Goal: Information Seeking & Learning: Compare options

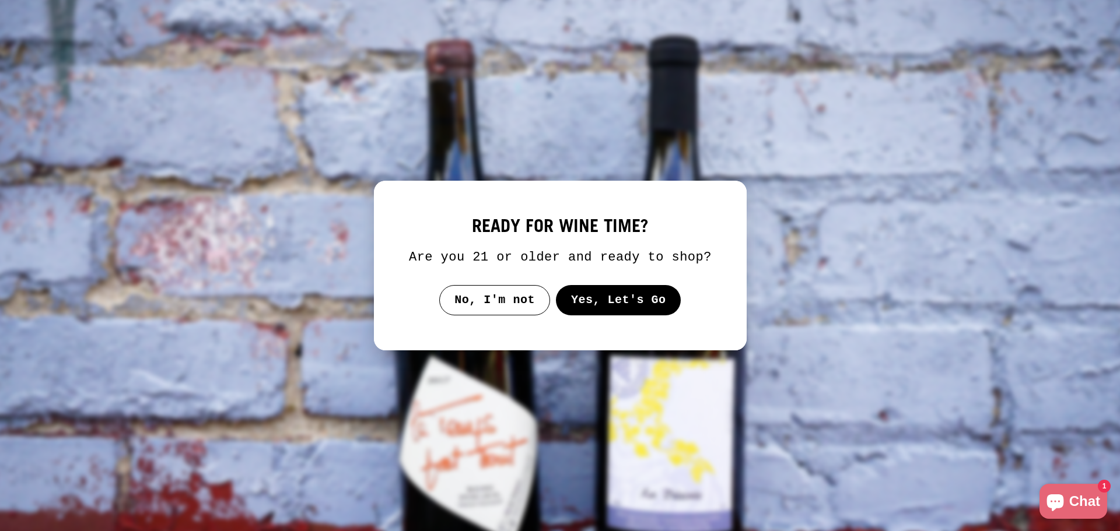
click at [629, 307] on button "Yes, Let's Go" at bounding box center [617, 300] width 125 height 30
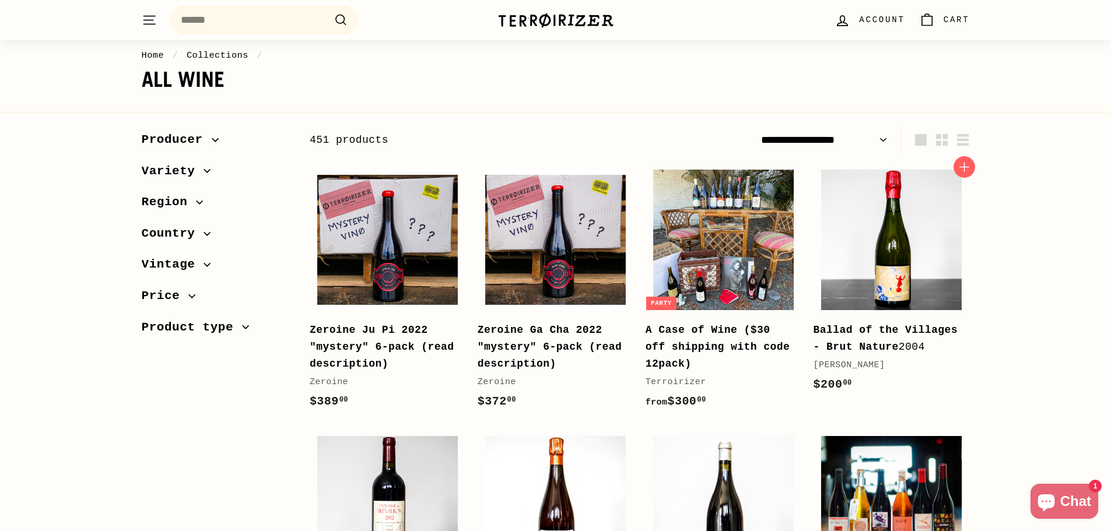
scroll to position [58, 0]
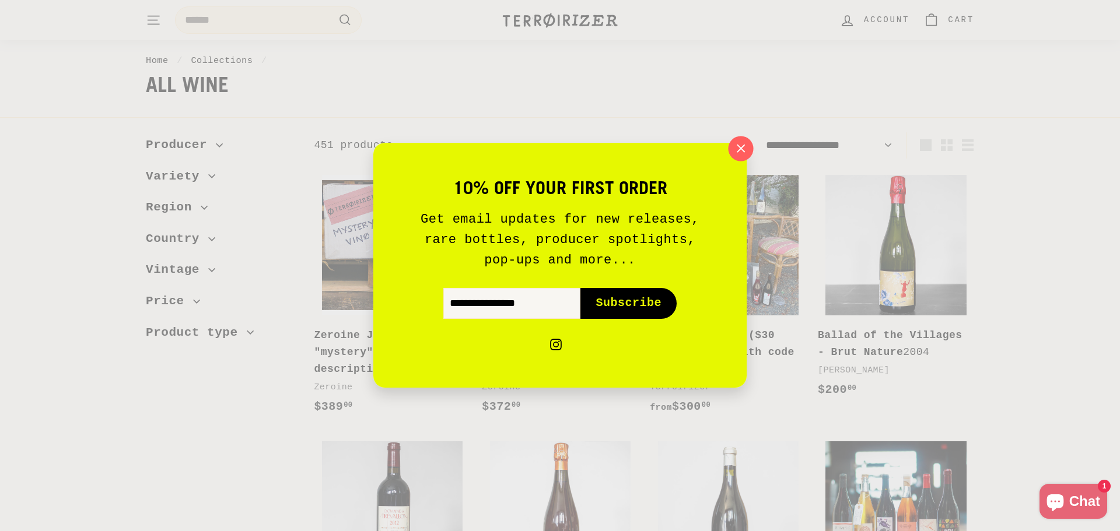
click at [742, 142] on icon "button" at bounding box center [740, 148] width 17 height 17
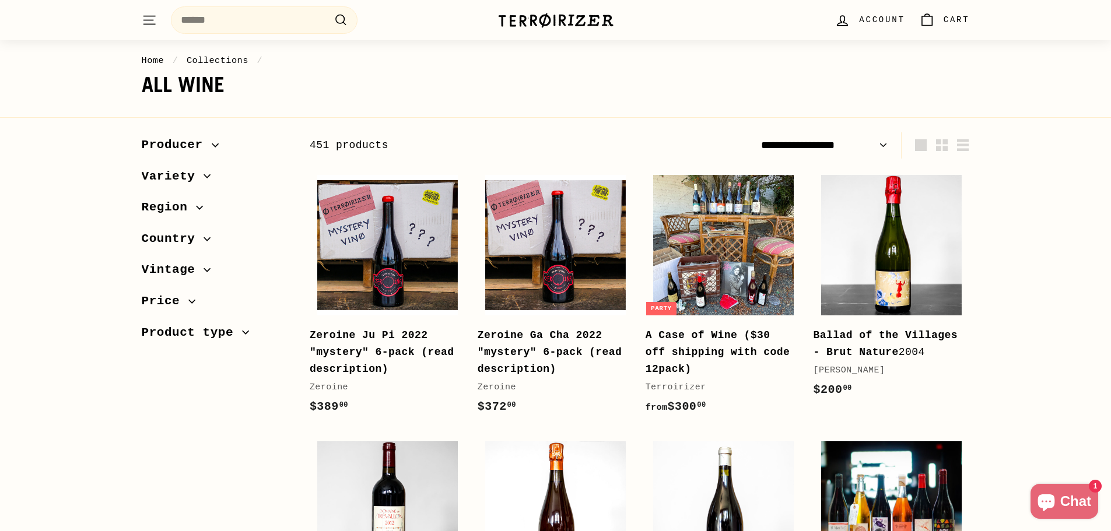
click at [874, 148] on select "**********" at bounding box center [824, 145] width 136 height 26
select select "**********"
click at [756, 132] on select "**********" at bounding box center [824, 145] width 136 height 26
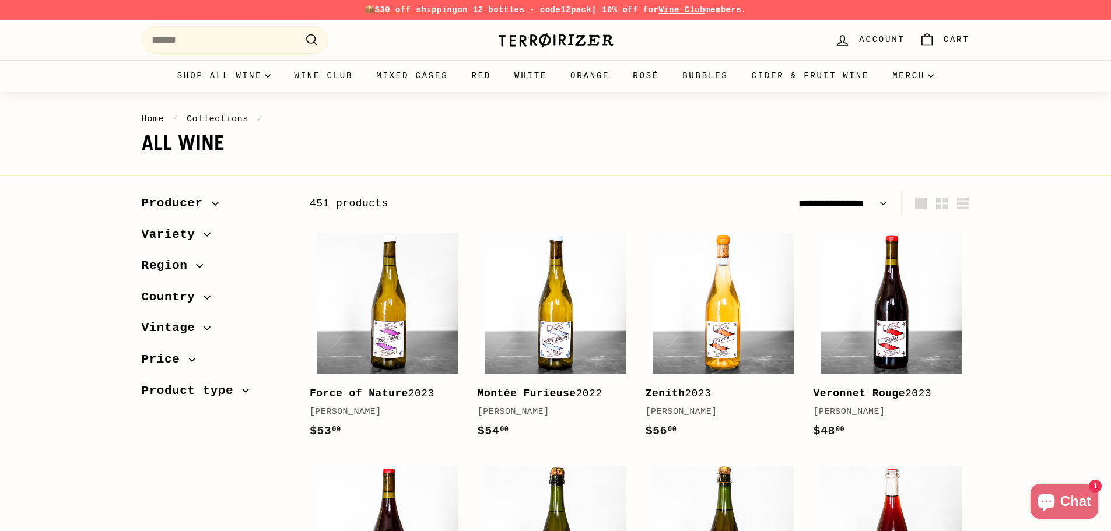
select select "**********"
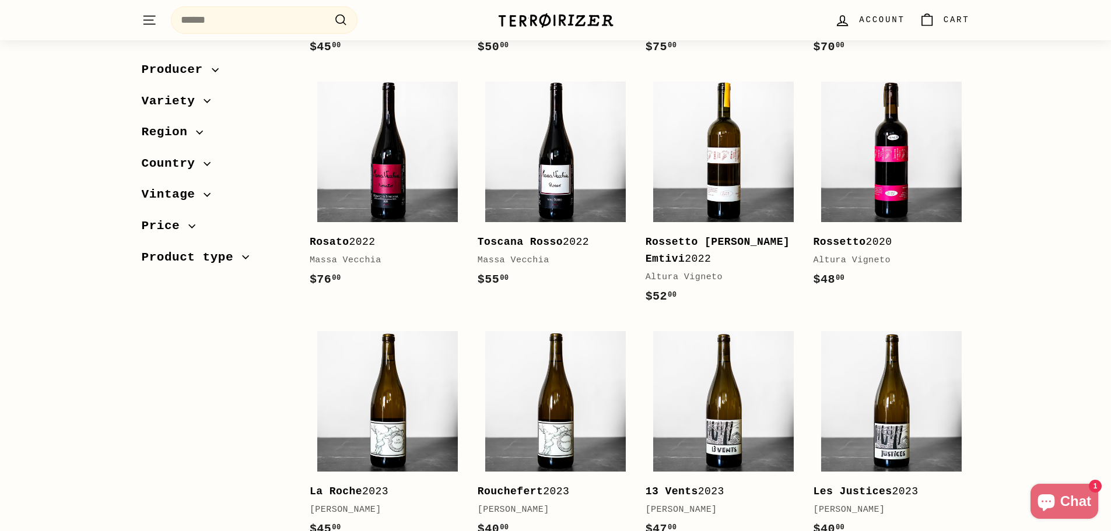
scroll to position [2275, 0]
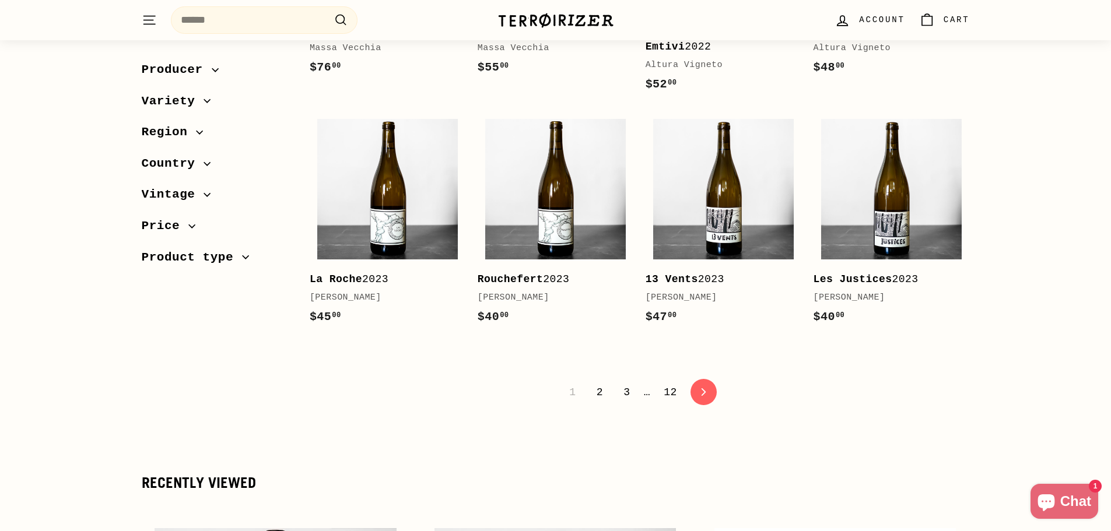
click at [608, 389] on link "2" at bounding box center [600, 393] width 20 height 20
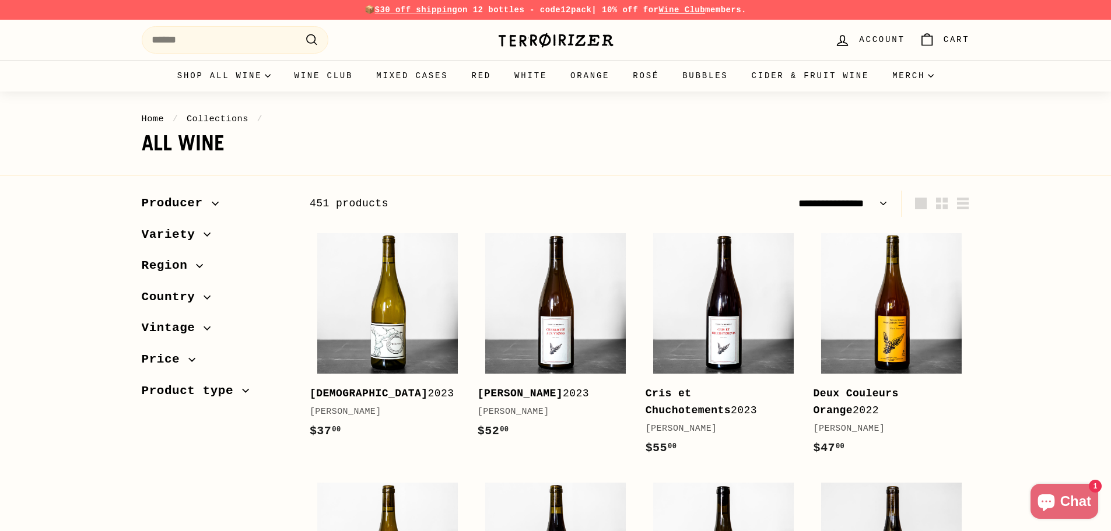
select select "**********"
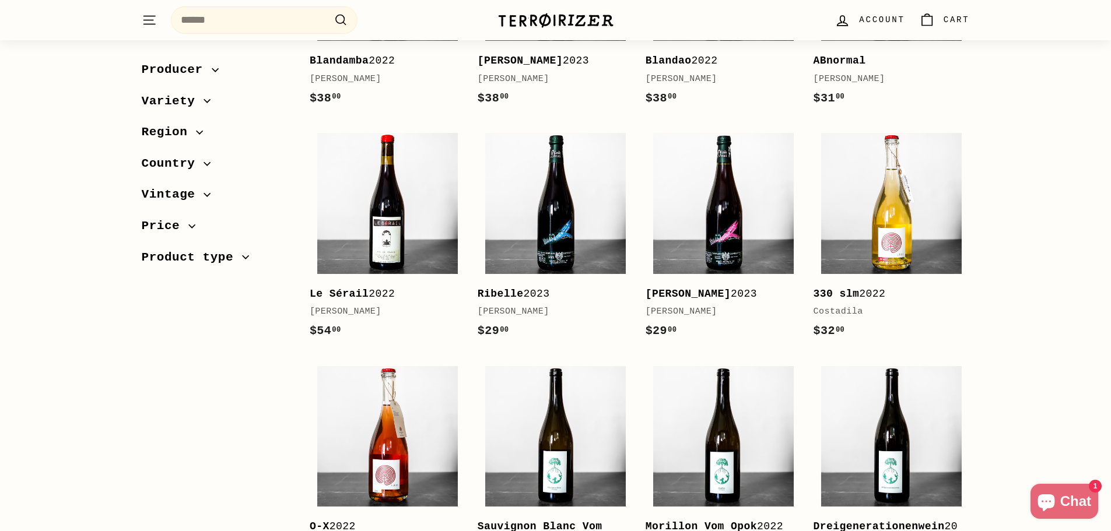
scroll to position [1808, 0]
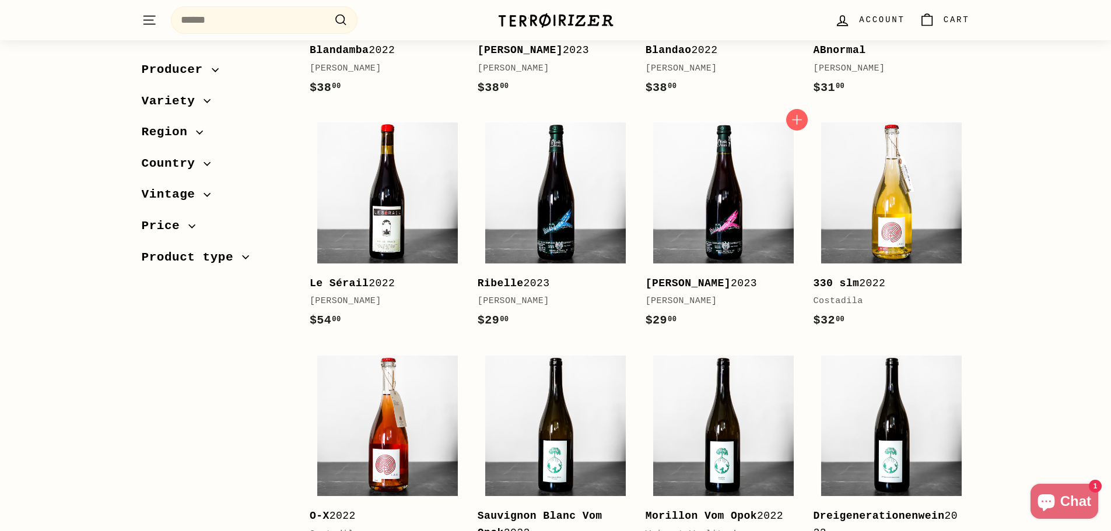
click at [712, 283] on b "[PERSON_NAME]" at bounding box center [688, 284] width 85 height 12
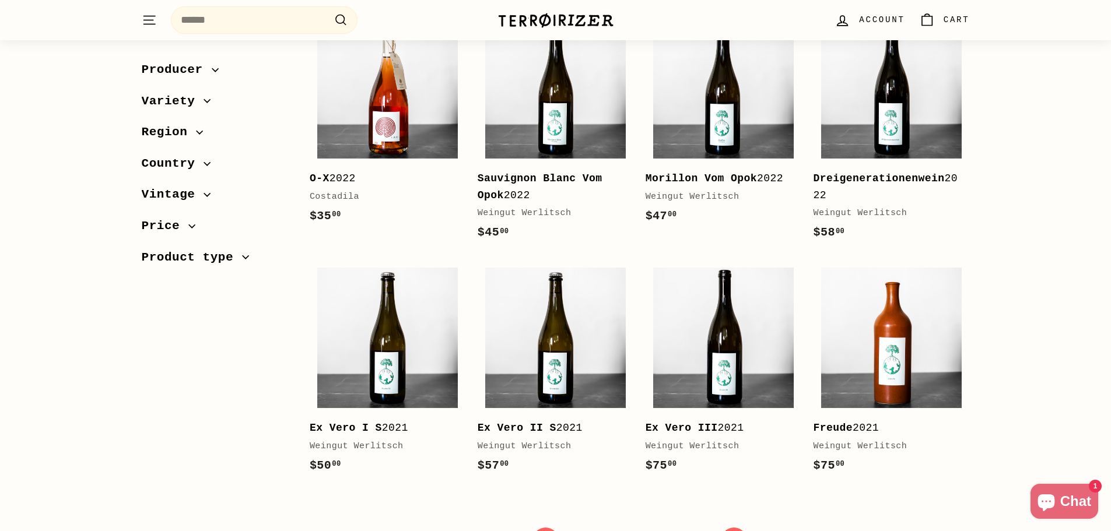
scroll to position [2216, 0]
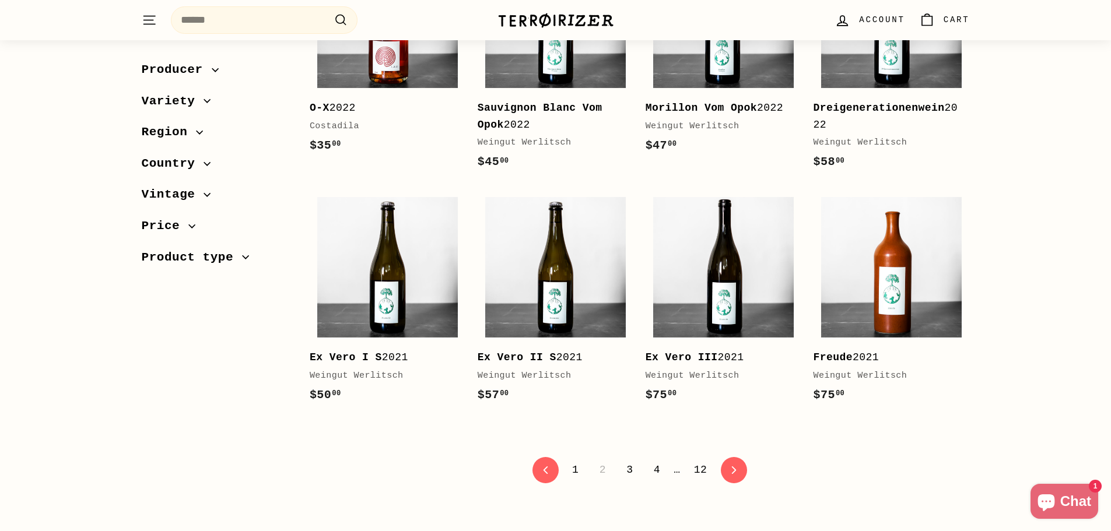
click at [633, 473] on link "3" at bounding box center [629, 470] width 20 height 20
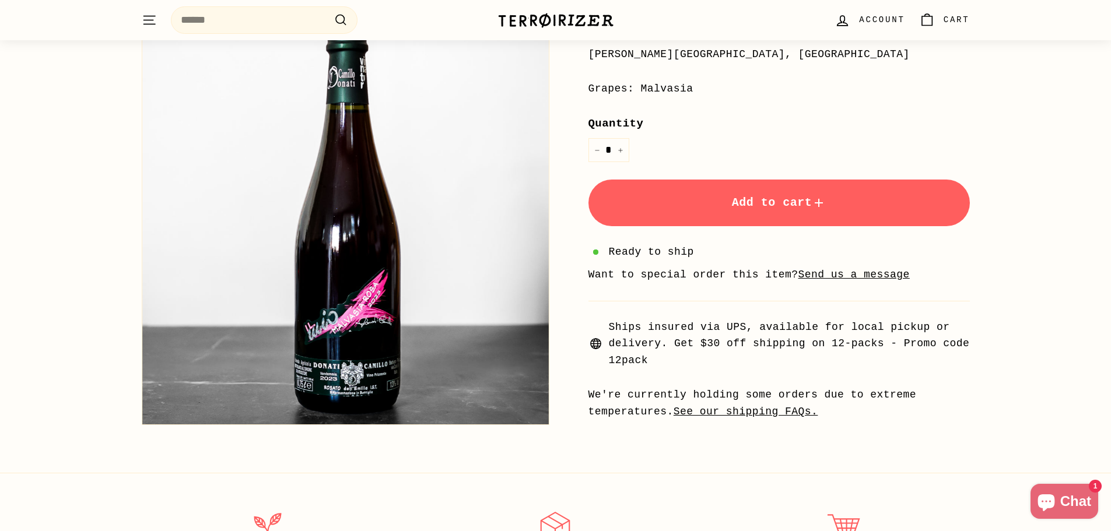
scroll to position [700, 0]
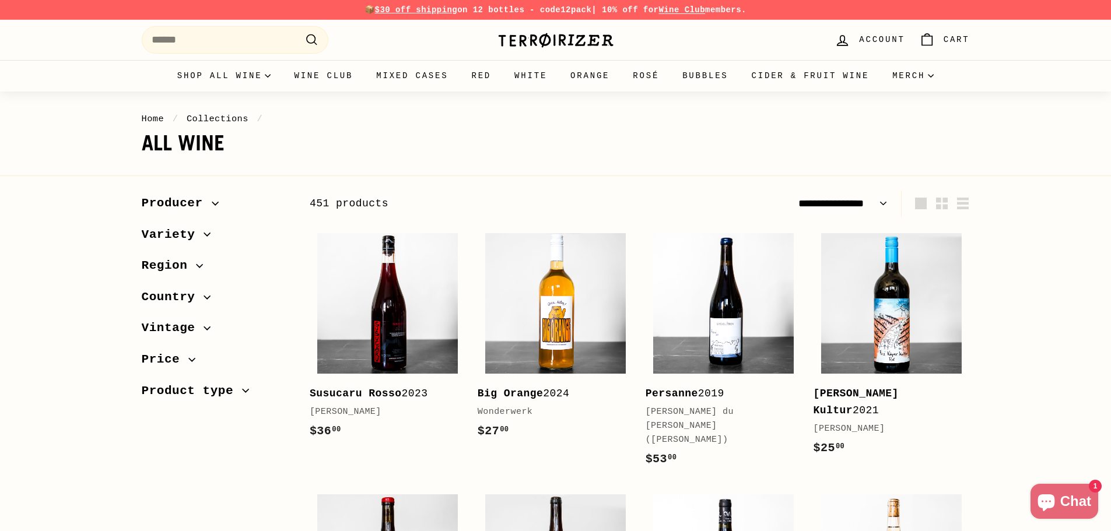
select select "**********"
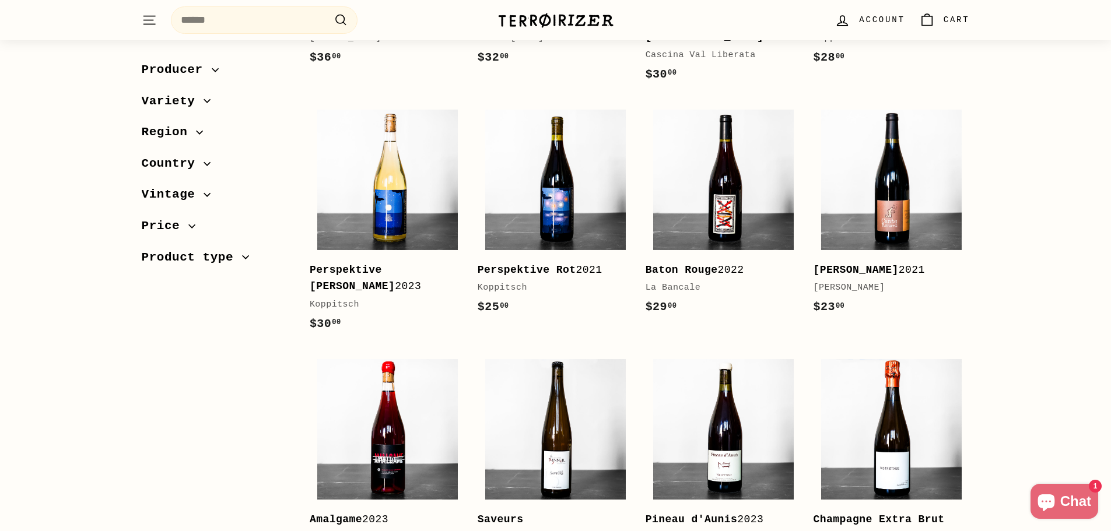
scroll to position [642, 0]
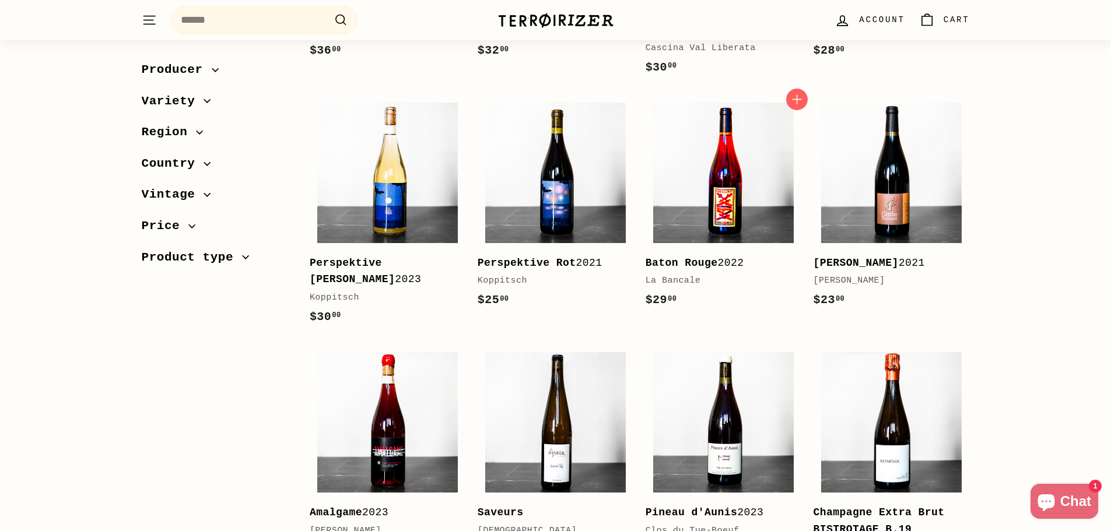
click at [723, 178] on img at bounding box center [723, 173] width 141 height 141
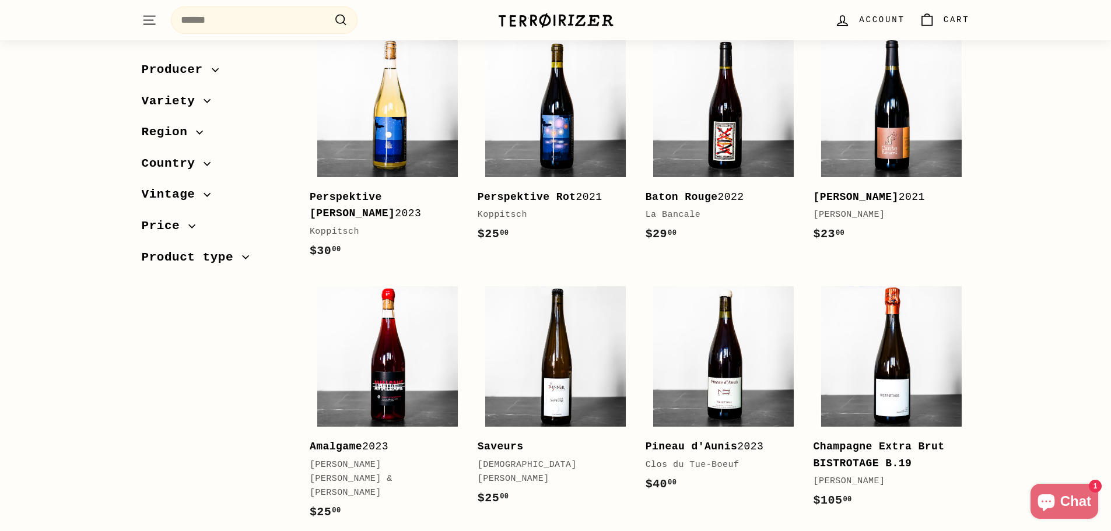
scroll to position [875, 0]
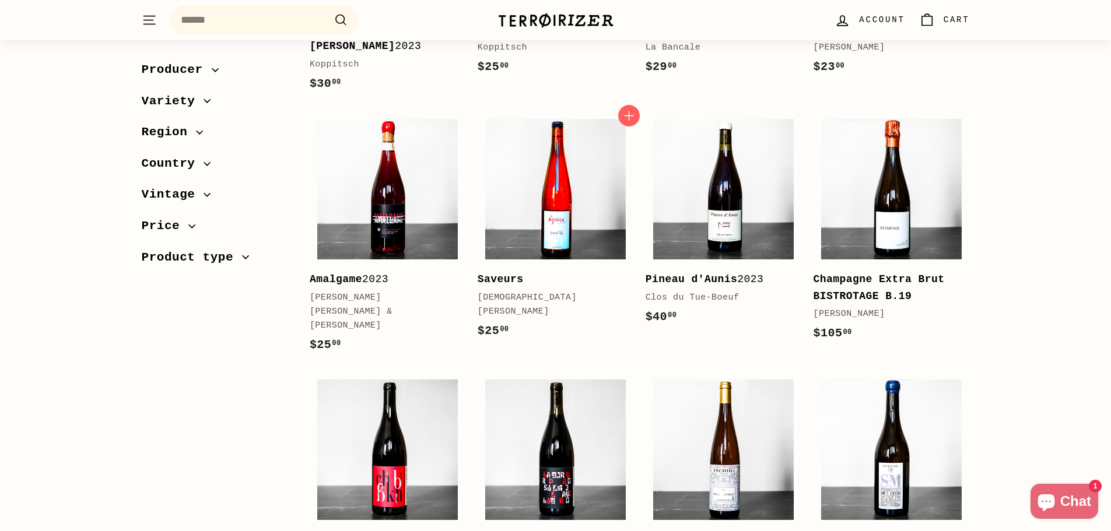
click at [546, 160] on img at bounding box center [555, 189] width 141 height 141
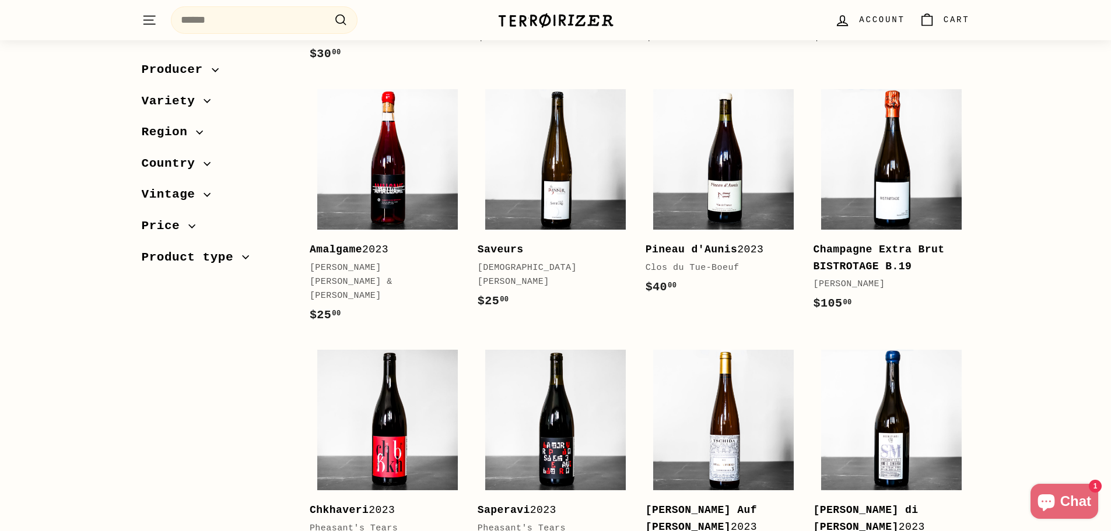
scroll to position [933, 0]
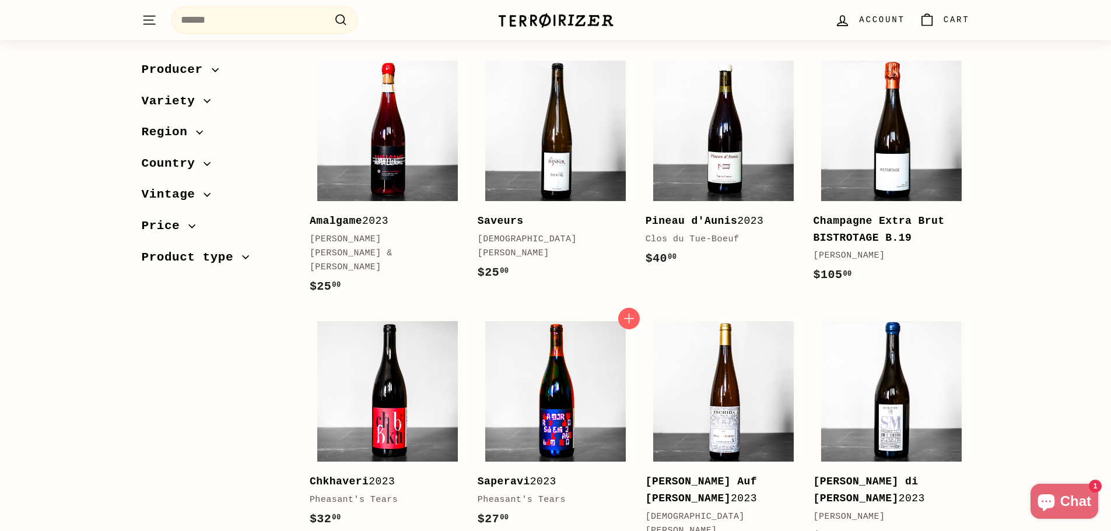
click at [562, 367] on img at bounding box center [555, 391] width 141 height 141
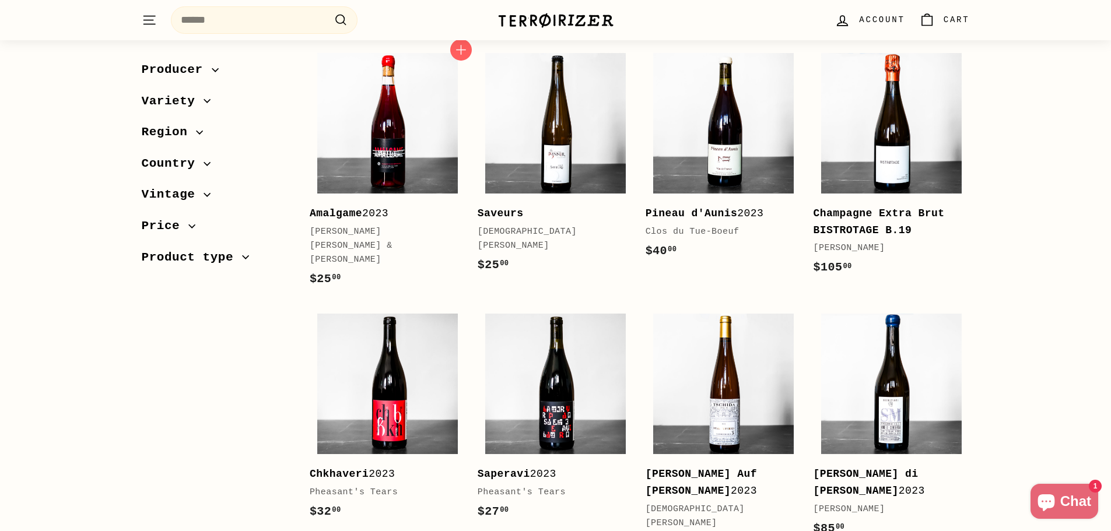
scroll to position [817, 0]
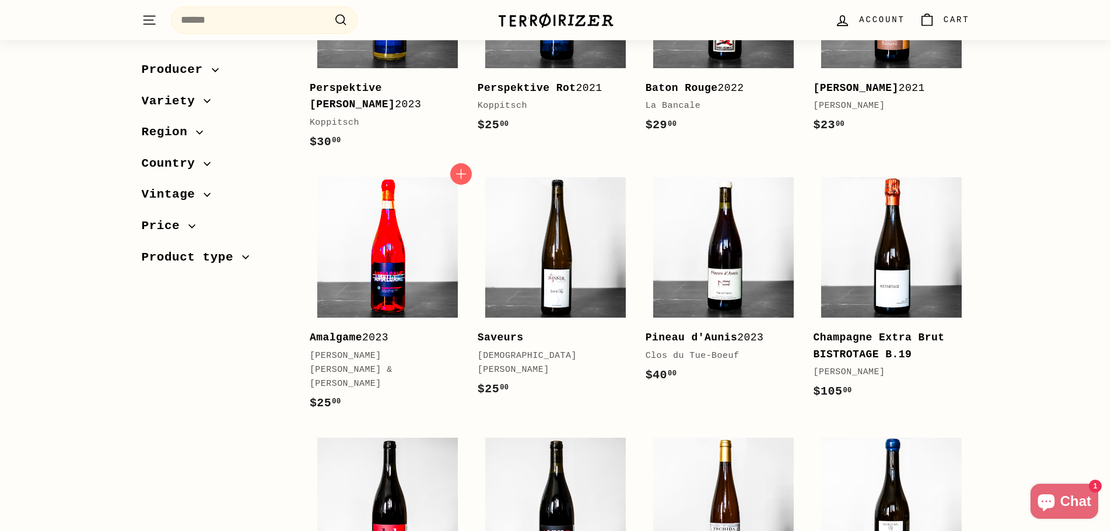
click at [376, 254] on img at bounding box center [387, 247] width 141 height 141
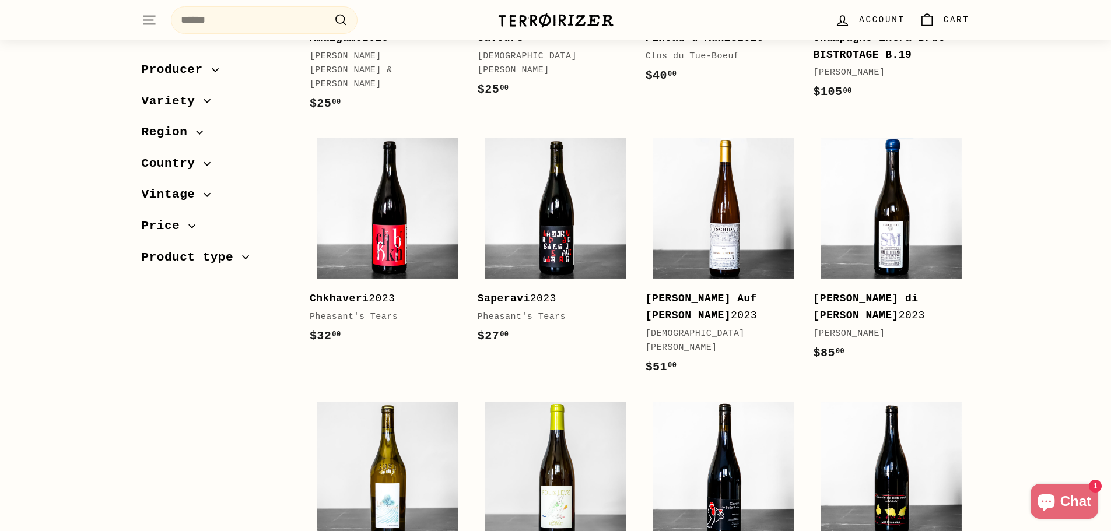
scroll to position [1166, 0]
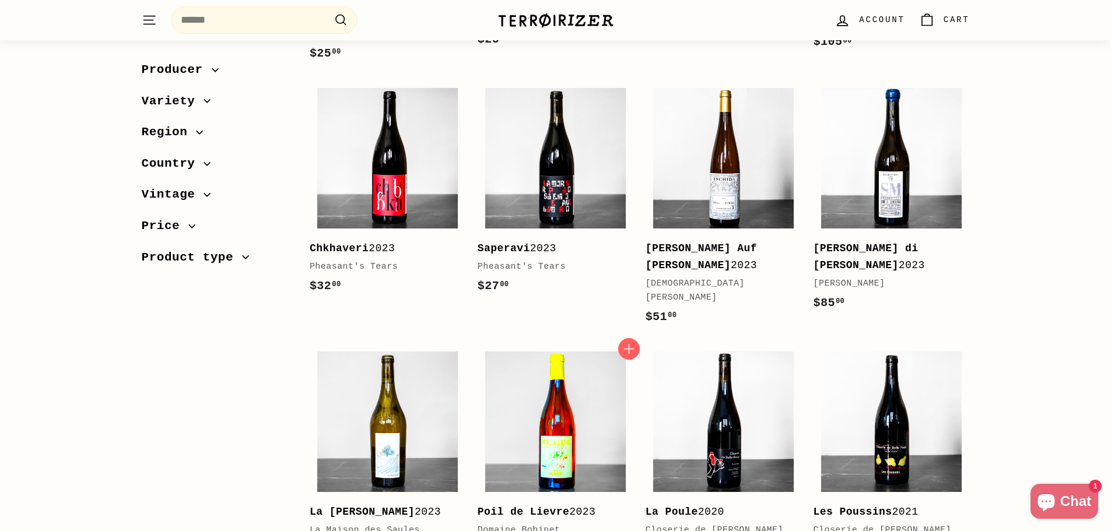
click at [585, 388] on img at bounding box center [555, 422] width 141 height 141
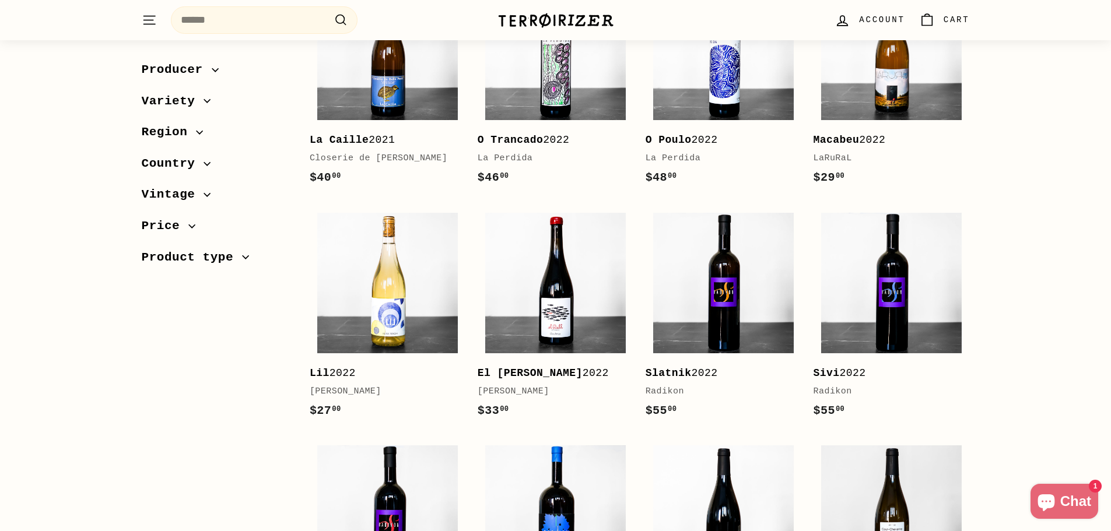
scroll to position [1925, 0]
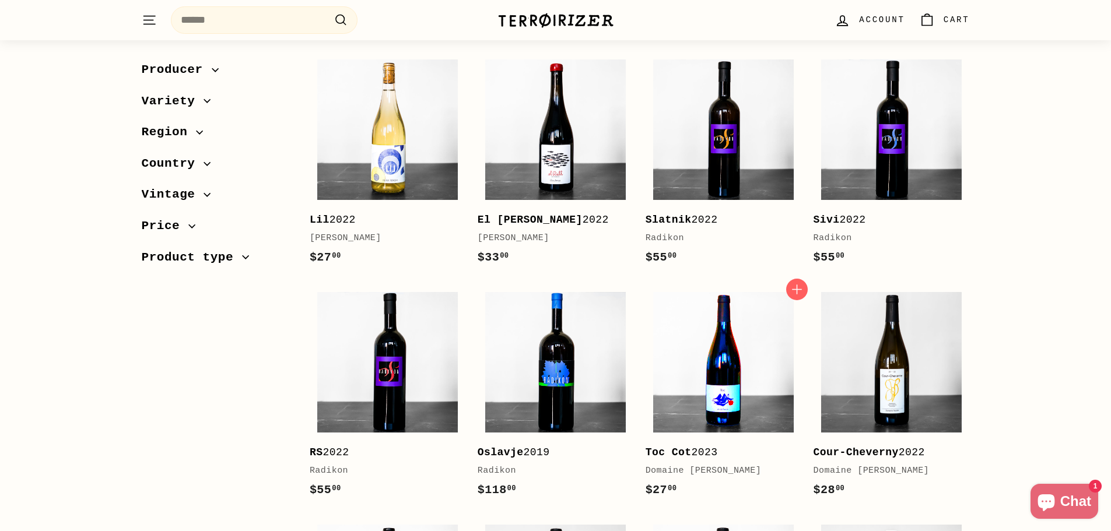
click at [713, 313] on img at bounding box center [723, 362] width 141 height 141
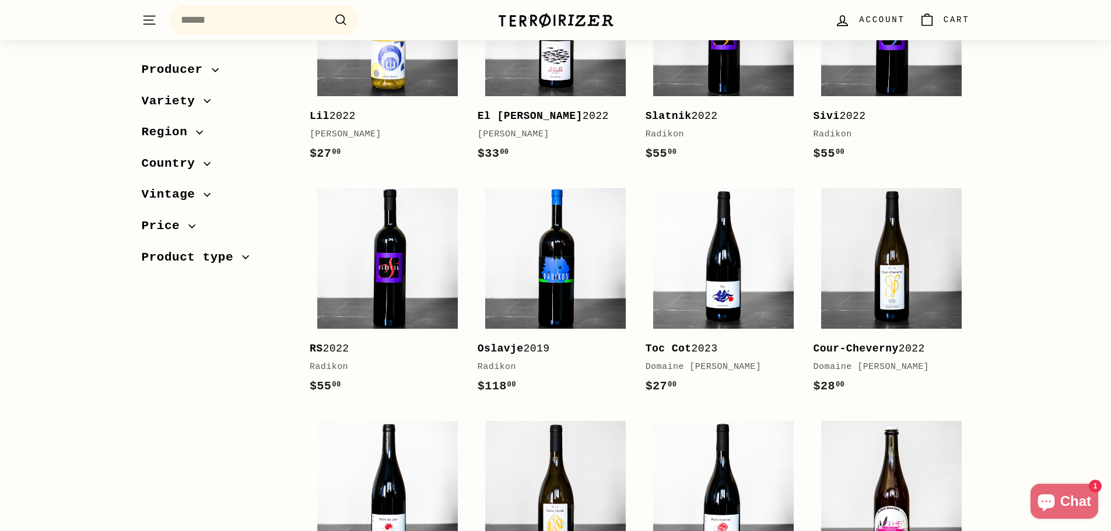
scroll to position [2158, 0]
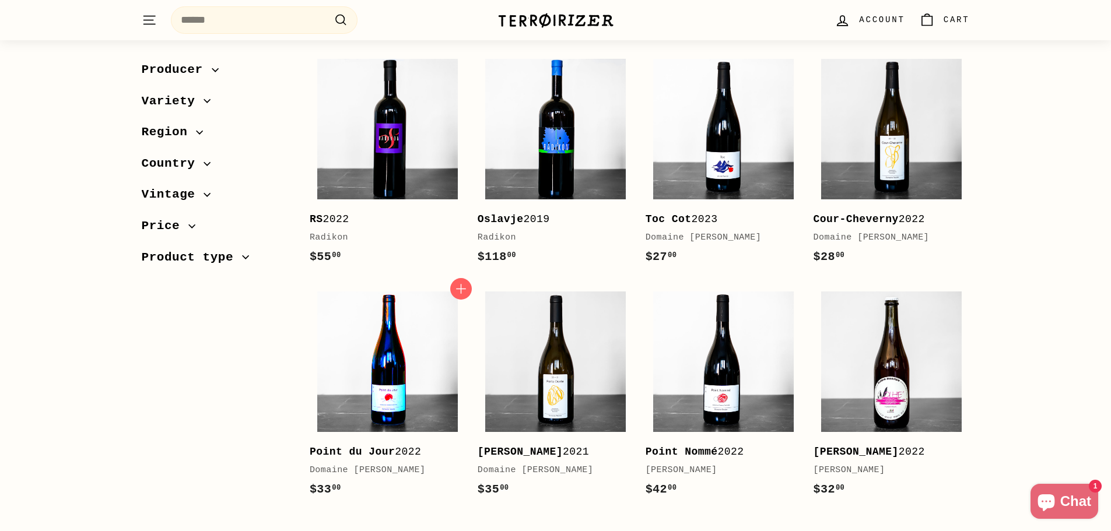
click at [409, 328] on img at bounding box center [387, 362] width 141 height 141
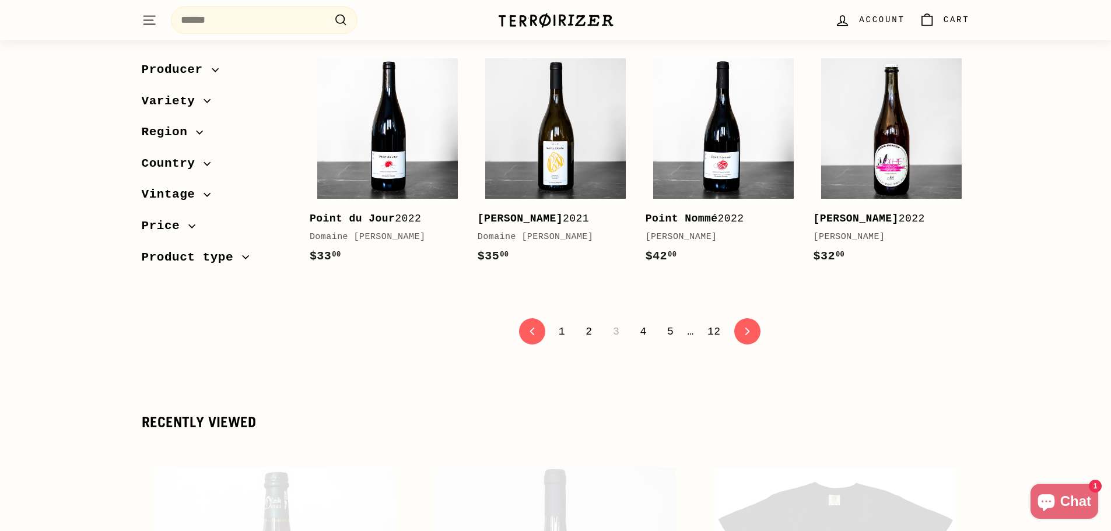
click at [640, 322] on link "4" at bounding box center [643, 332] width 20 height 20
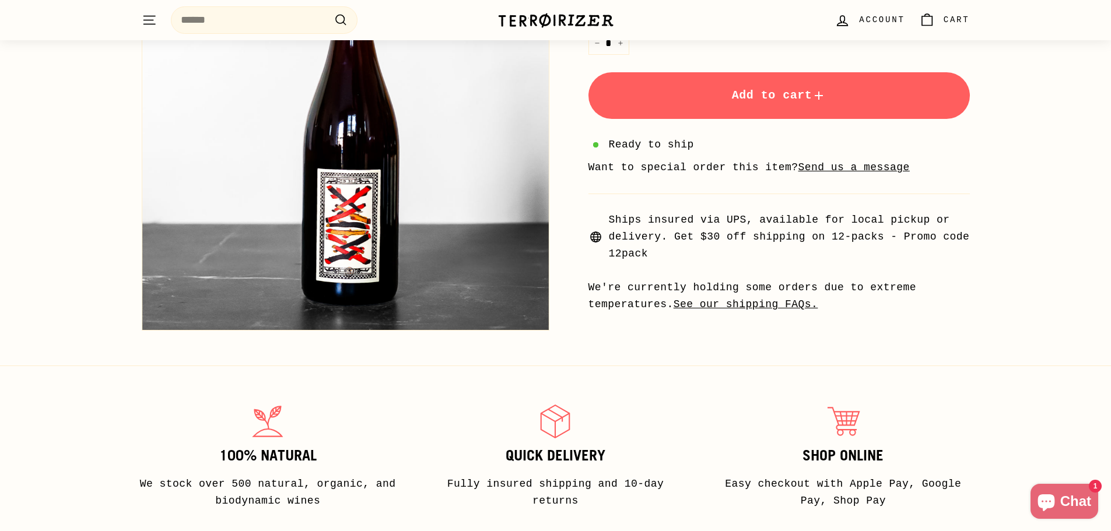
scroll to position [642, 0]
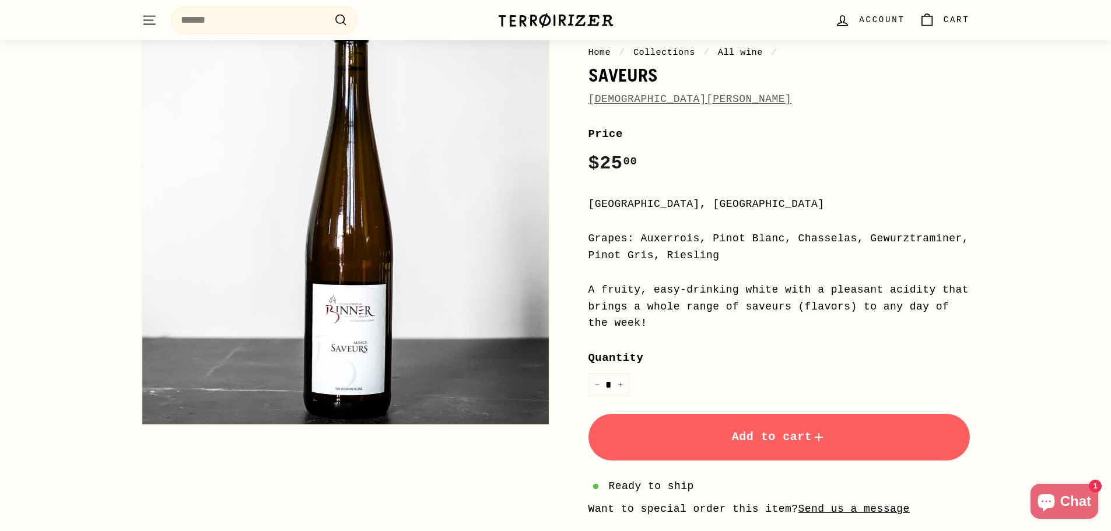
scroll to position [117, 0]
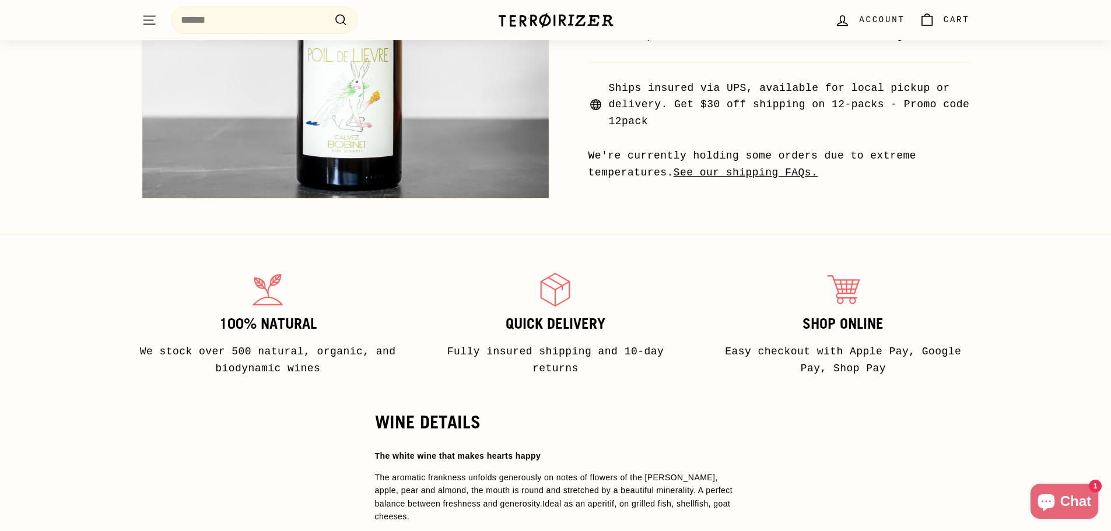
scroll to position [642, 0]
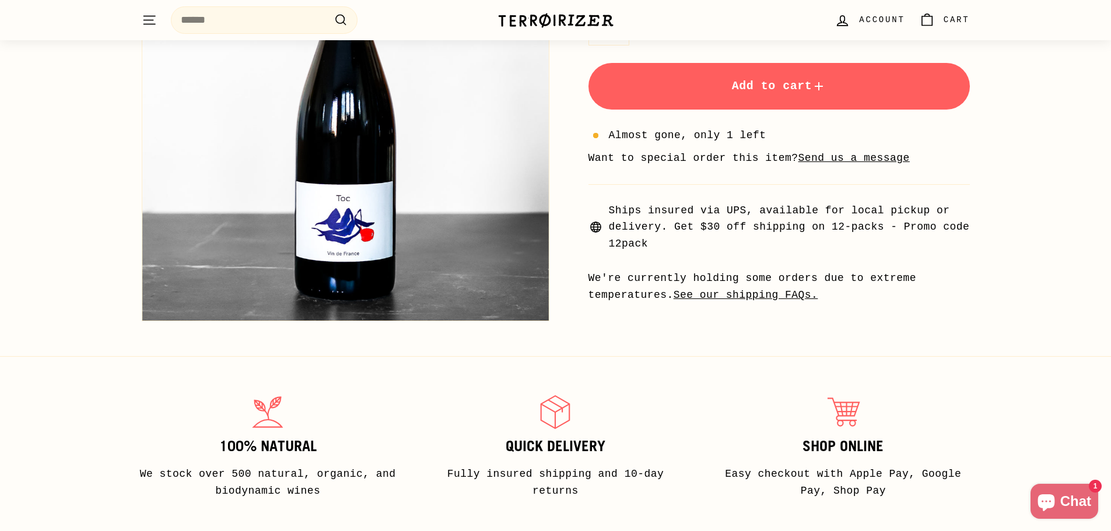
scroll to position [642, 0]
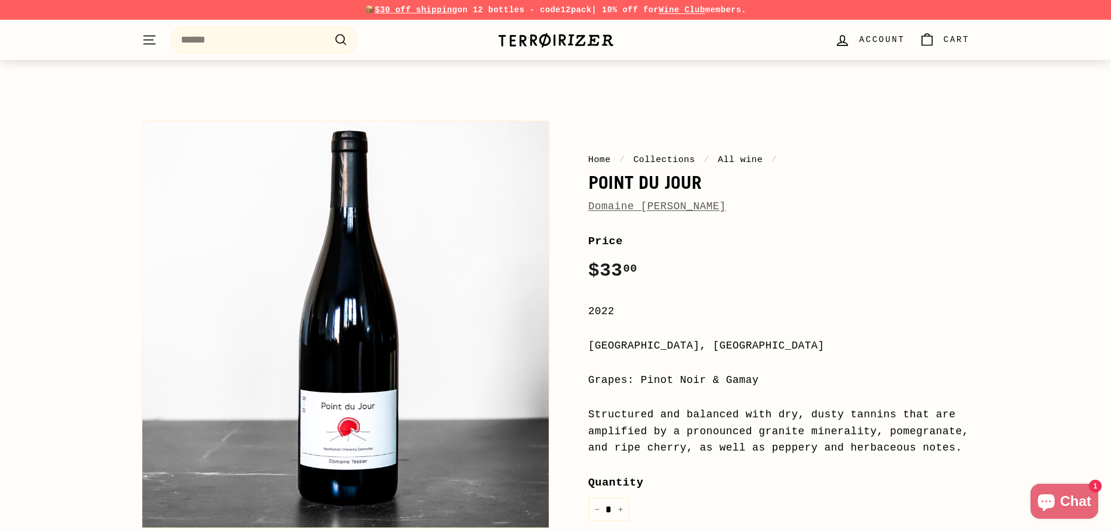
scroll to position [117, 0]
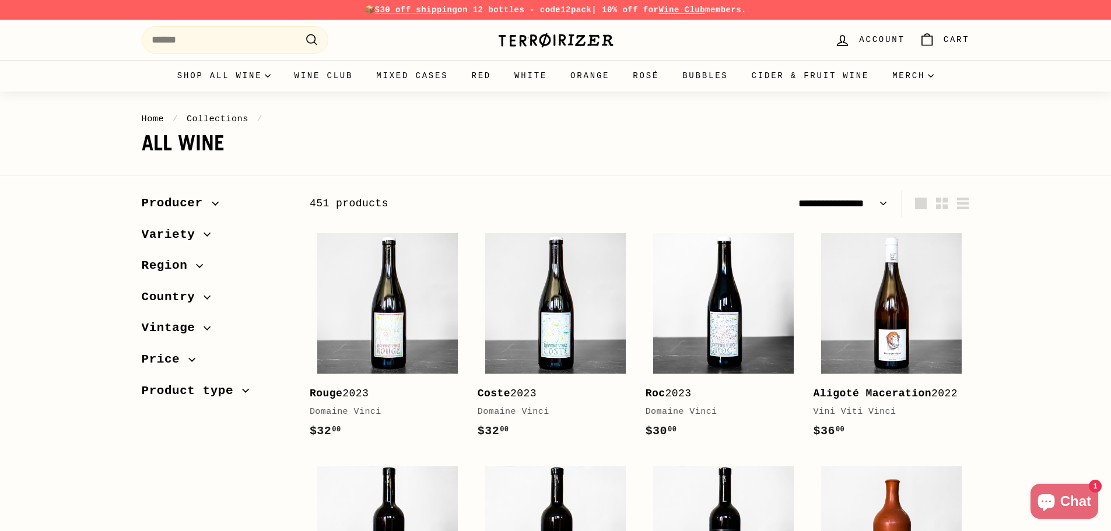
select select "**********"
click at [408, 318] on img at bounding box center [387, 303] width 141 height 141
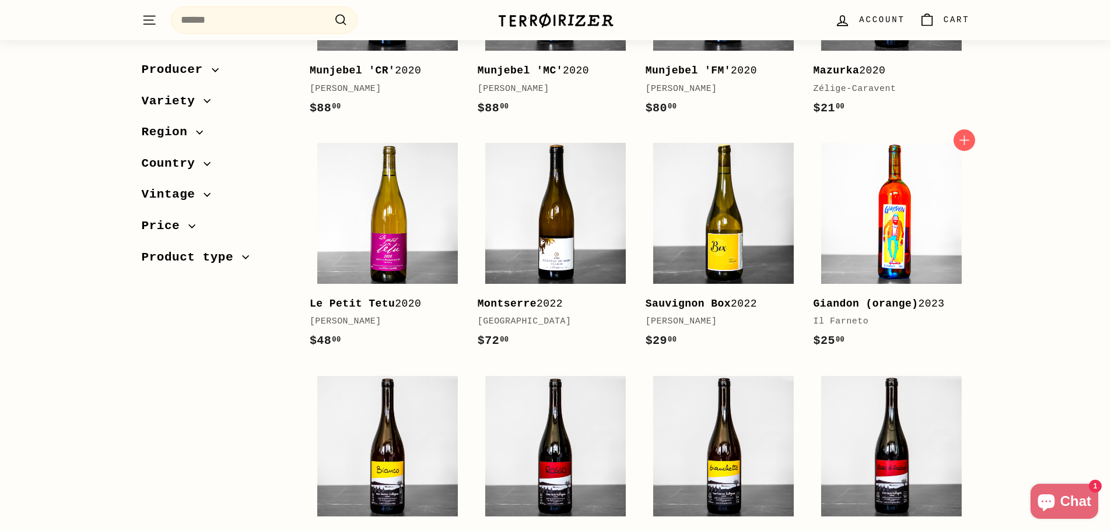
scroll to position [1808, 0]
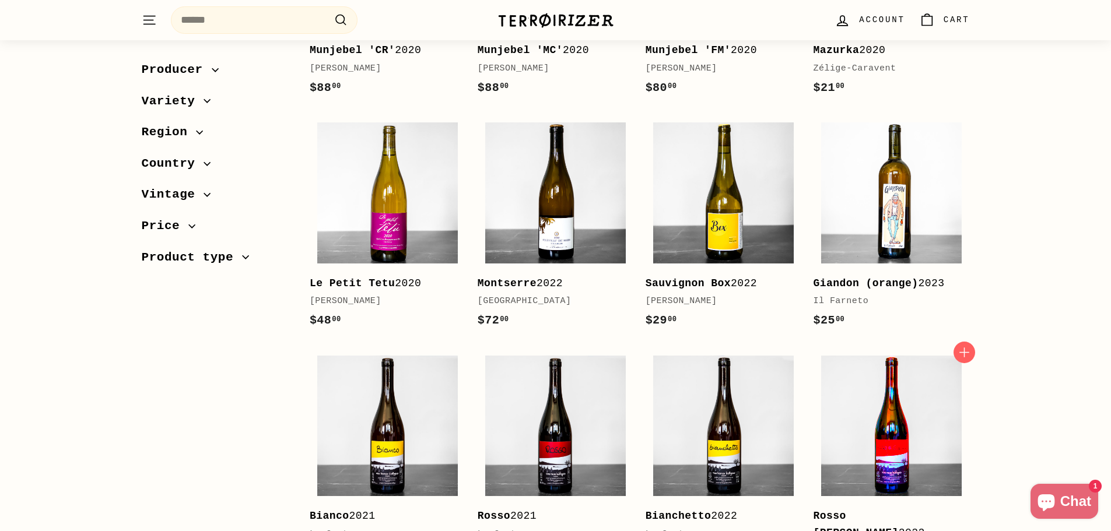
click at [912, 370] on img at bounding box center [891, 426] width 141 height 141
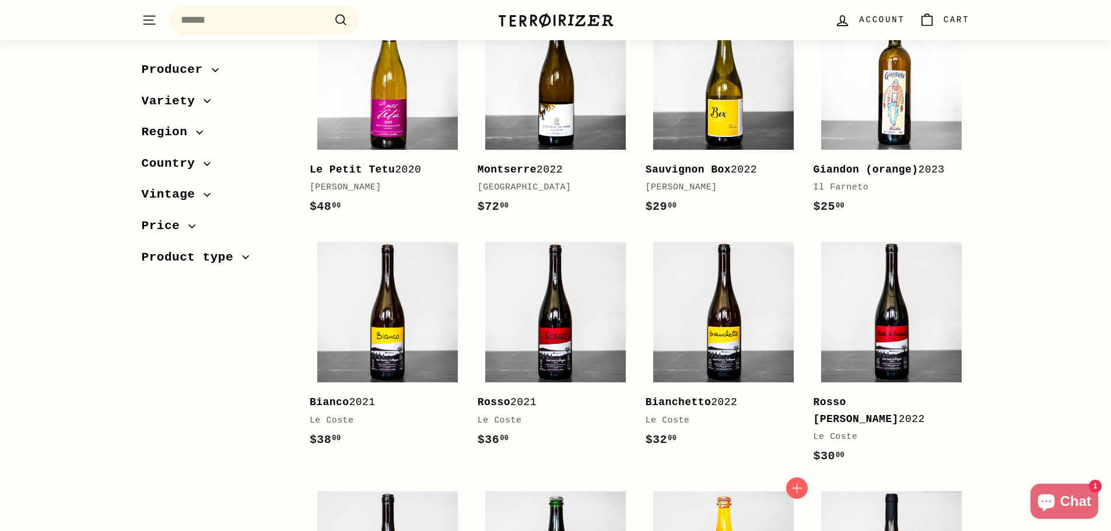
scroll to position [2158, 0]
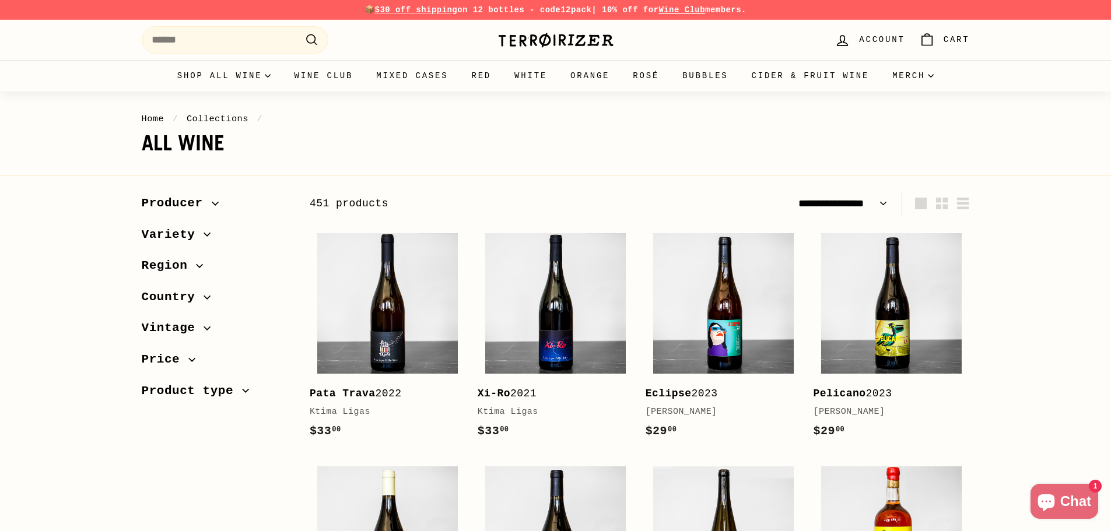
select select "**********"
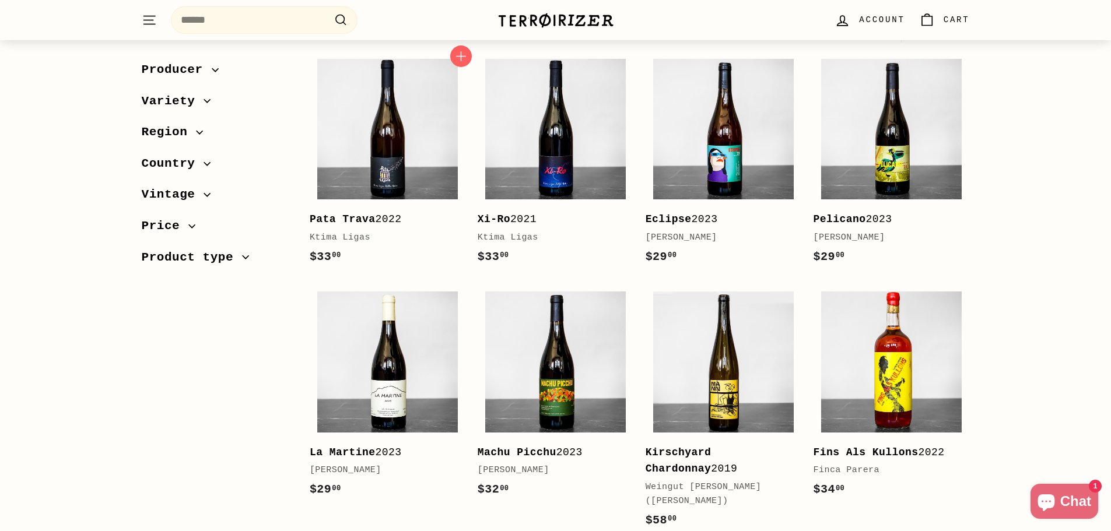
scroll to position [175, 0]
click at [534, 117] on img at bounding box center [555, 128] width 141 height 141
click at [894, 138] on img at bounding box center [891, 128] width 141 height 141
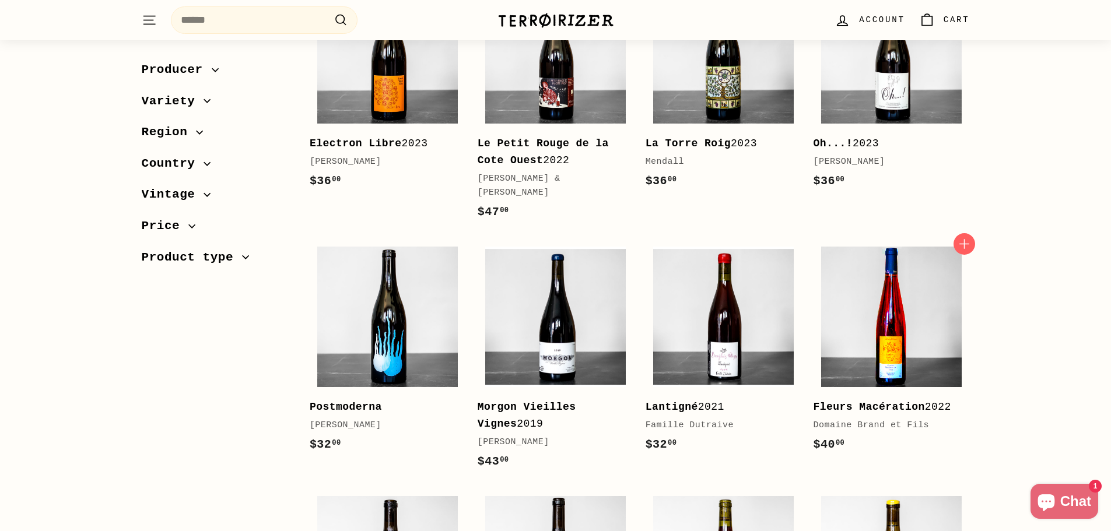
scroll to position [875, 0]
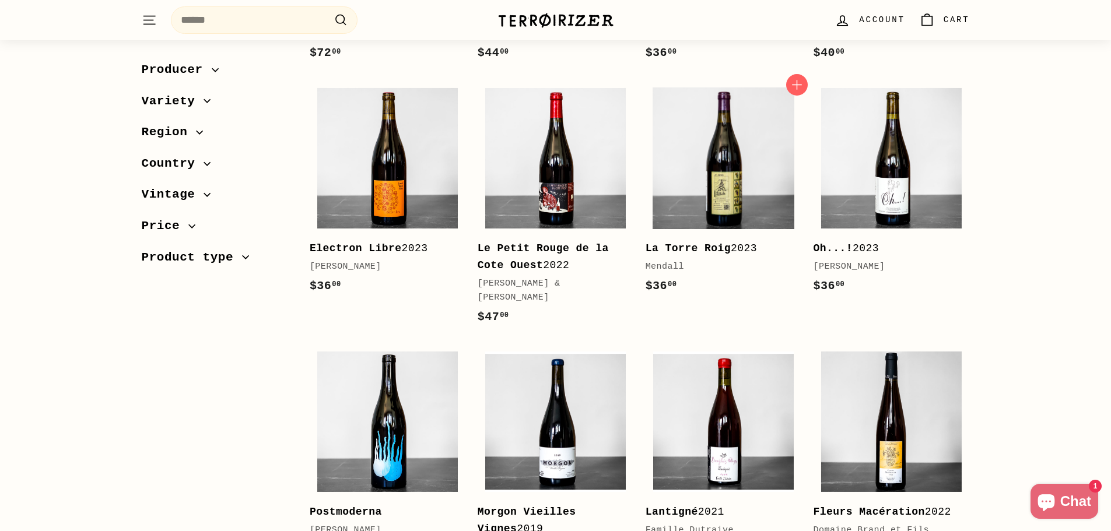
click at [740, 148] on img at bounding box center [723, 158] width 141 height 141
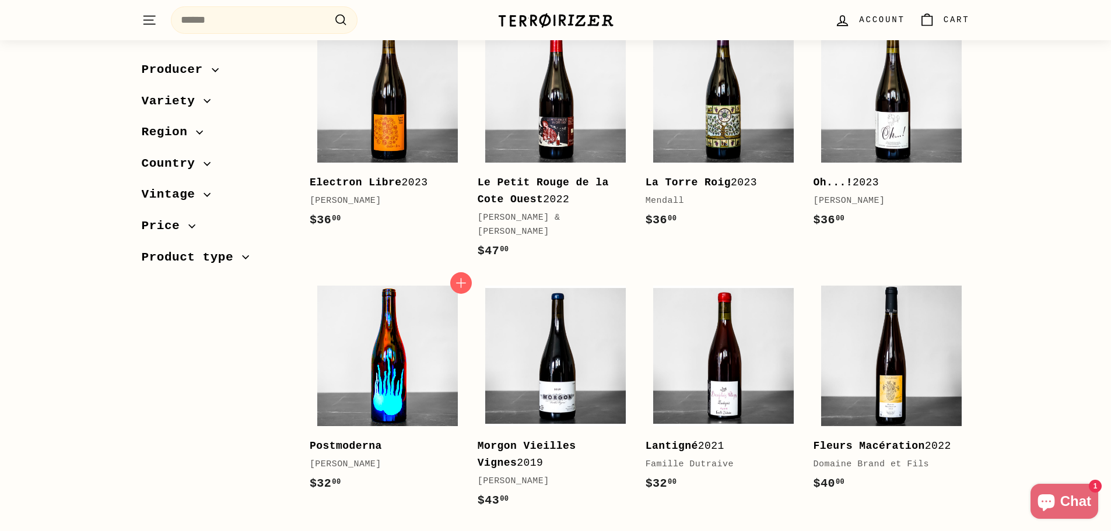
scroll to position [991, 0]
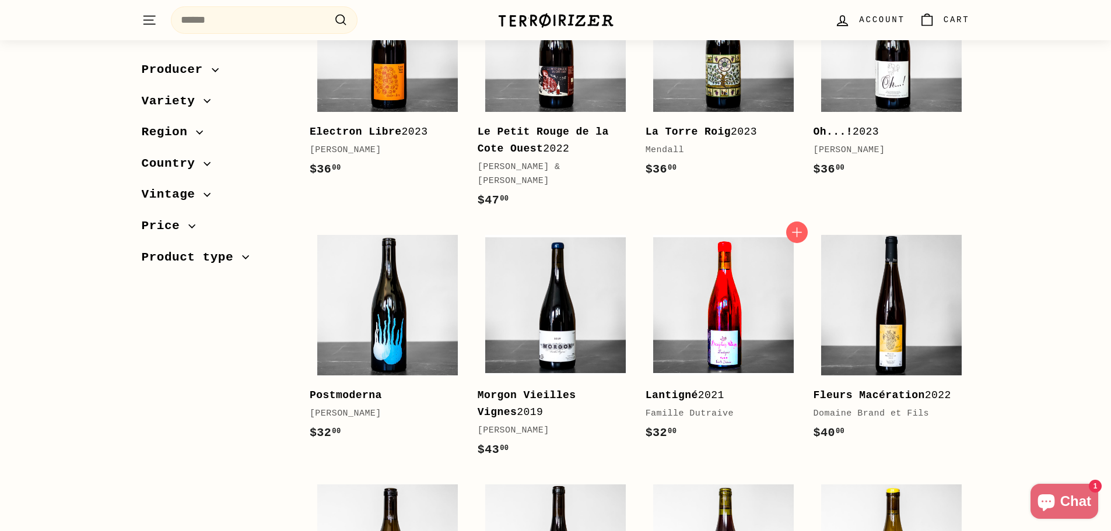
click at [731, 292] on img at bounding box center [723, 305] width 141 height 141
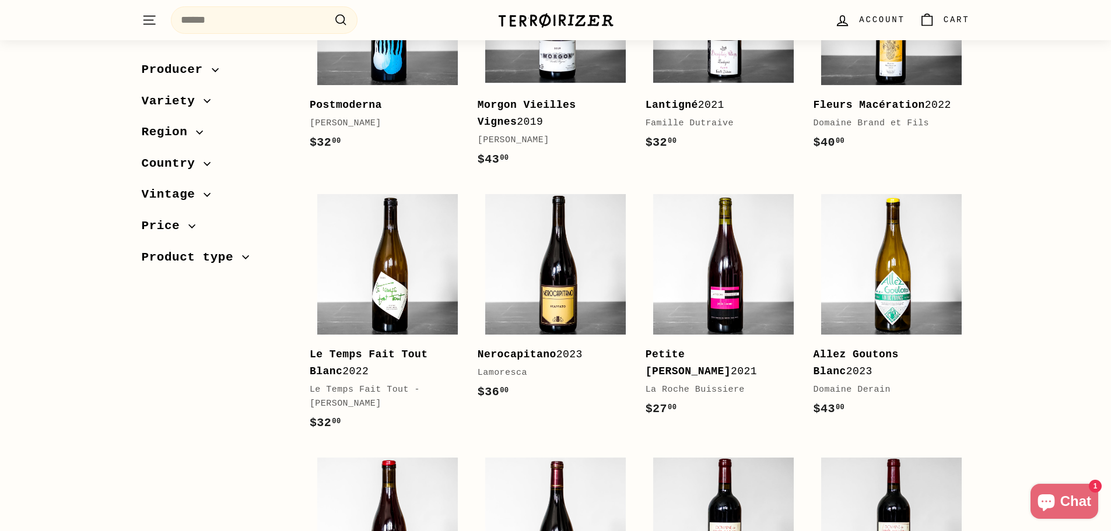
scroll to position [1283, 0]
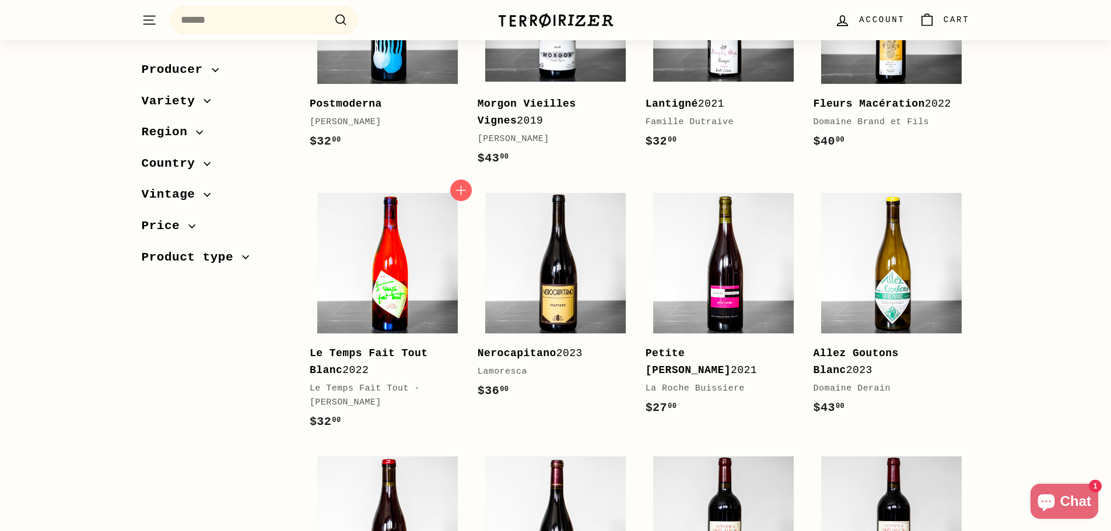
click at [377, 227] on img at bounding box center [387, 263] width 141 height 141
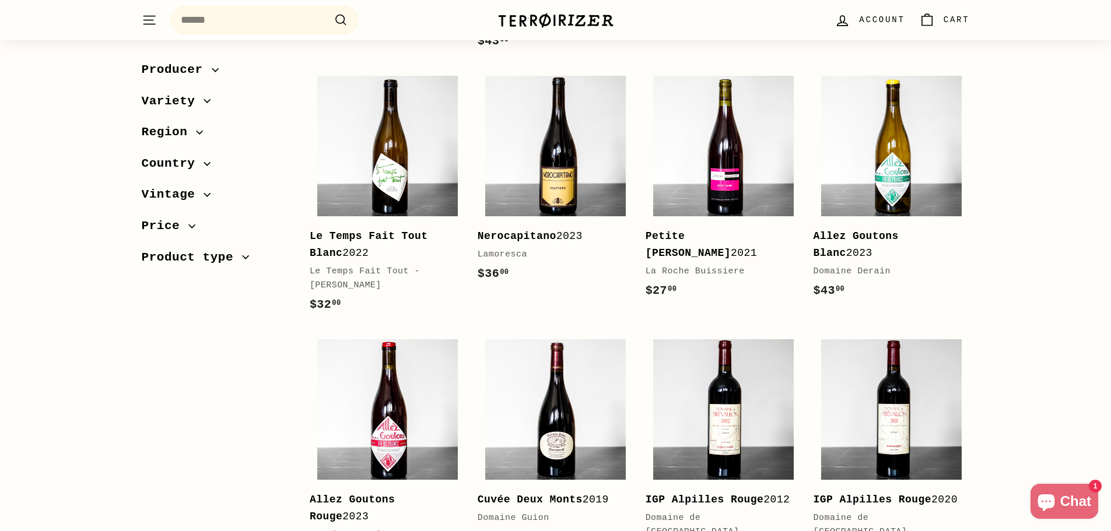
scroll to position [1400, 0]
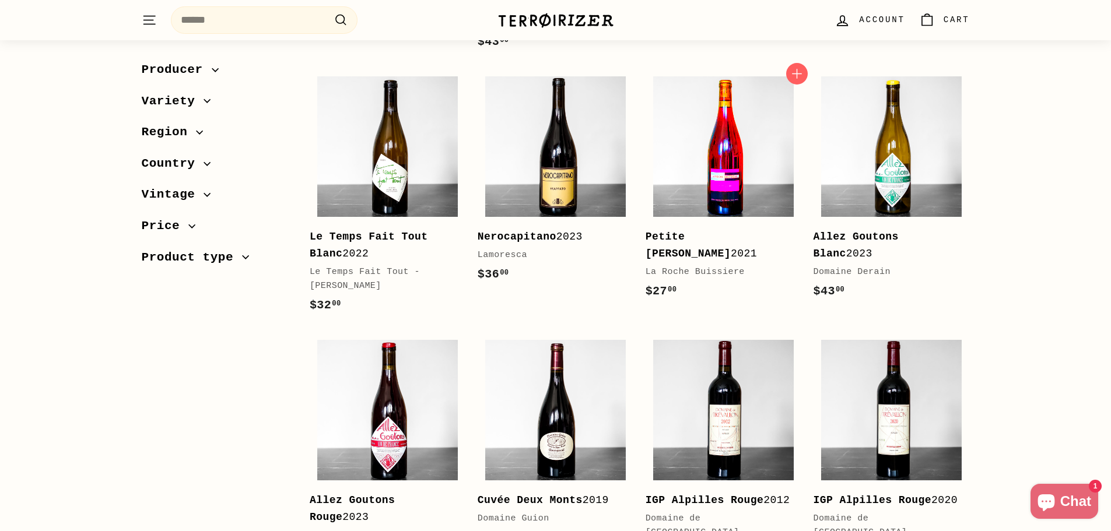
click at [741, 100] on img at bounding box center [723, 146] width 141 height 141
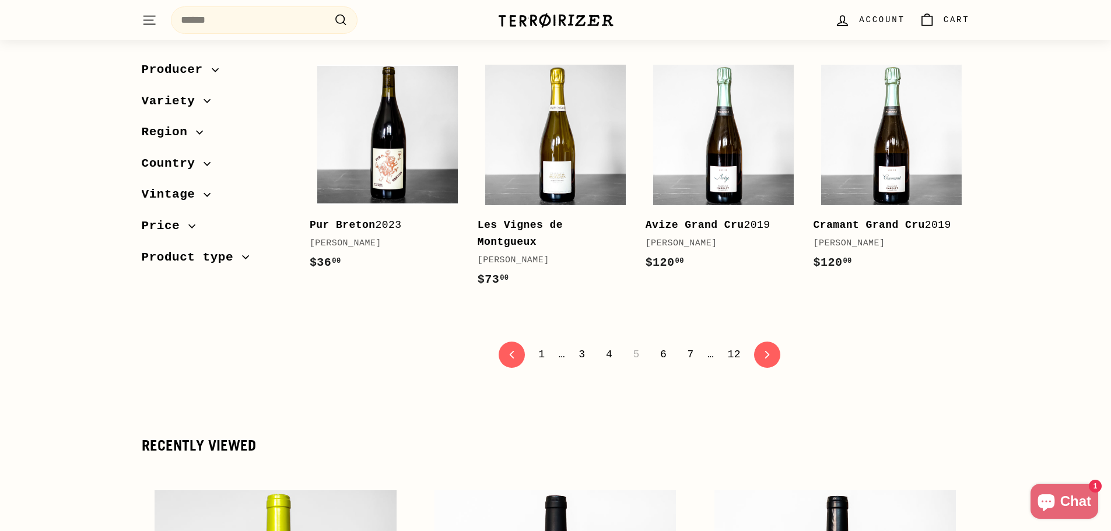
scroll to position [2391, 0]
click at [660, 344] on link "6" at bounding box center [663, 354] width 20 height 20
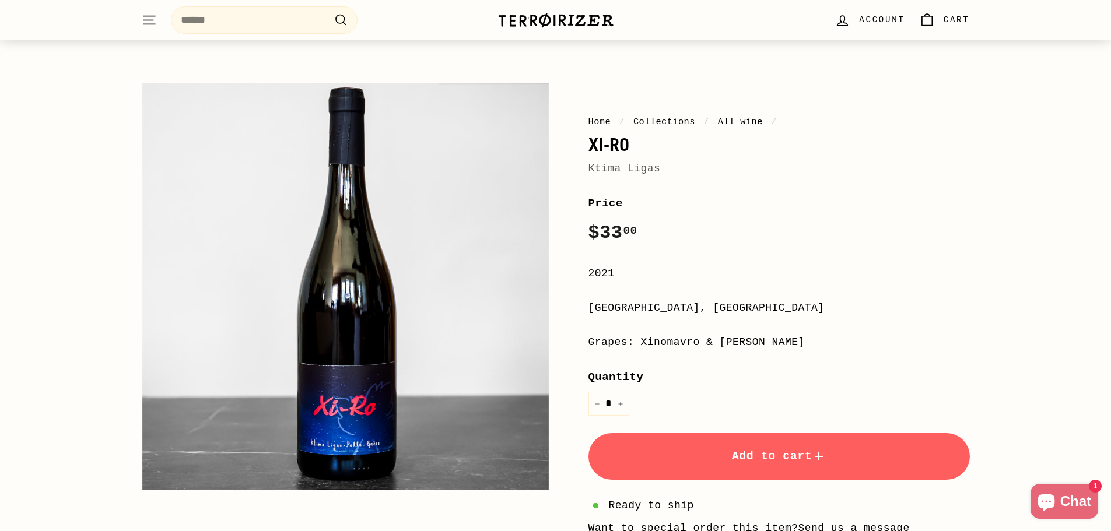
scroll to position [117, 0]
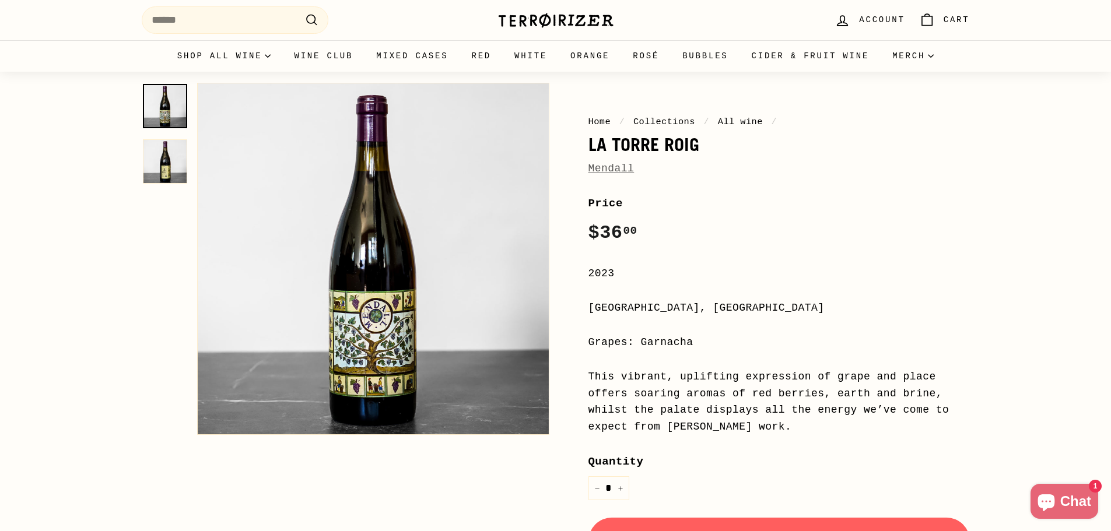
scroll to position [58, 0]
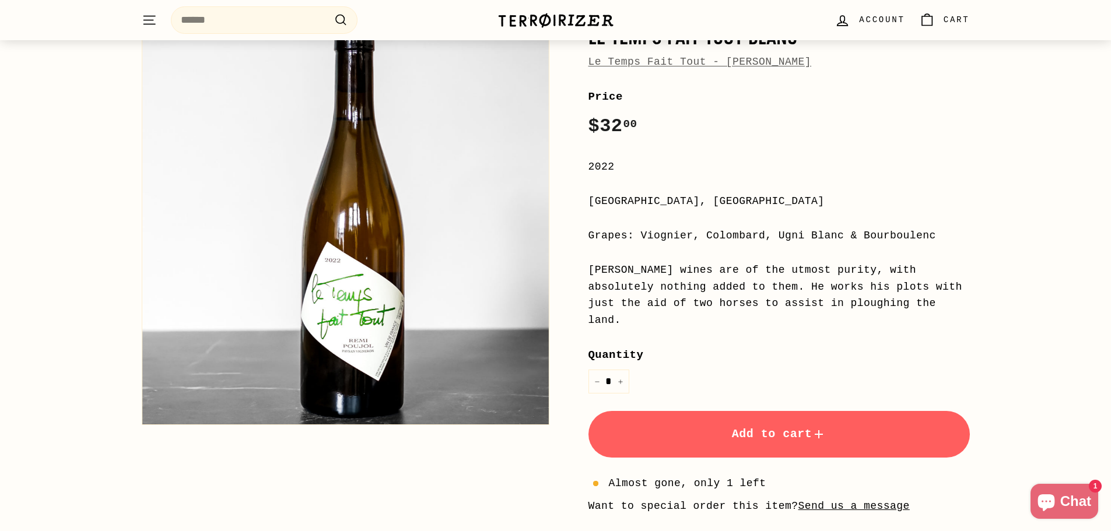
scroll to position [292, 0]
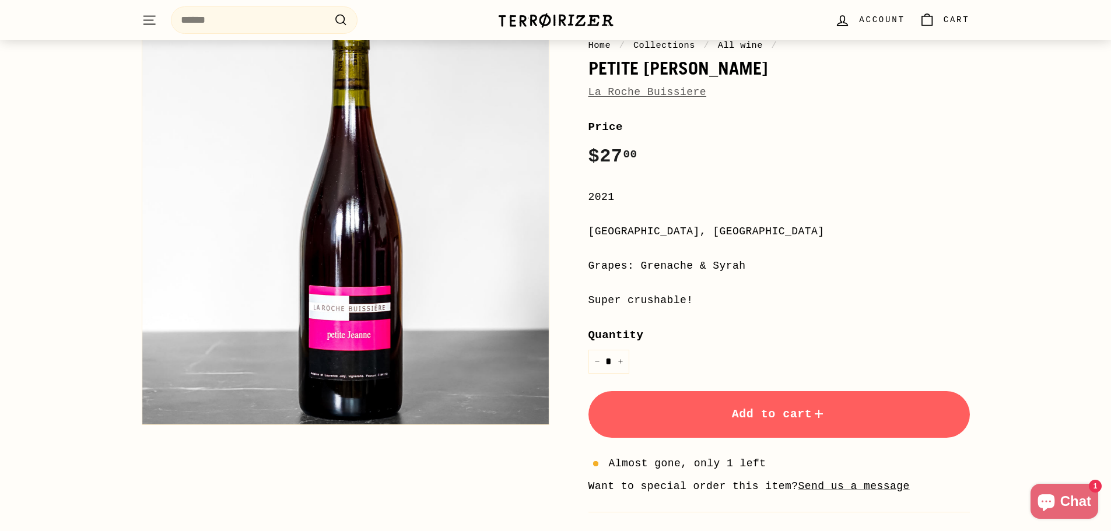
scroll to position [117, 0]
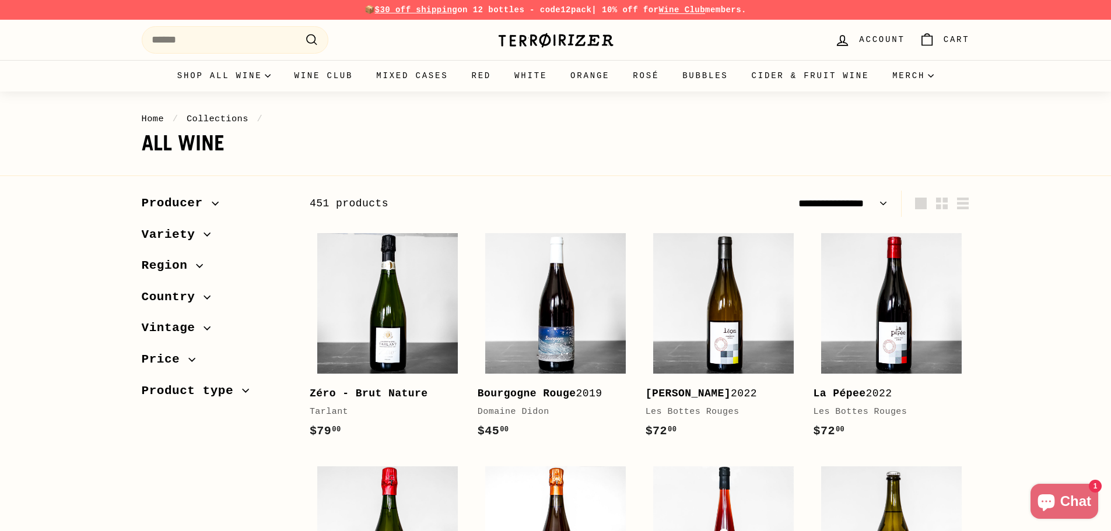
select select "**********"
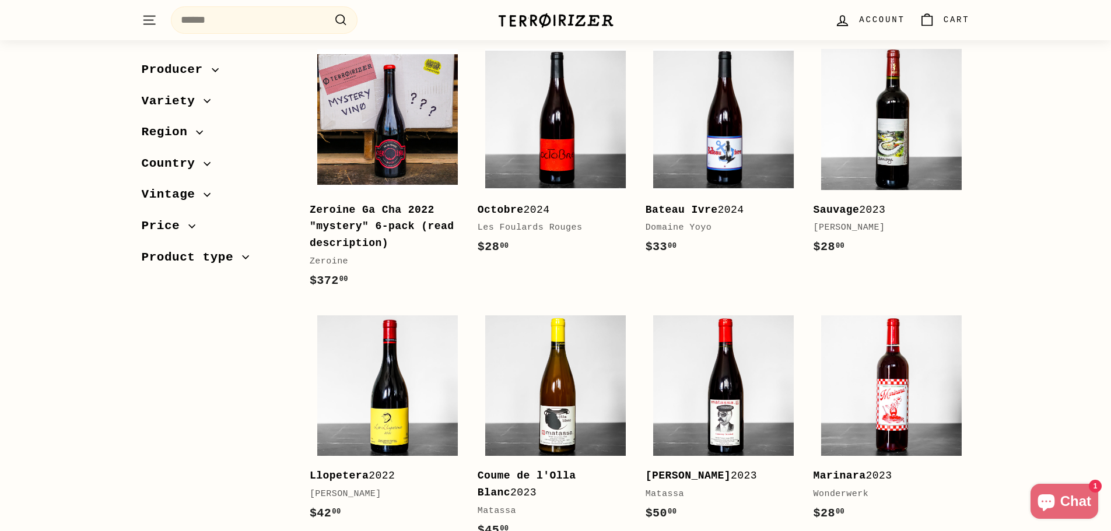
scroll to position [991, 0]
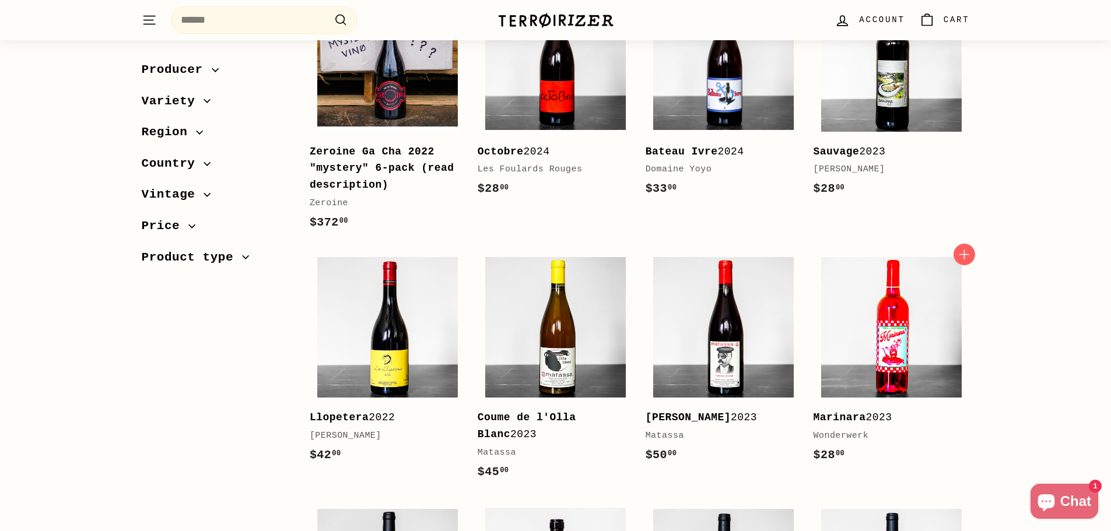
click at [899, 344] on img at bounding box center [891, 327] width 141 height 141
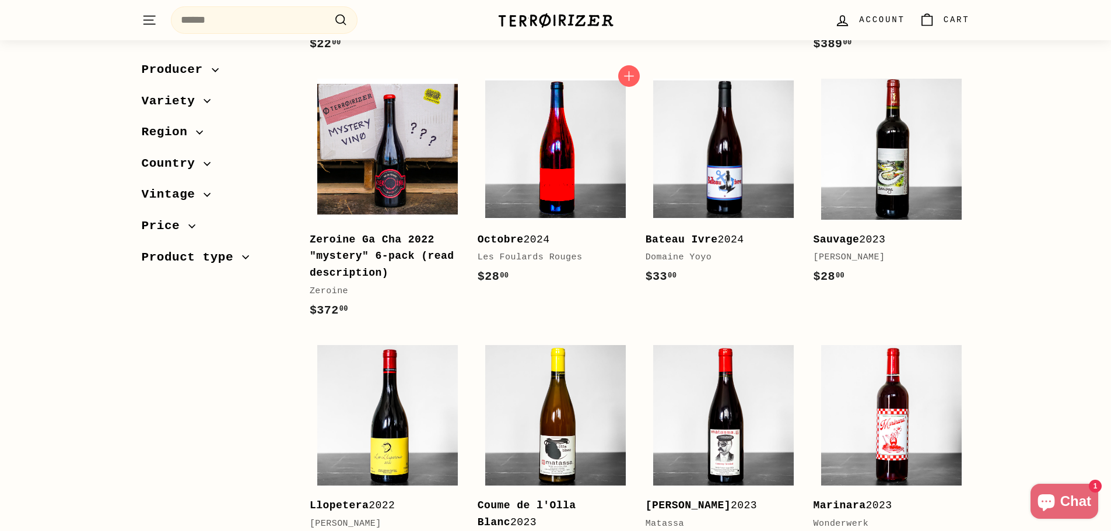
scroll to position [875, 0]
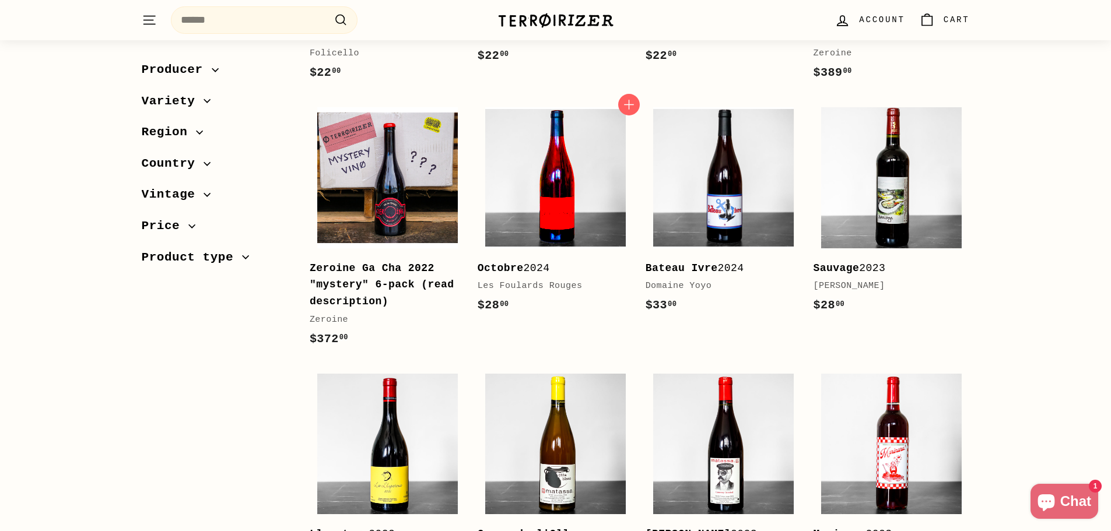
click at [560, 172] on img at bounding box center [555, 177] width 141 height 141
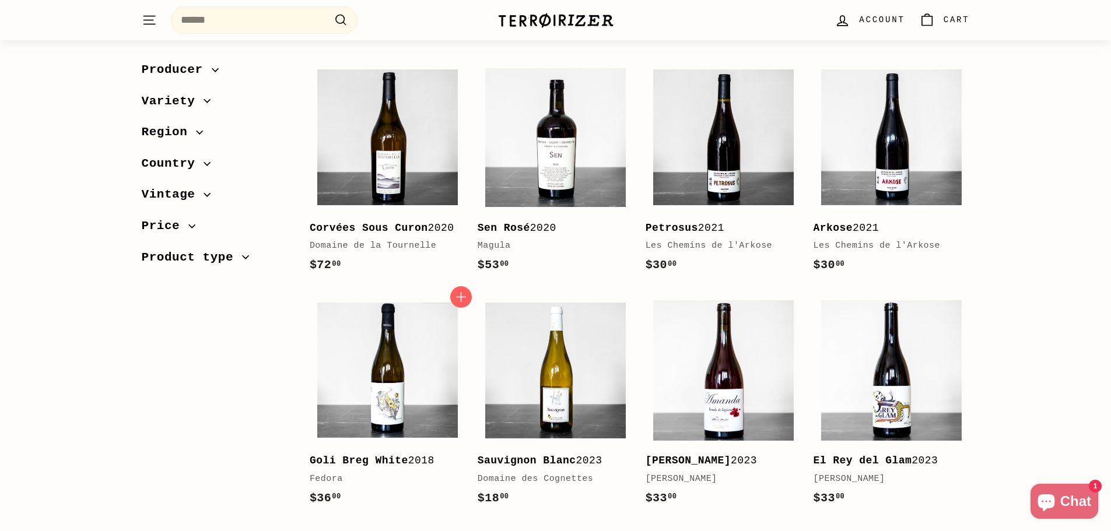
scroll to position [1458, 0]
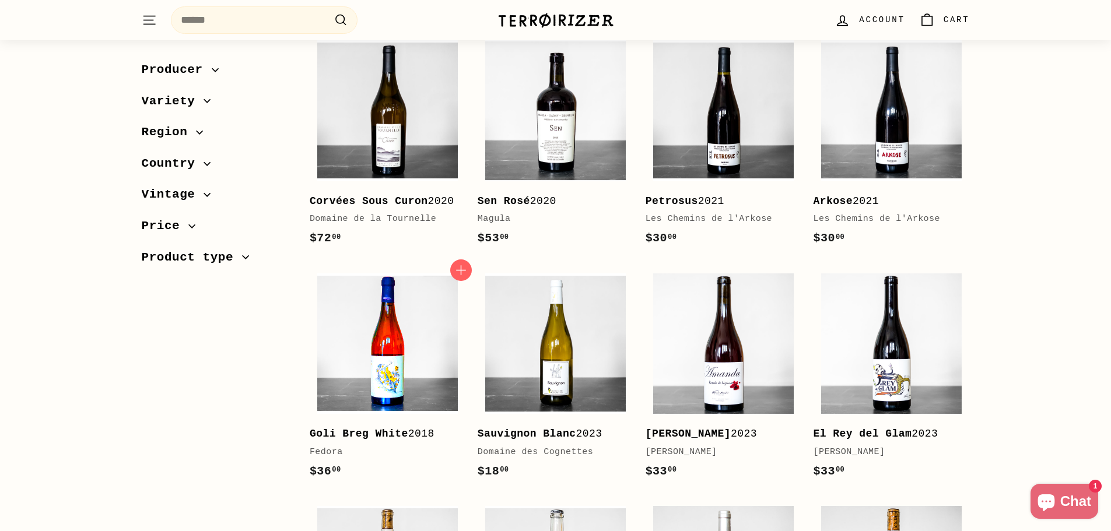
click at [368, 354] on img at bounding box center [387, 344] width 141 height 141
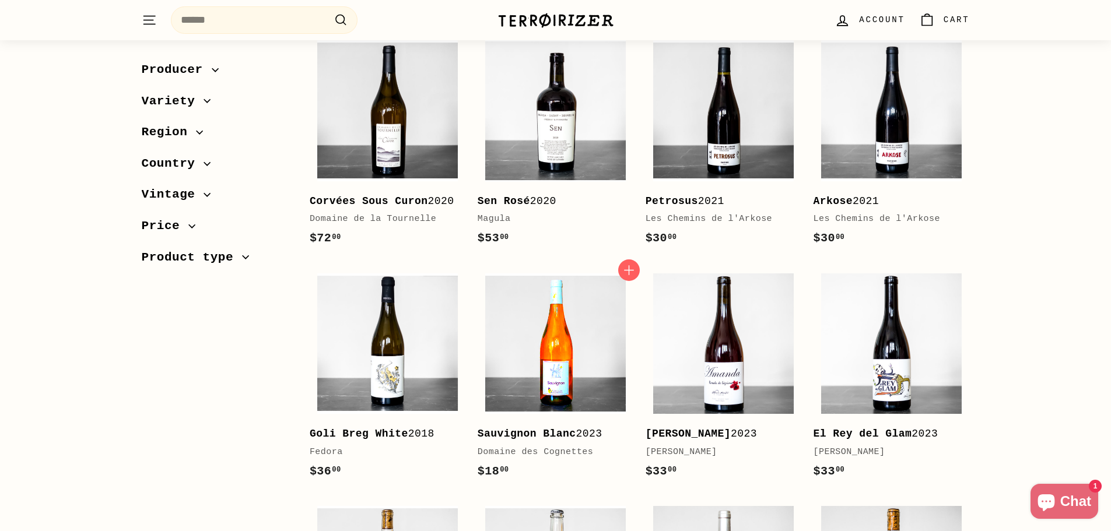
click at [549, 352] on img at bounding box center [555, 344] width 141 height 141
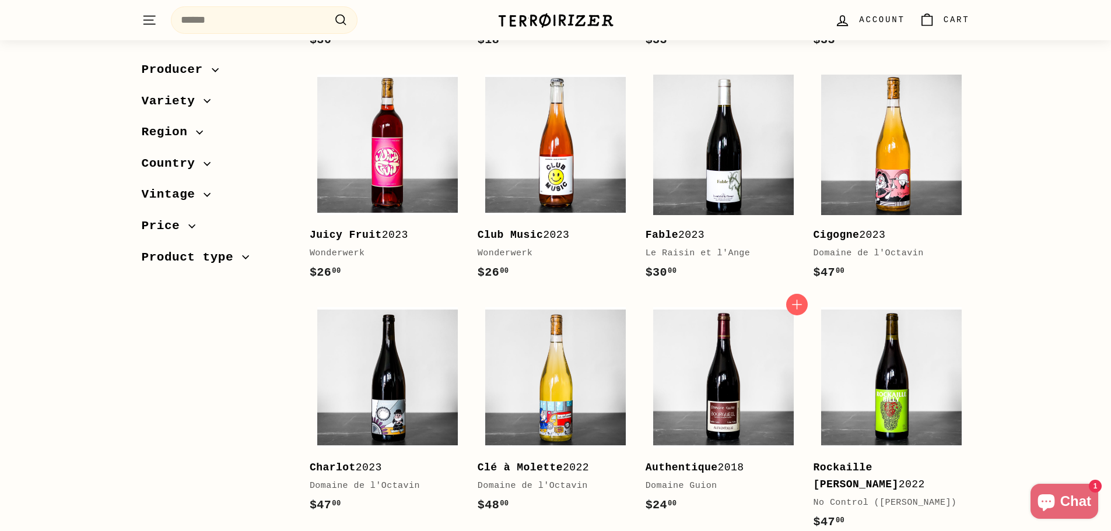
scroll to position [1925, 0]
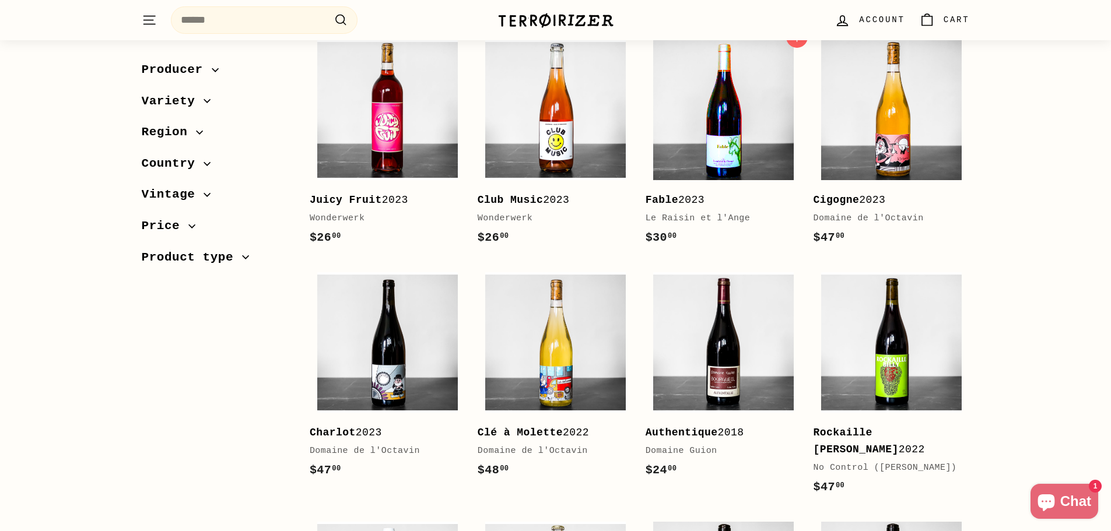
click at [742, 117] on img at bounding box center [723, 110] width 141 height 141
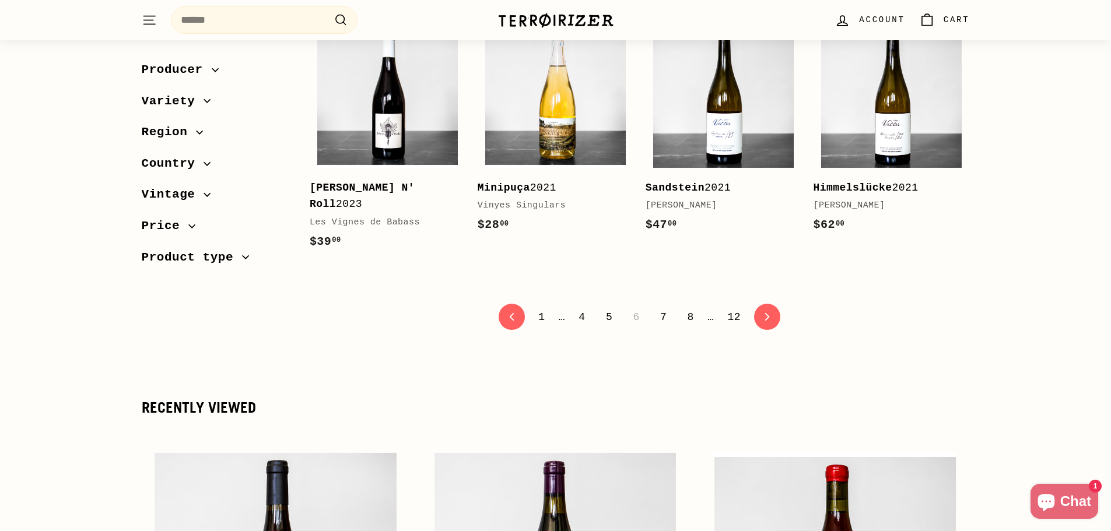
scroll to position [2391, 0]
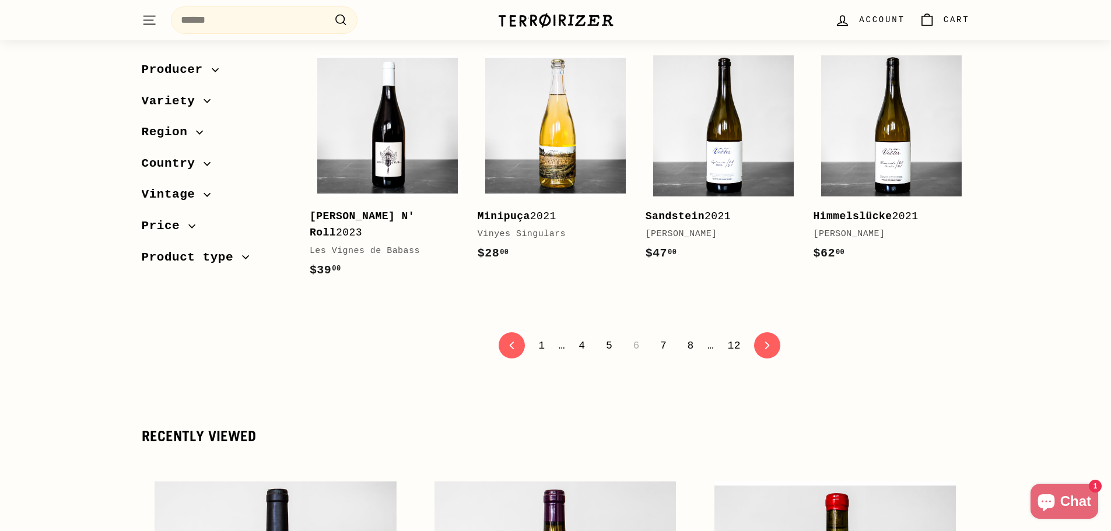
click at [663, 336] on link "7" at bounding box center [663, 346] width 20 height 20
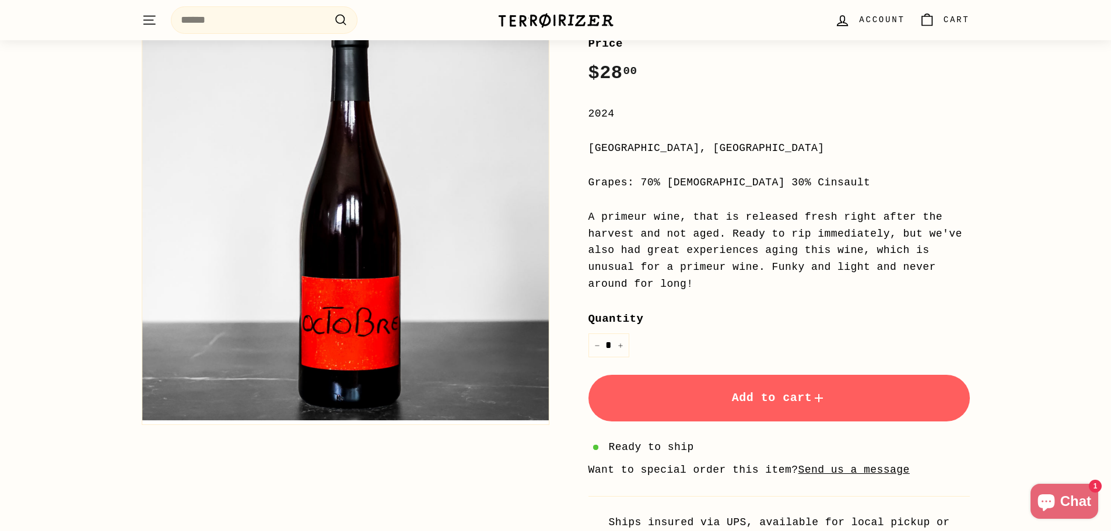
scroll to position [233, 0]
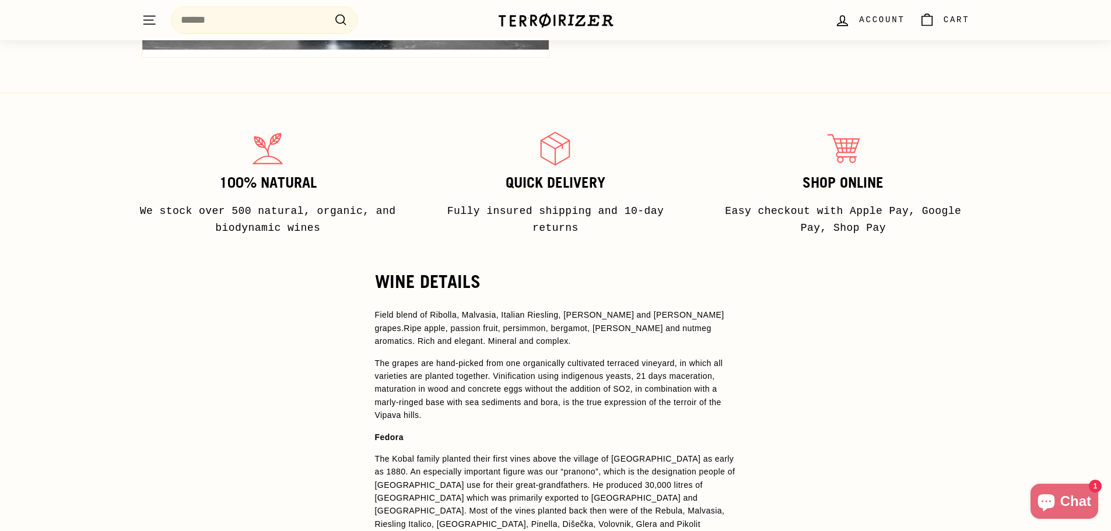
scroll to position [817, 0]
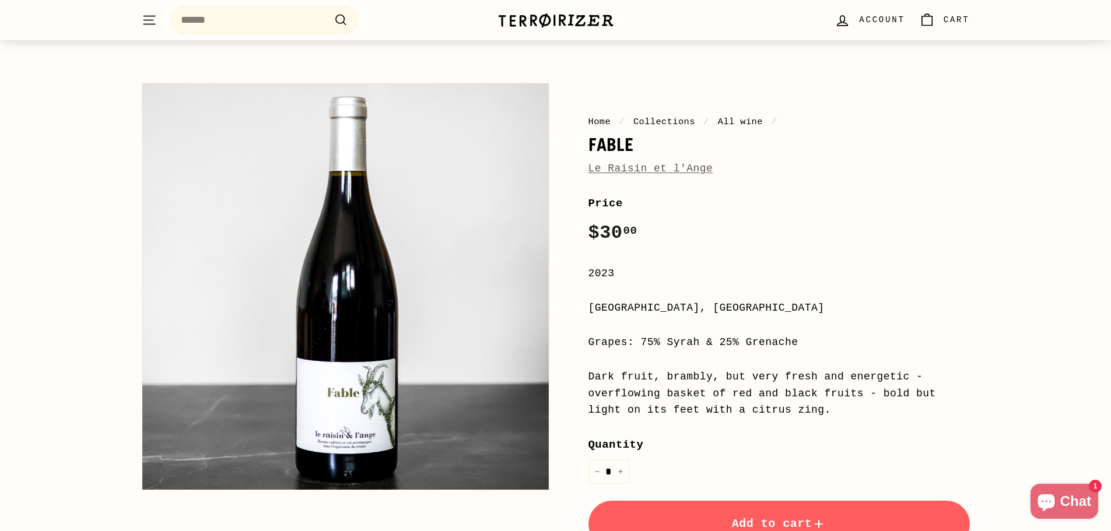
scroll to position [58, 0]
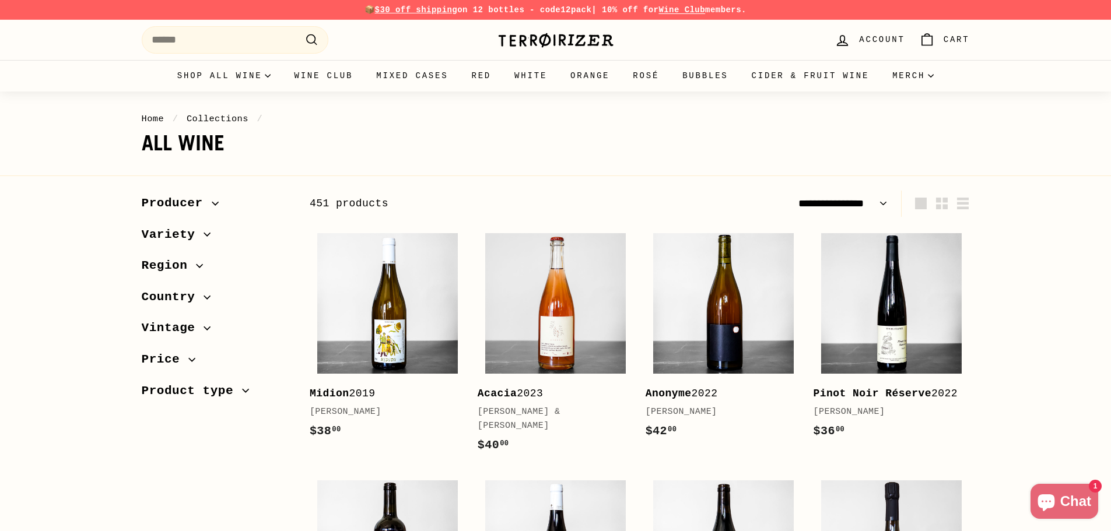
select select "**********"
click at [748, 311] on img at bounding box center [723, 303] width 141 height 141
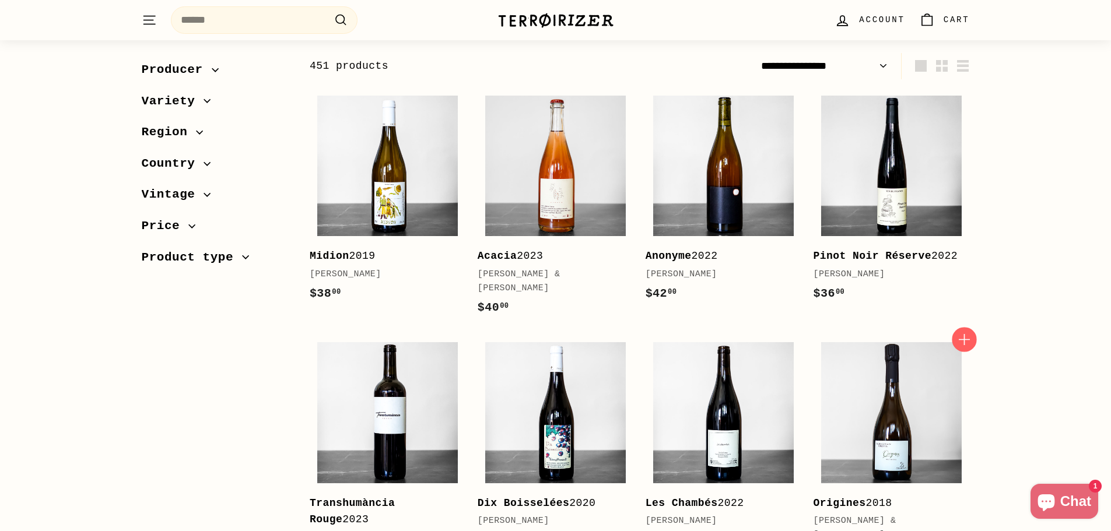
scroll to position [117, 0]
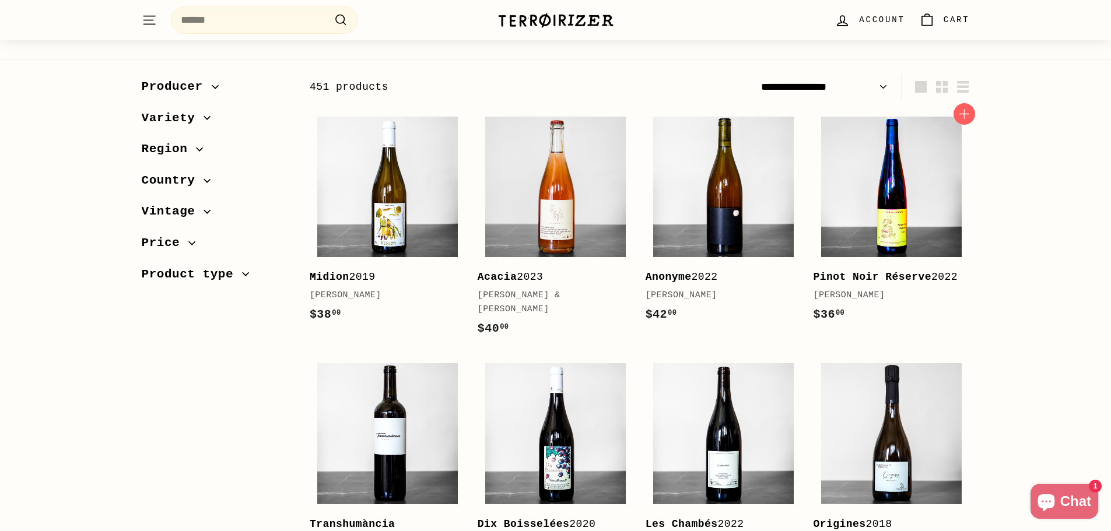
click at [891, 215] on img at bounding box center [891, 187] width 141 height 141
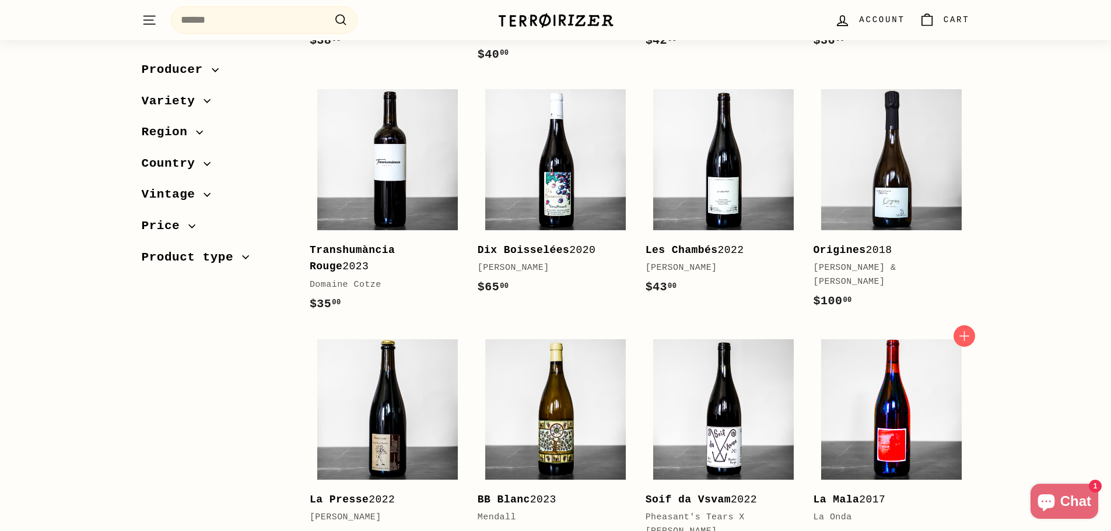
scroll to position [467, 0]
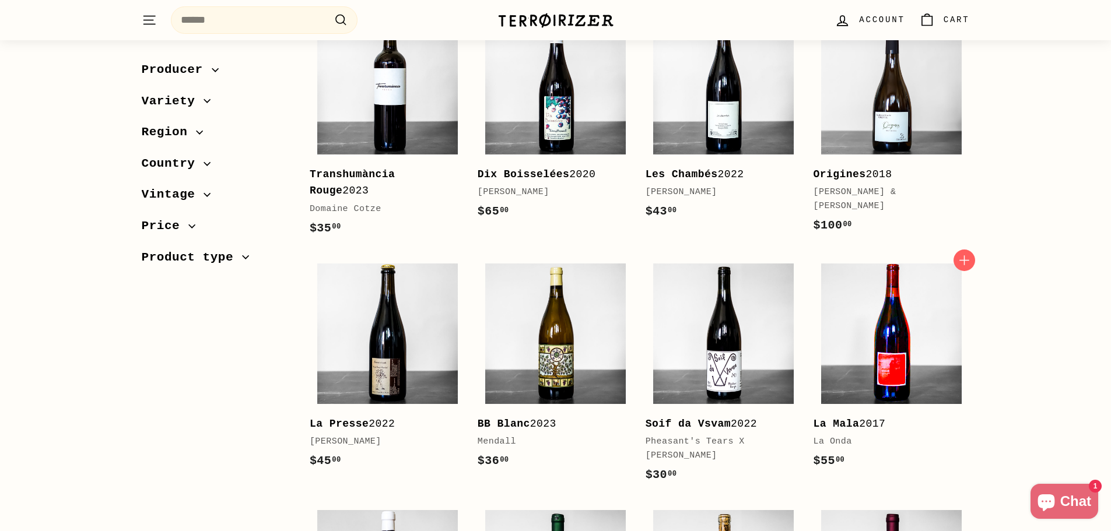
click at [894, 363] on img at bounding box center [891, 334] width 141 height 141
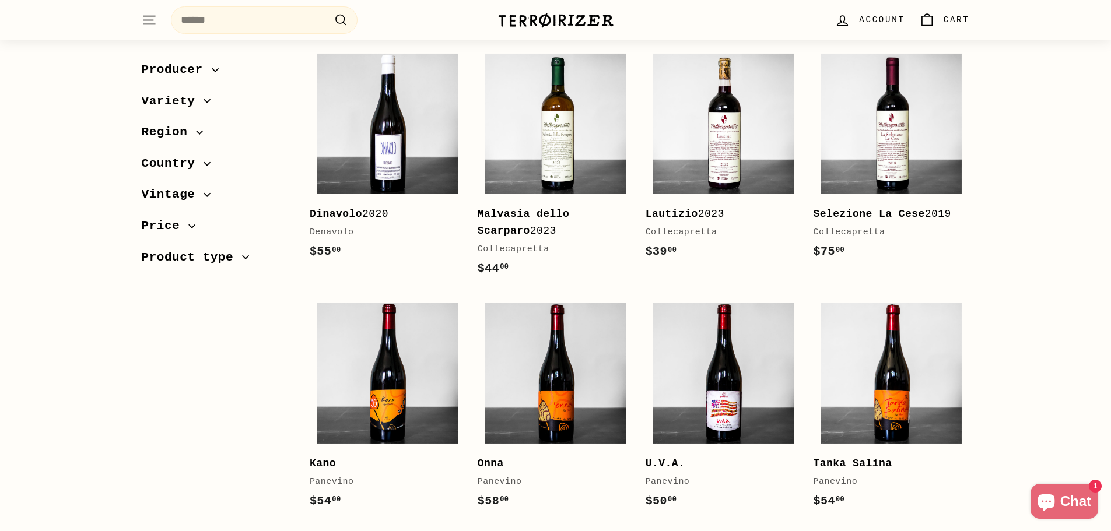
scroll to position [933, 0]
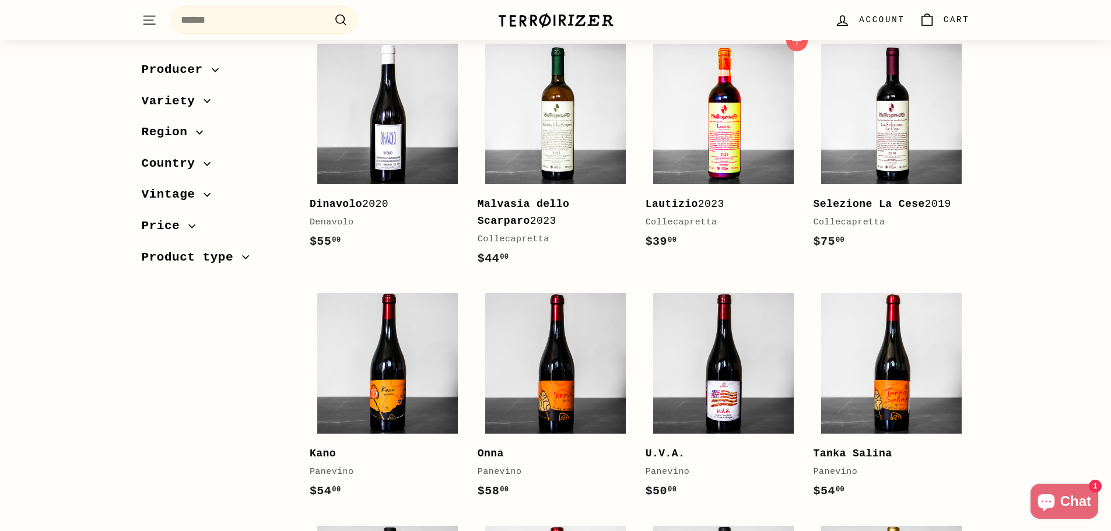
click at [751, 135] on img at bounding box center [723, 114] width 141 height 141
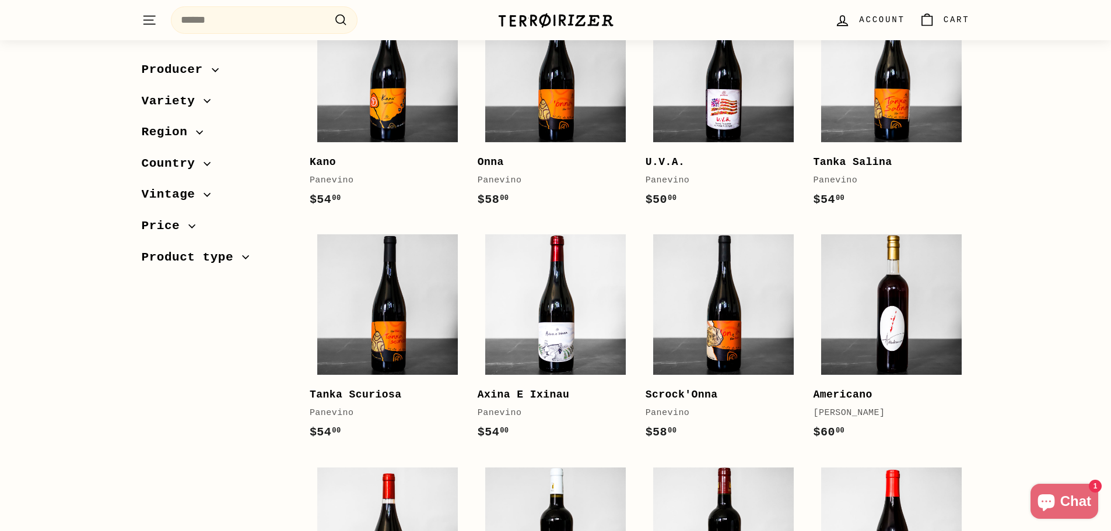
scroll to position [1458, 0]
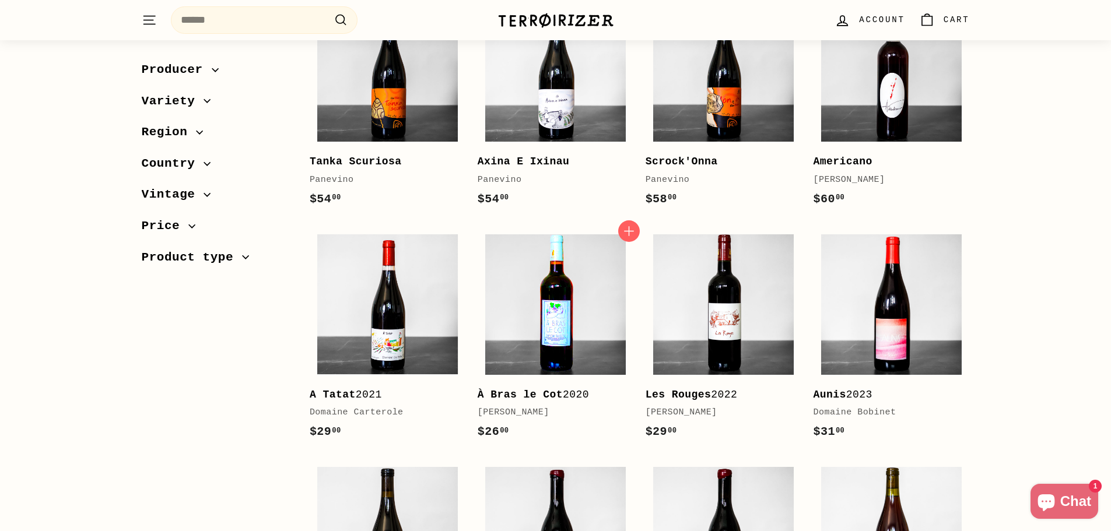
click at [538, 321] on img at bounding box center [555, 304] width 141 height 141
click at [408, 360] on img at bounding box center [387, 304] width 141 height 141
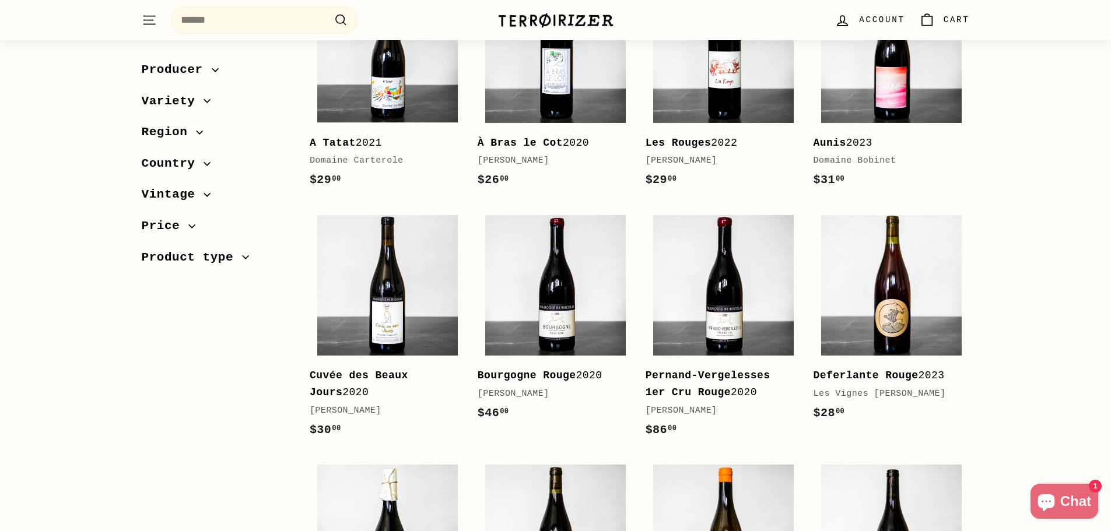
scroll to position [1750, 0]
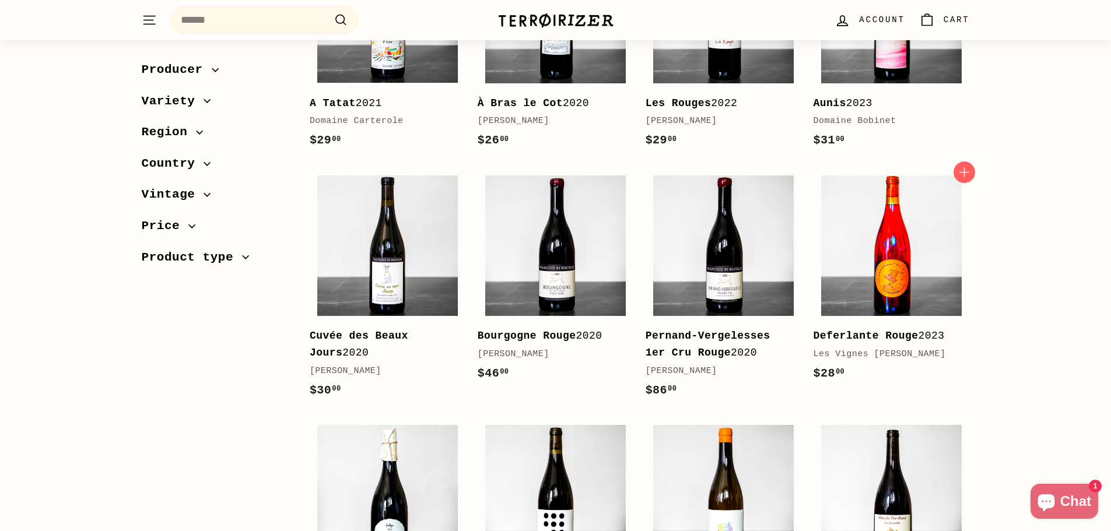
click at [887, 258] on img at bounding box center [891, 246] width 141 height 141
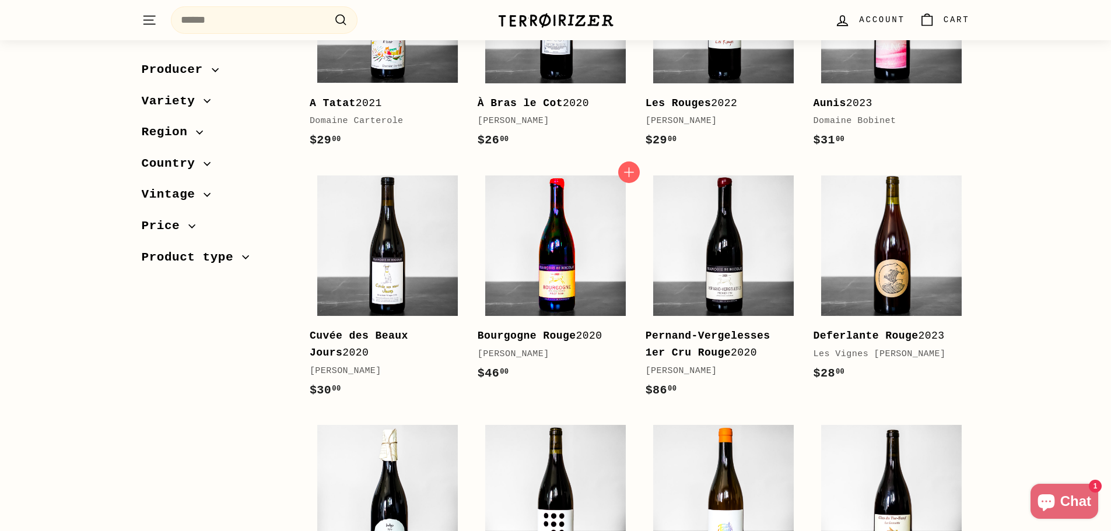
click at [538, 237] on img at bounding box center [555, 246] width 141 height 141
click at [383, 300] on img at bounding box center [387, 246] width 141 height 141
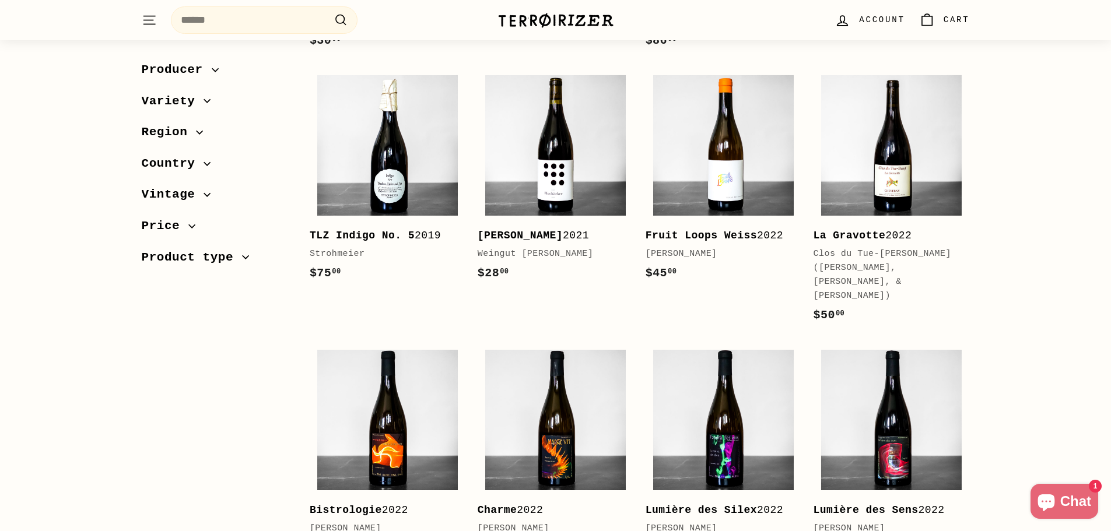
scroll to position [2041, 0]
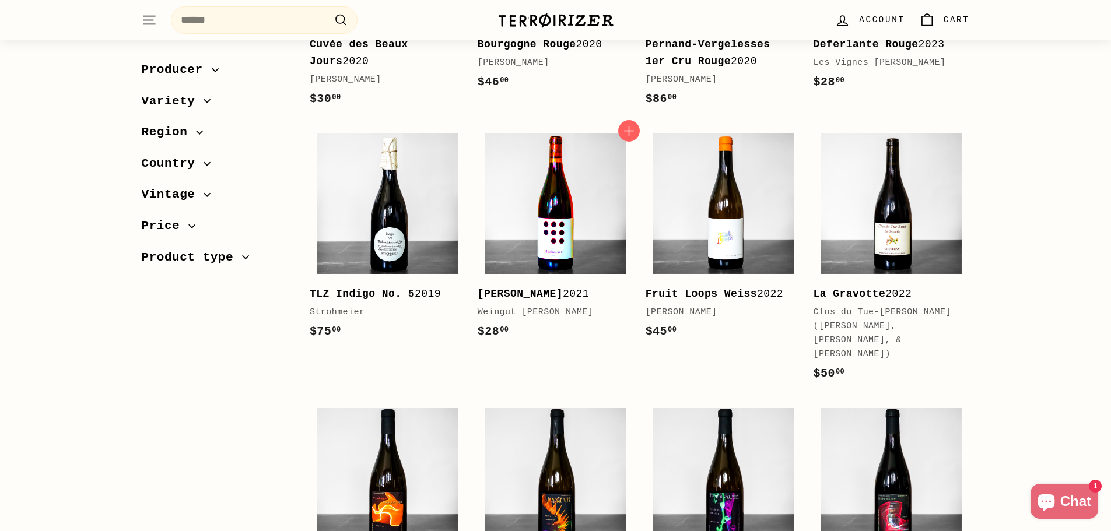
click at [564, 222] on img at bounding box center [555, 204] width 141 height 141
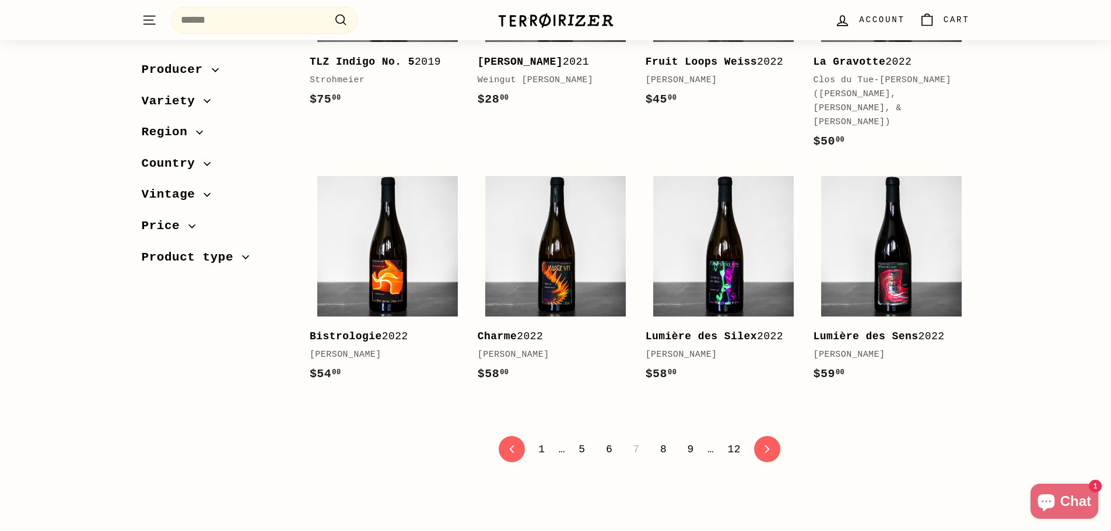
scroll to position [2275, 0]
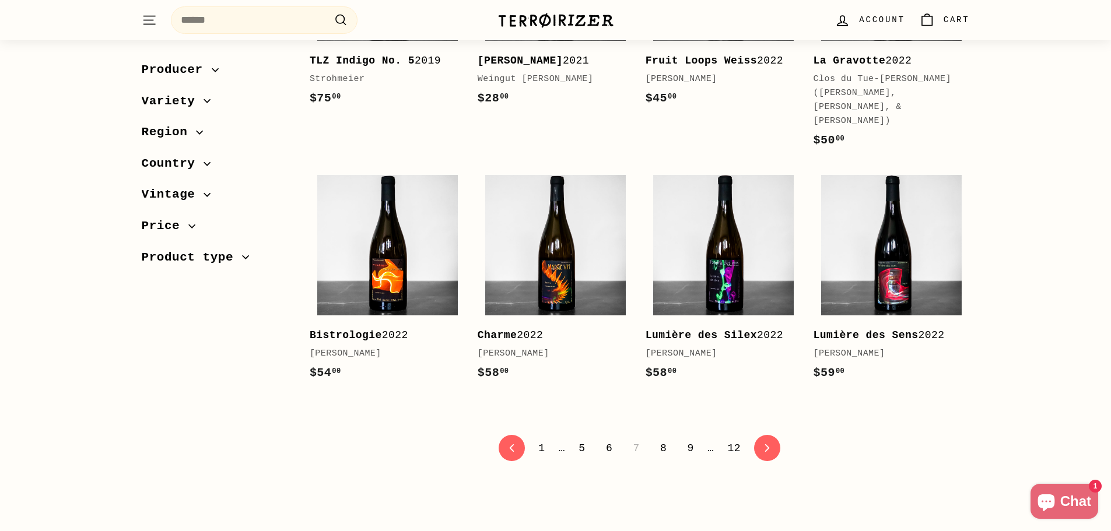
click at [665, 439] on link "8" at bounding box center [663, 449] width 20 height 20
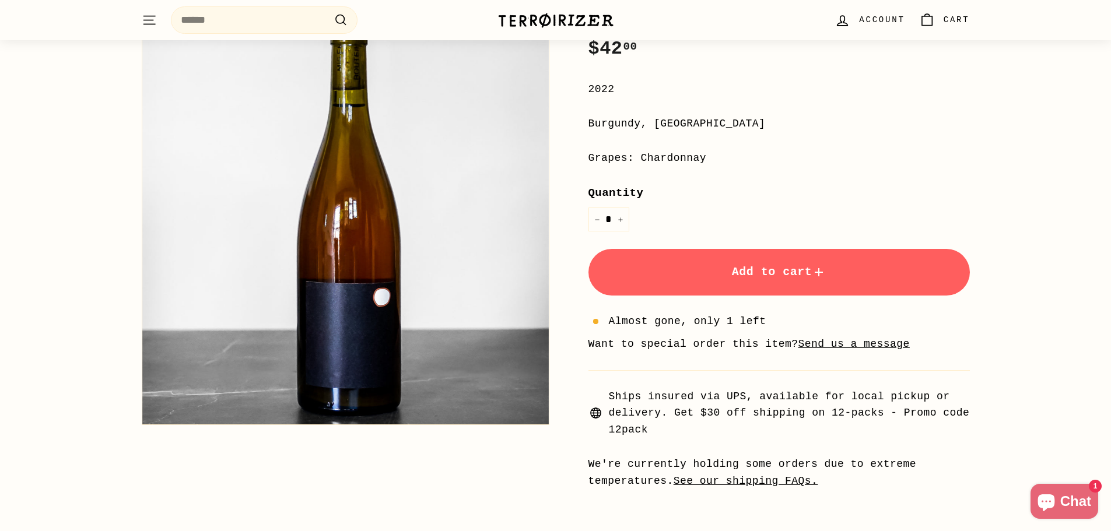
scroll to position [58, 0]
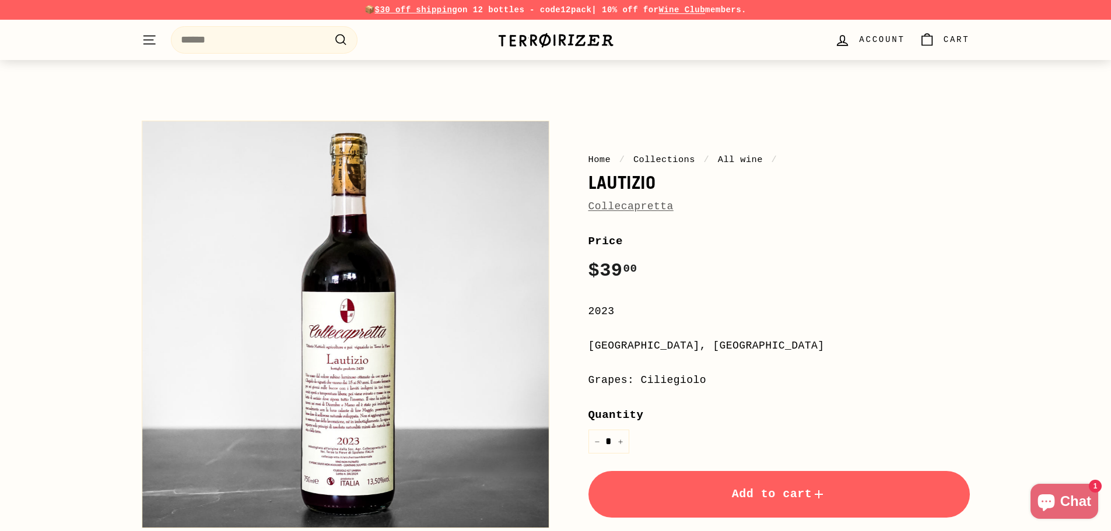
scroll to position [58, 0]
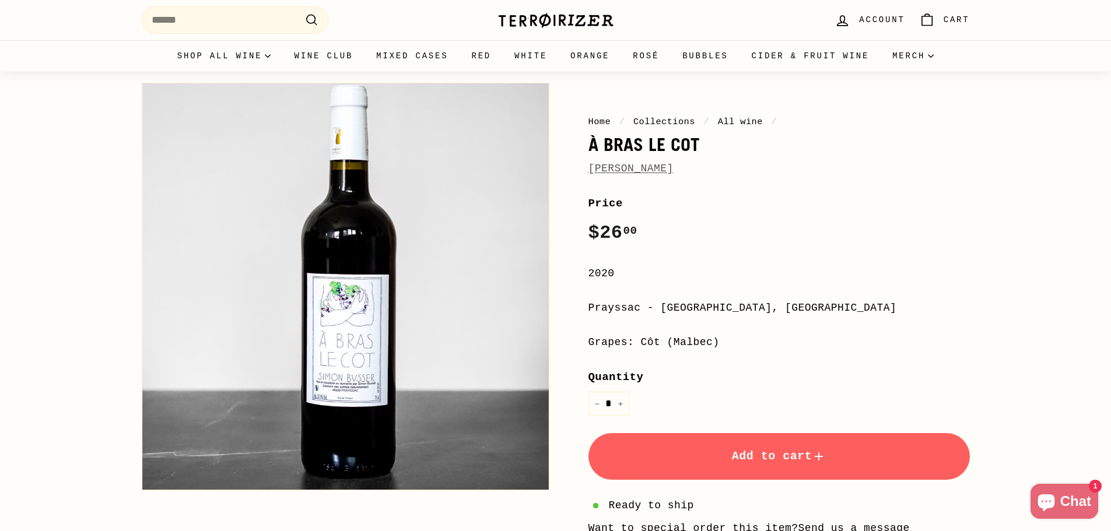
scroll to position [58, 0]
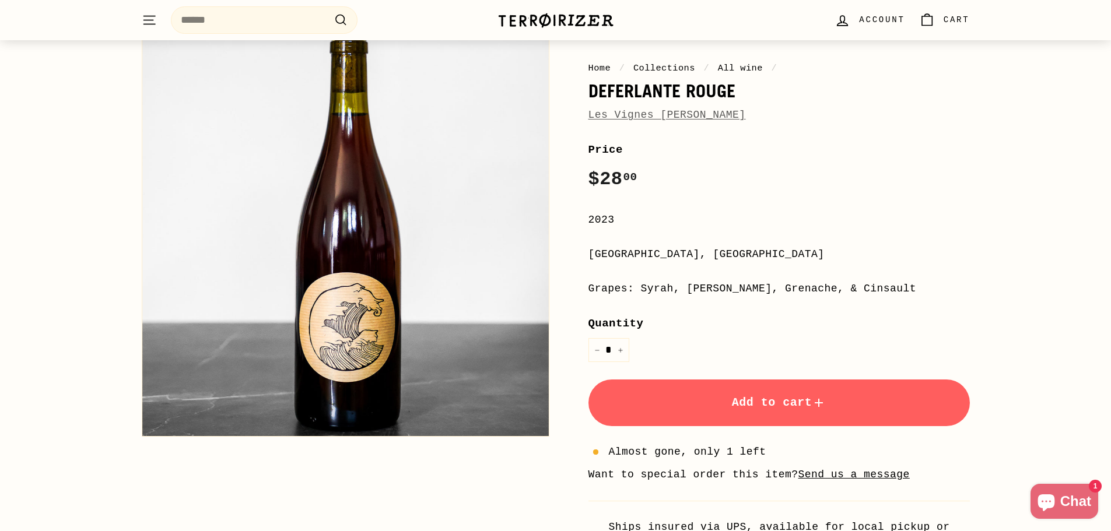
scroll to position [233, 0]
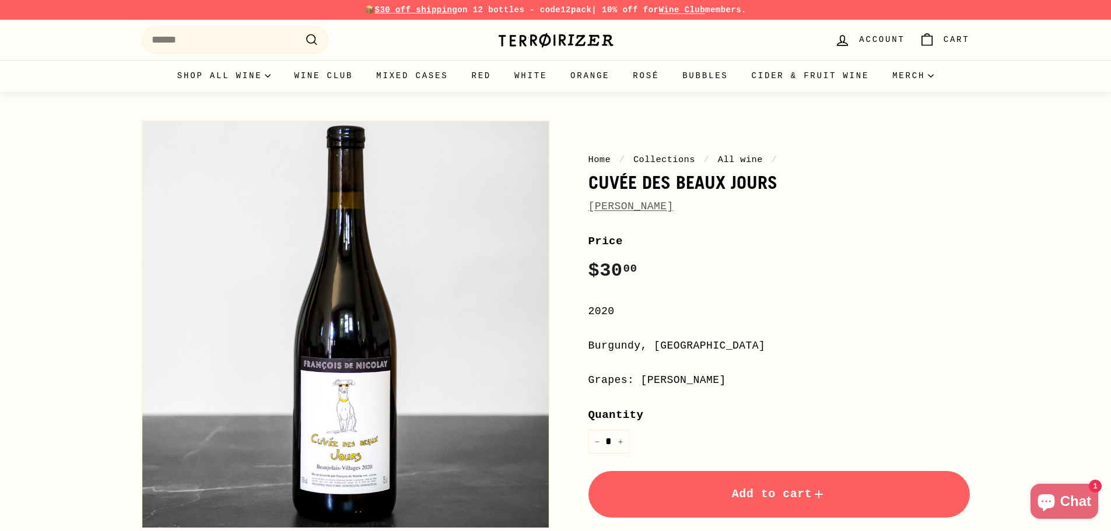
scroll to position [58, 0]
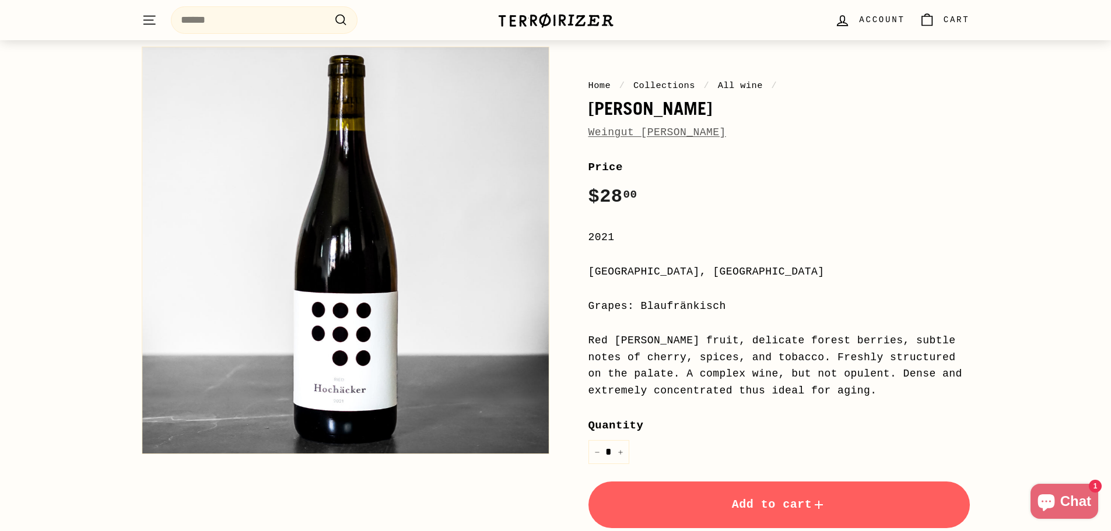
scroll to position [117, 0]
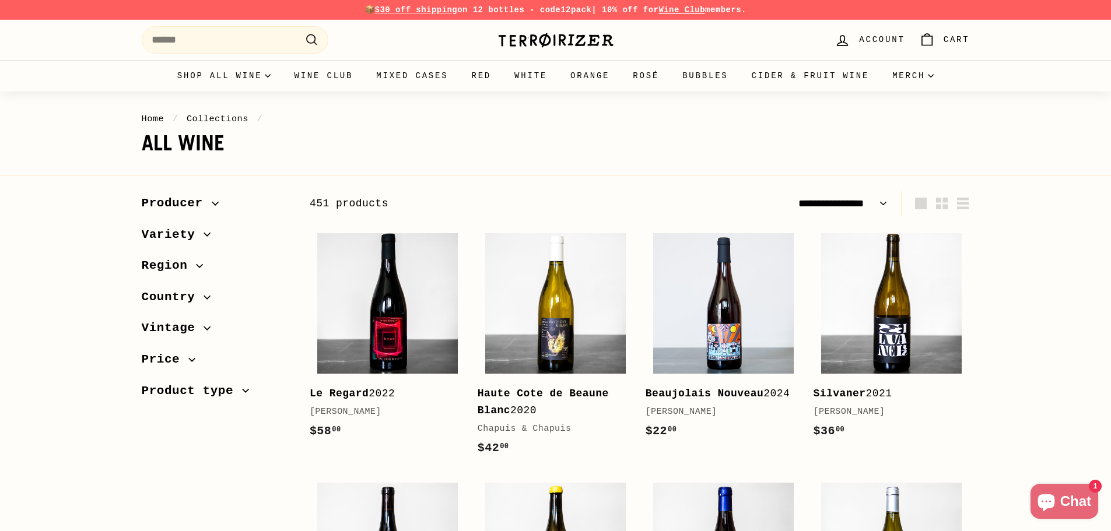
select select "**********"
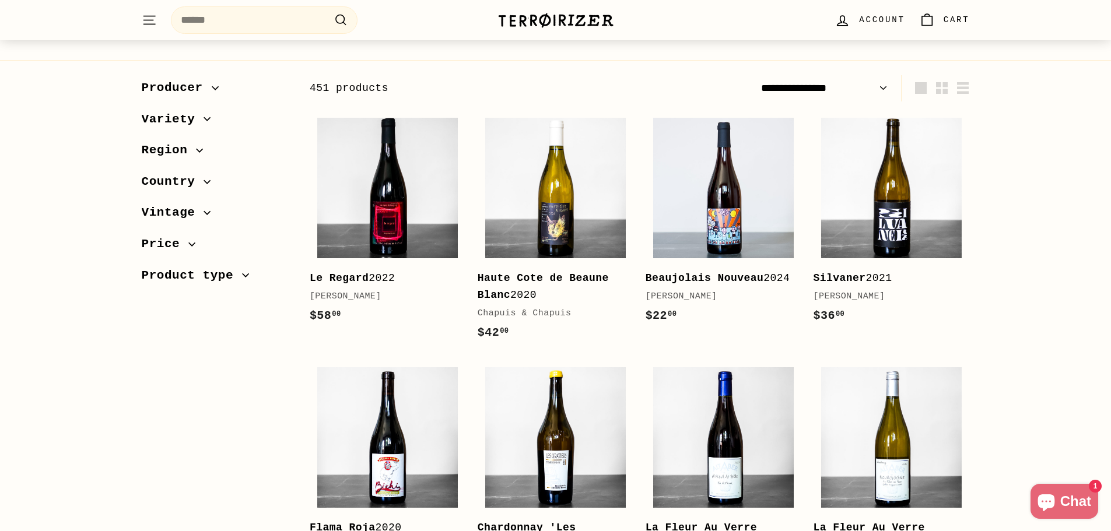
scroll to position [117, 0]
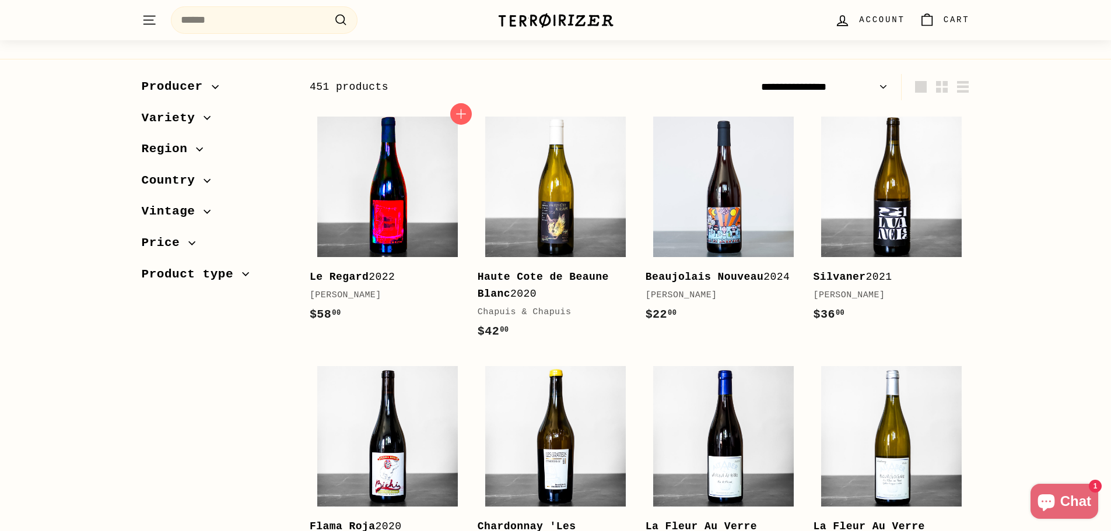
click at [409, 201] on img at bounding box center [387, 187] width 141 height 141
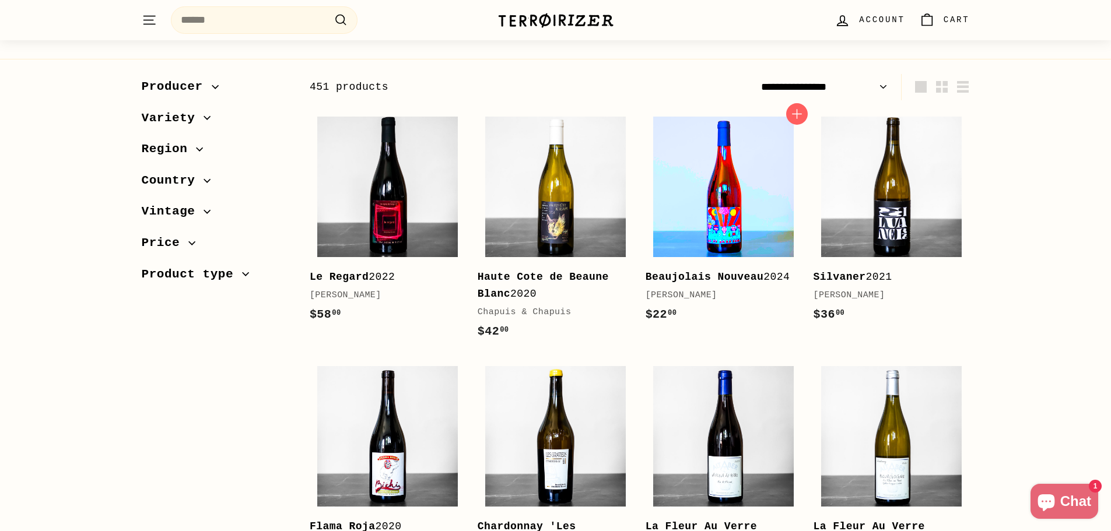
click at [723, 170] on img at bounding box center [723, 187] width 141 height 141
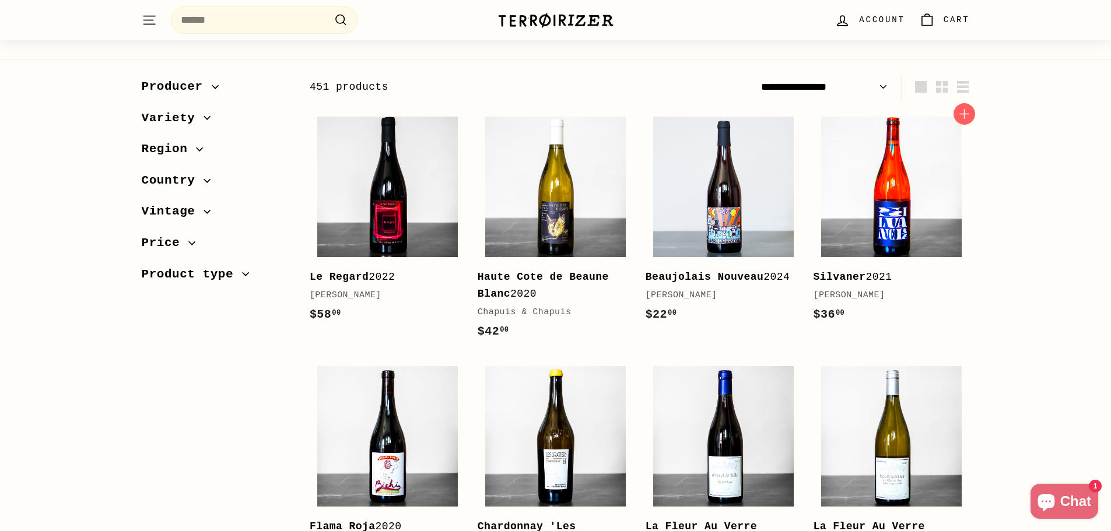
click at [911, 225] on img at bounding box center [891, 187] width 141 height 141
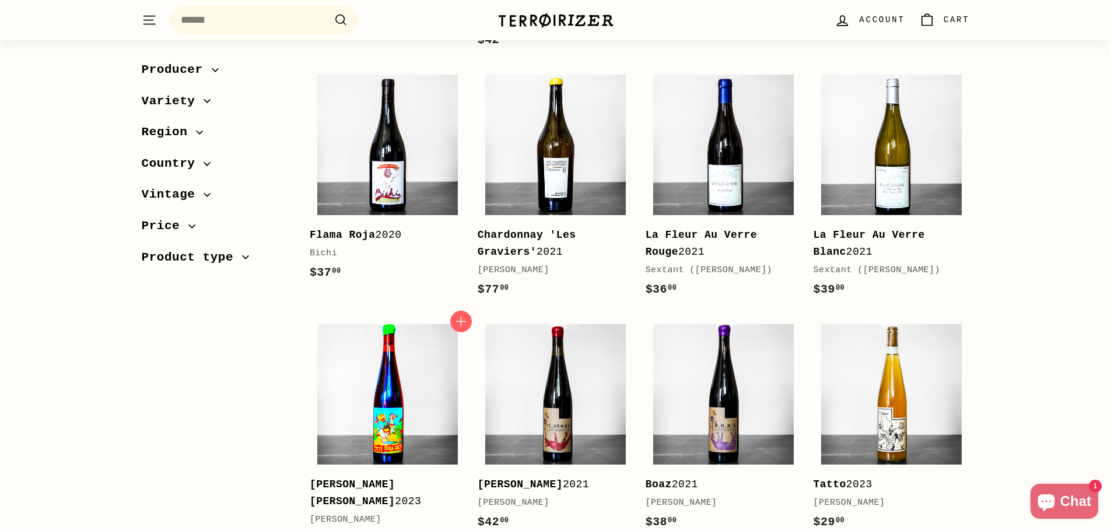
click at [441, 437] on img at bounding box center [387, 394] width 141 height 141
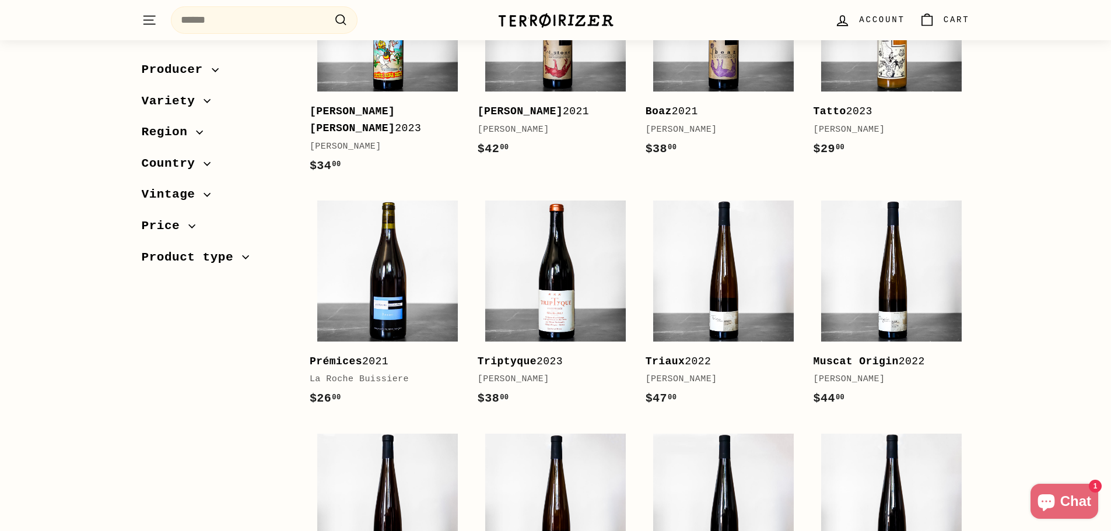
scroll to position [817, 0]
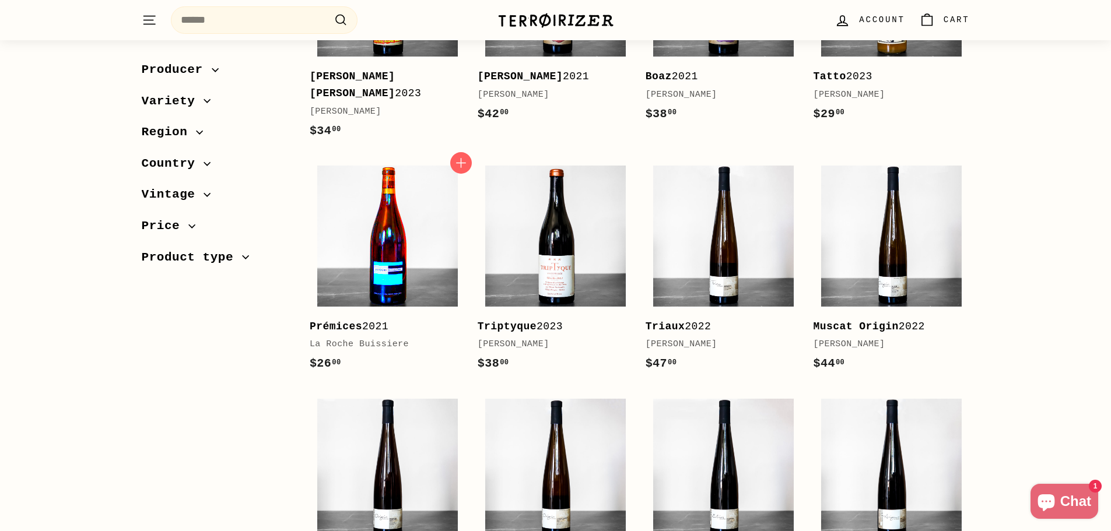
click at [397, 256] on img at bounding box center [387, 236] width 141 height 141
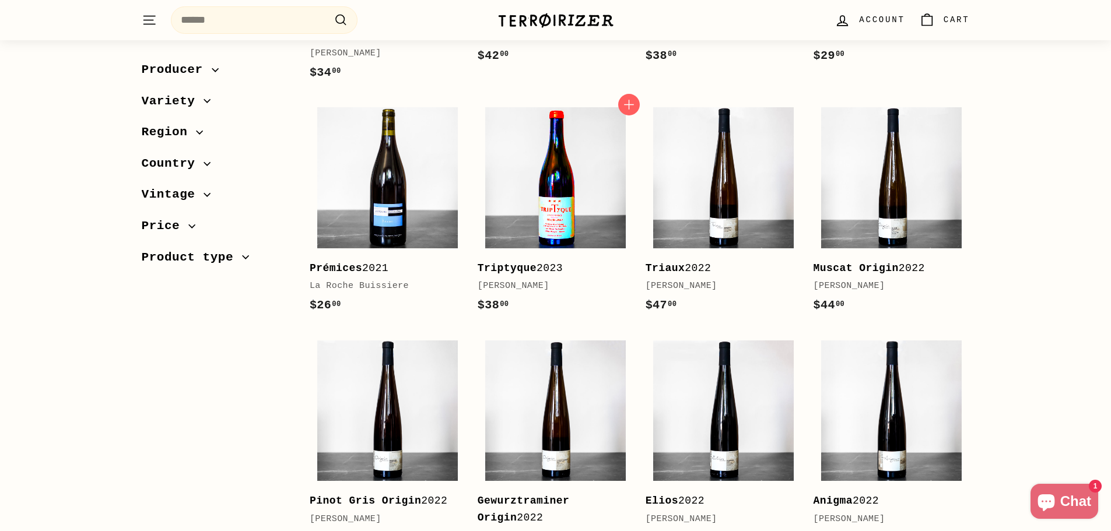
scroll to position [1108, 0]
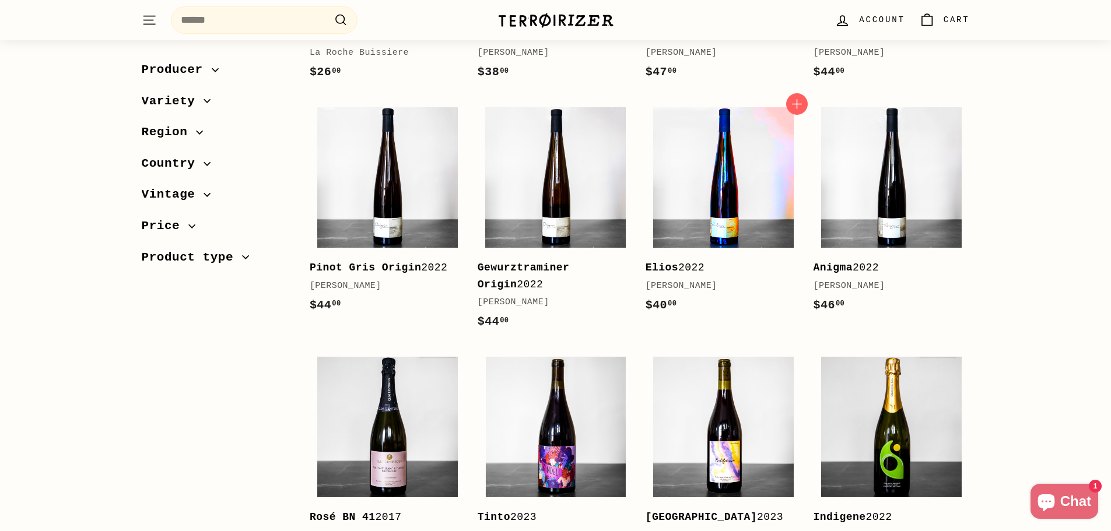
click at [730, 195] on img at bounding box center [723, 177] width 141 height 141
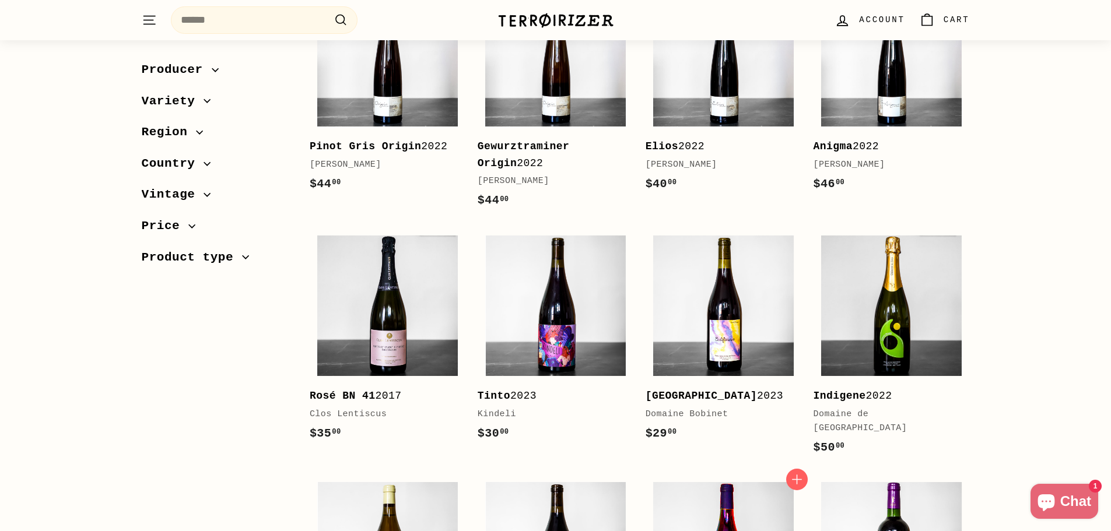
scroll to position [1283, 0]
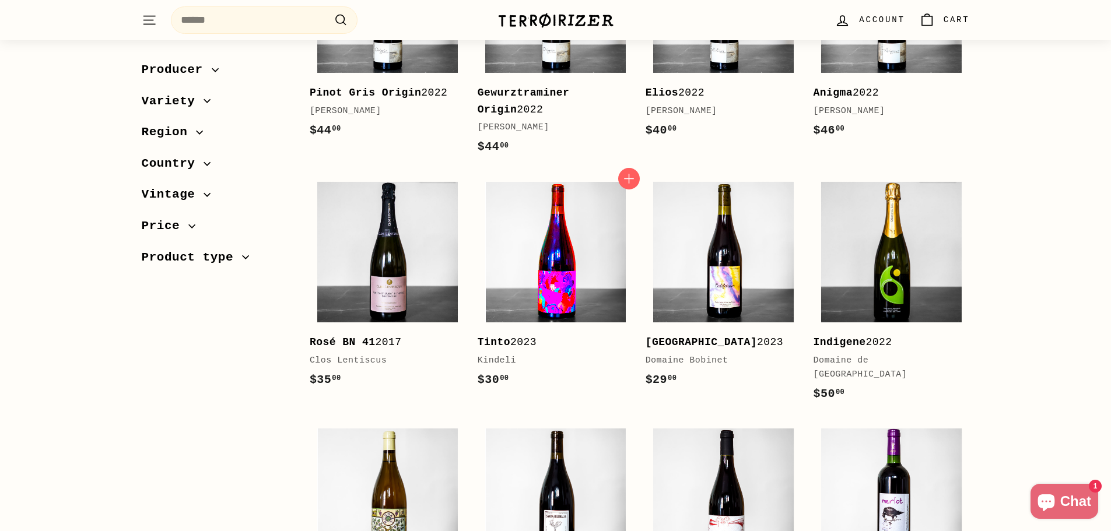
click at [572, 274] on img at bounding box center [555, 252] width 141 height 141
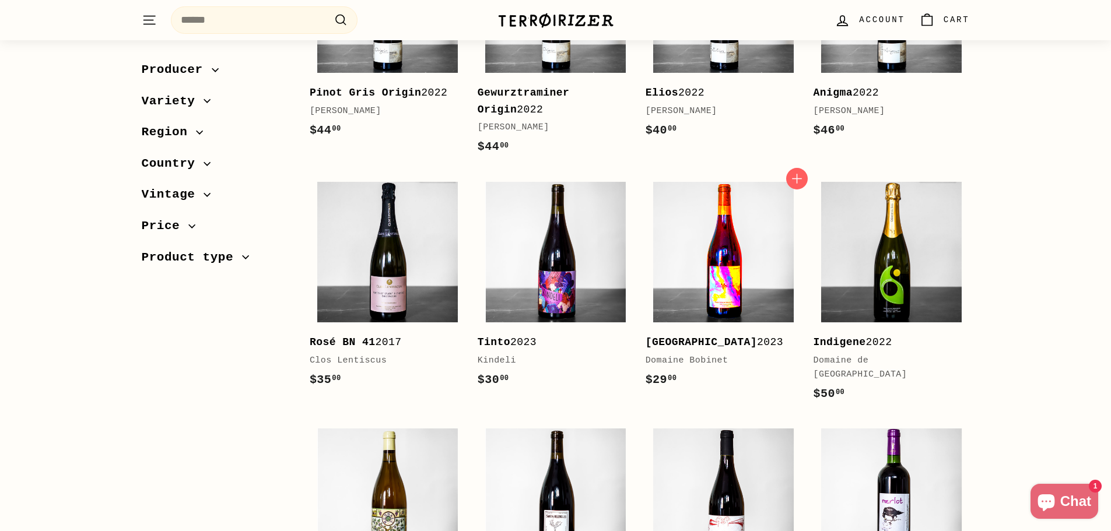
click at [699, 271] on img at bounding box center [723, 252] width 141 height 141
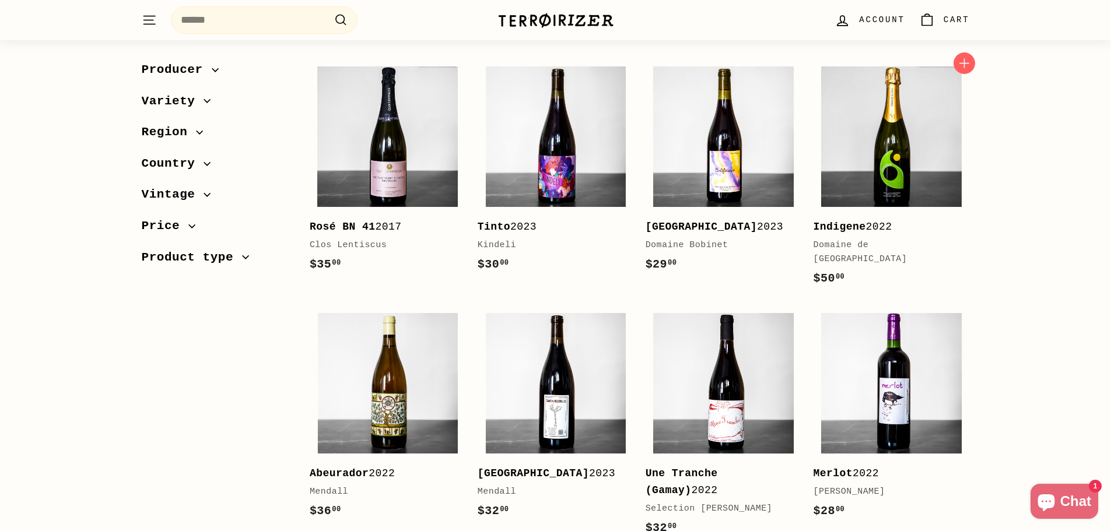
scroll to position [1400, 0]
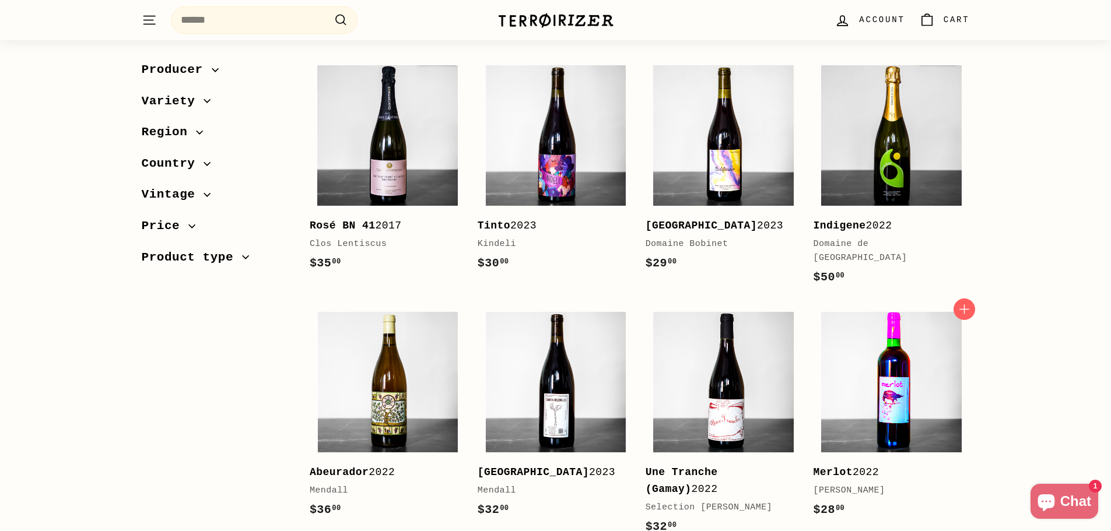
click at [900, 348] on img at bounding box center [891, 382] width 141 height 141
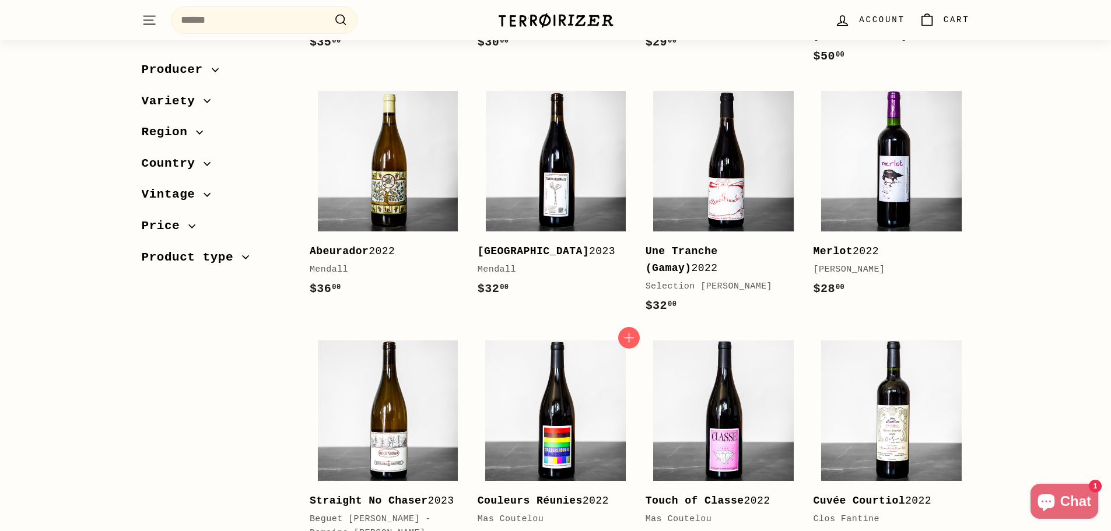
scroll to position [1750, 0]
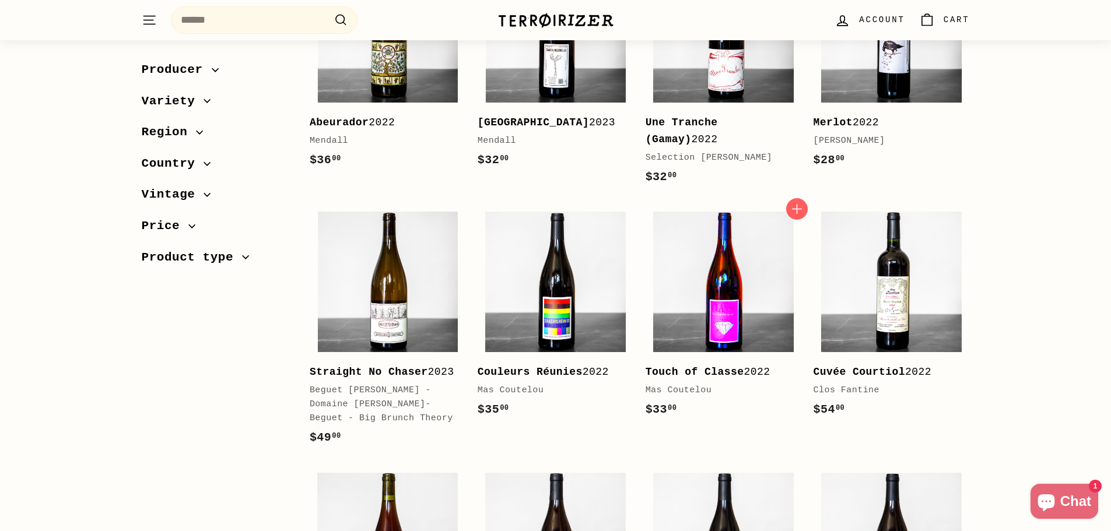
click at [734, 244] on img at bounding box center [723, 282] width 141 height 141
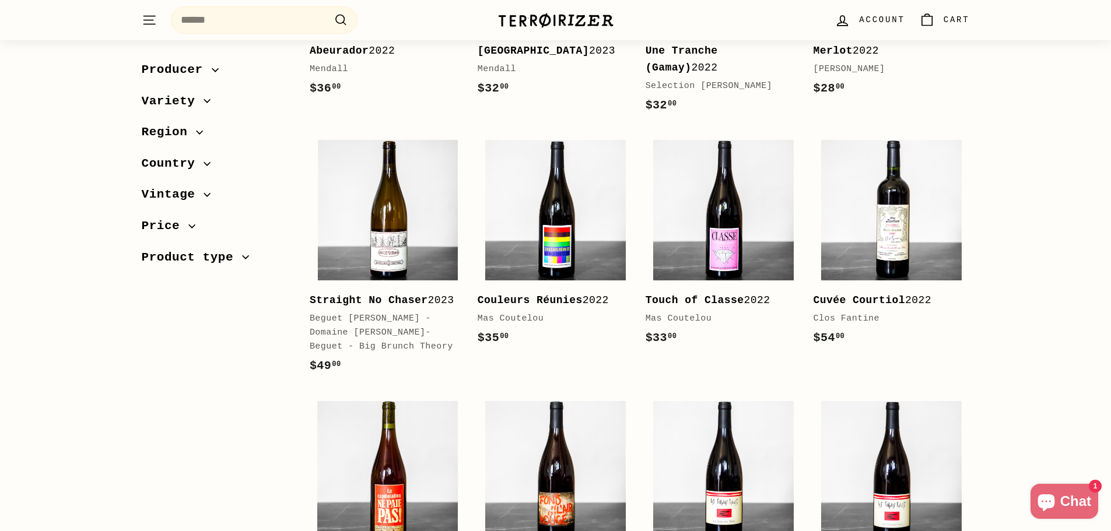
scroll to position [1925, 0]
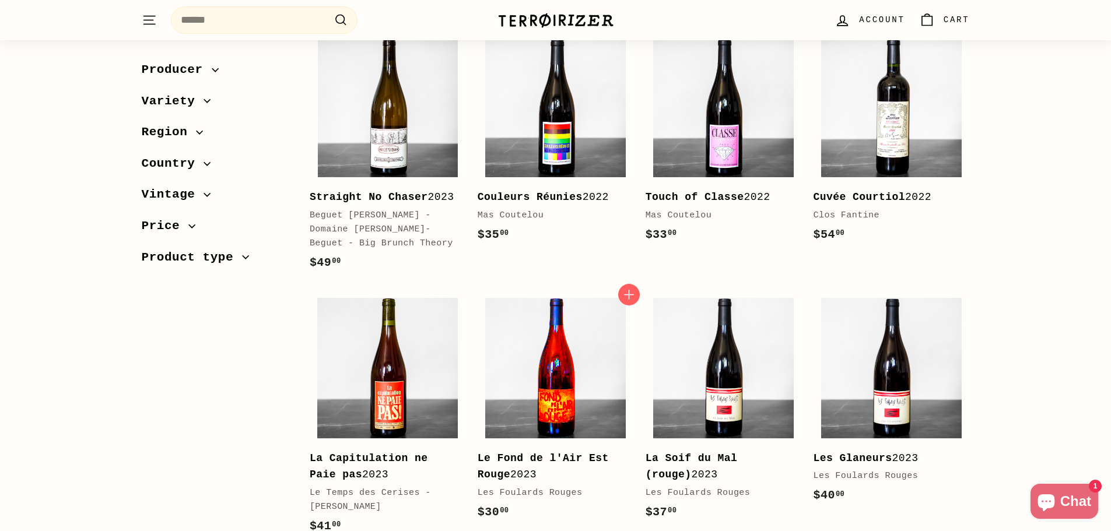
click at [558, 380] on img at bounding box center [555, 368] width 141 height 141
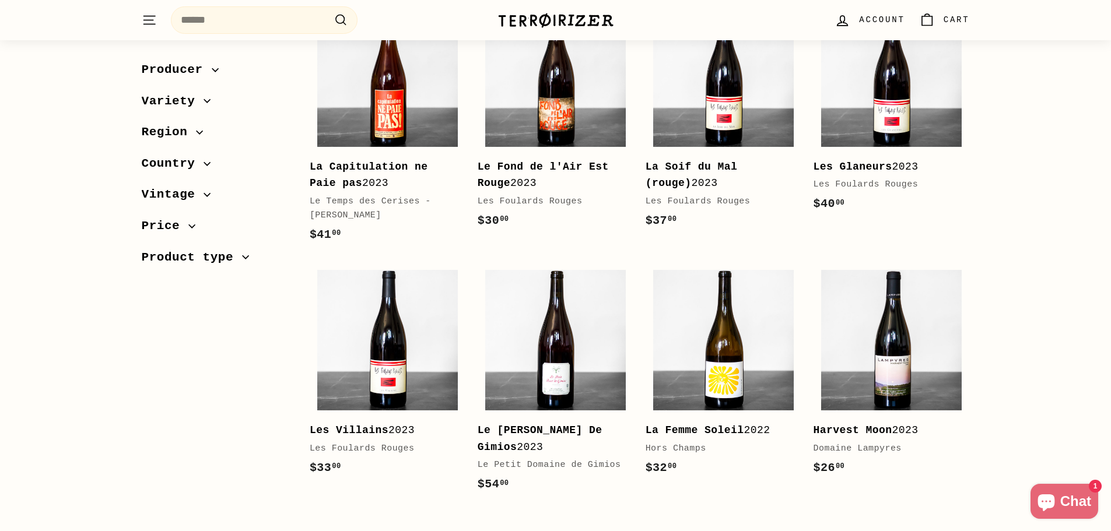
scroll to position [2275, 0]
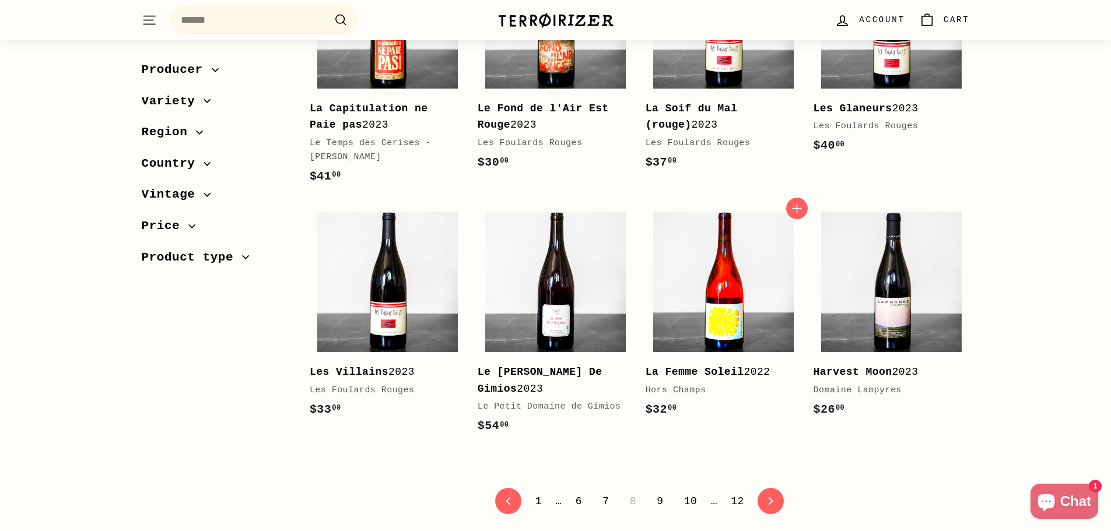
click at [730, 276] on img at bounding box center [723, 282] width 141 height 141
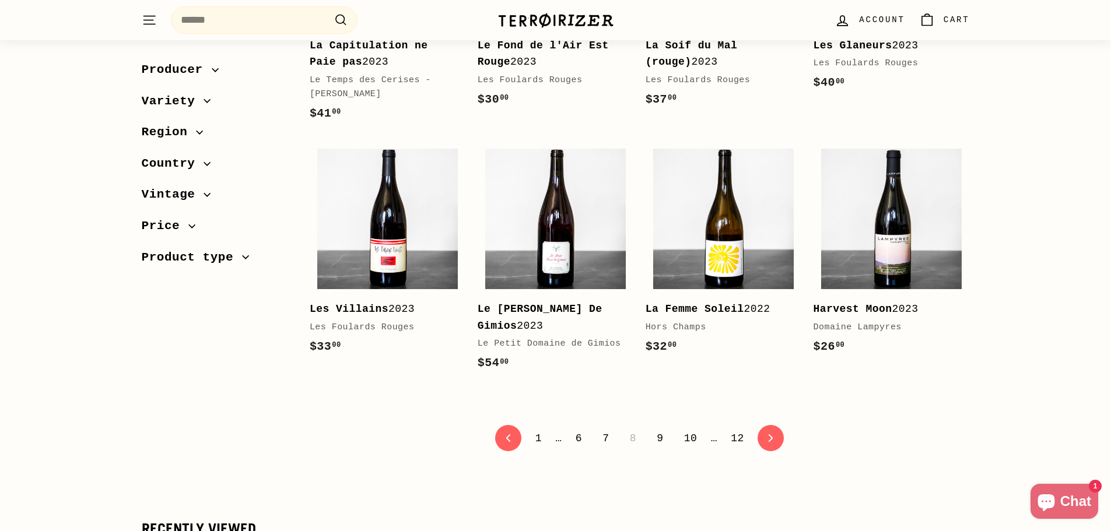
scroll to position [2450, 0]
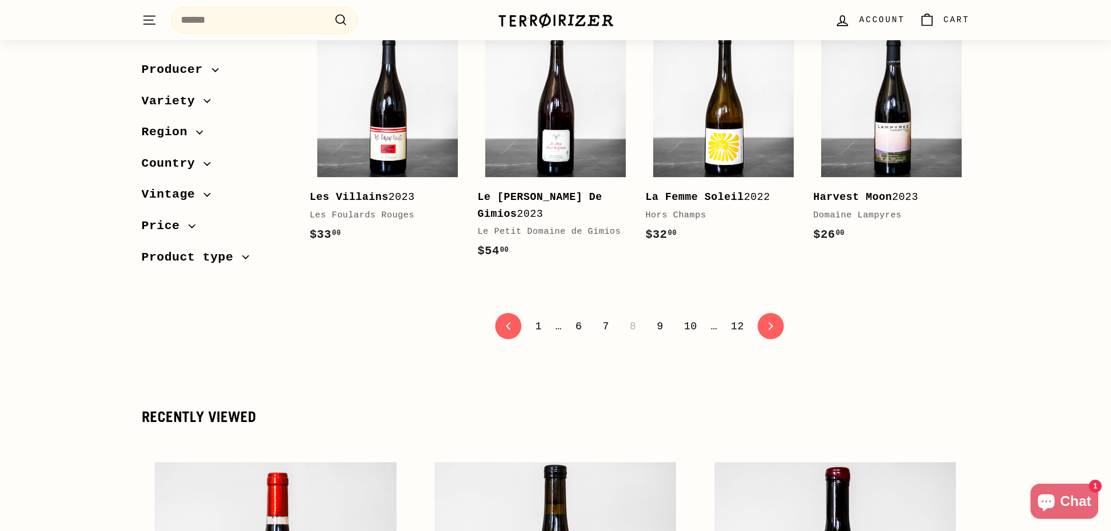
click at [658, 317] on link "9" at bounding box center [660, 327] width 20 height 20
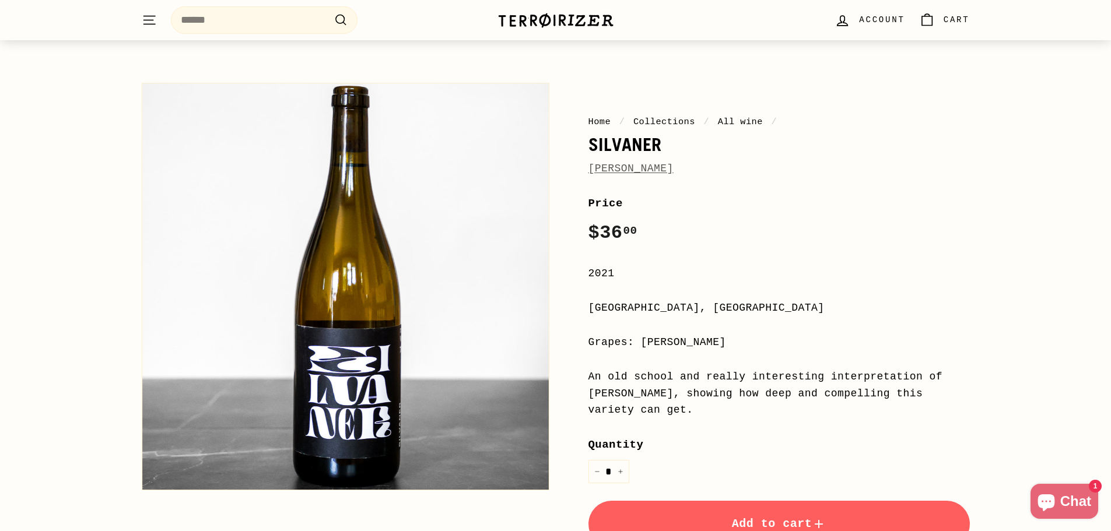
scroll to position [58, 0]
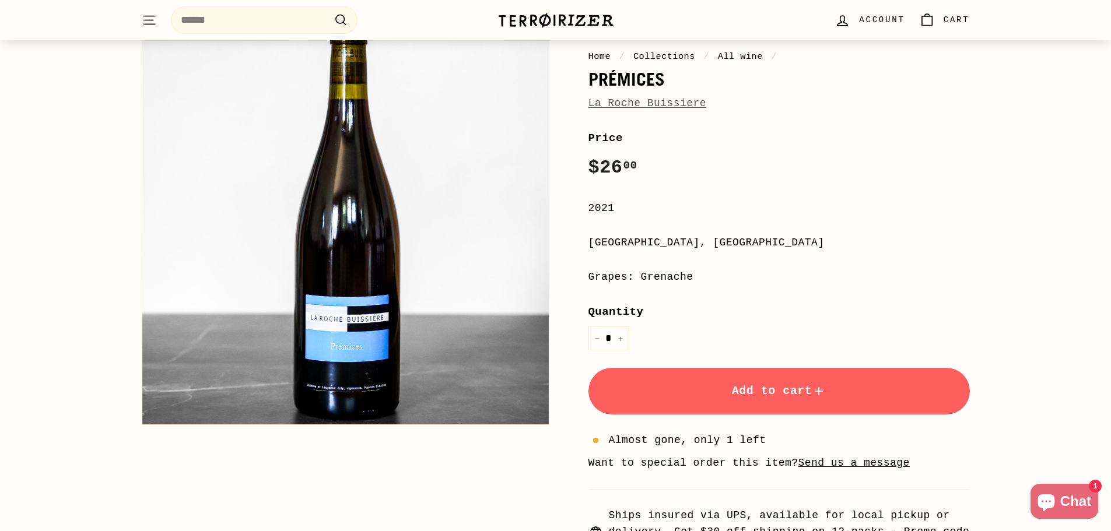
scroll to position [117, 0]
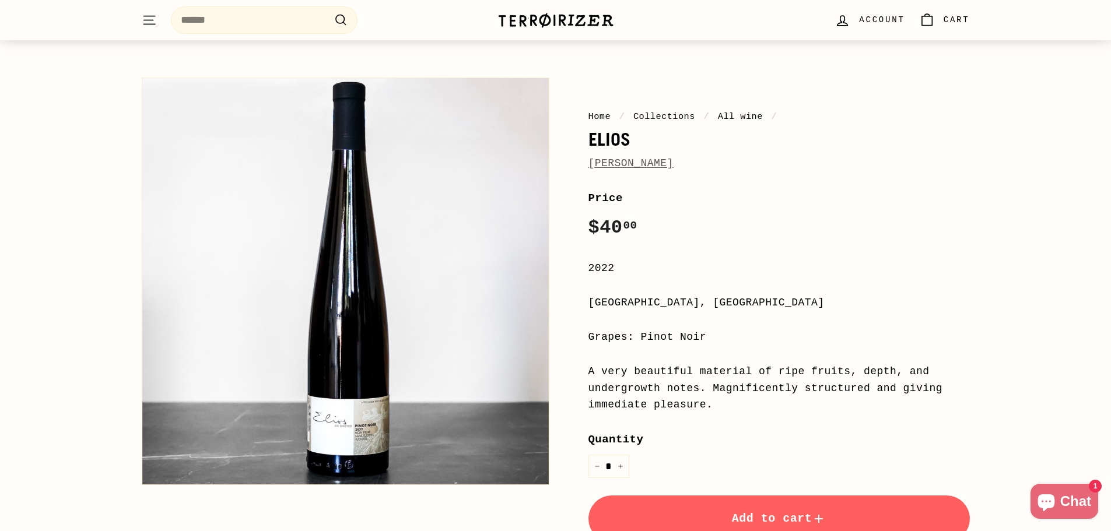
scroll to position [117, 0]
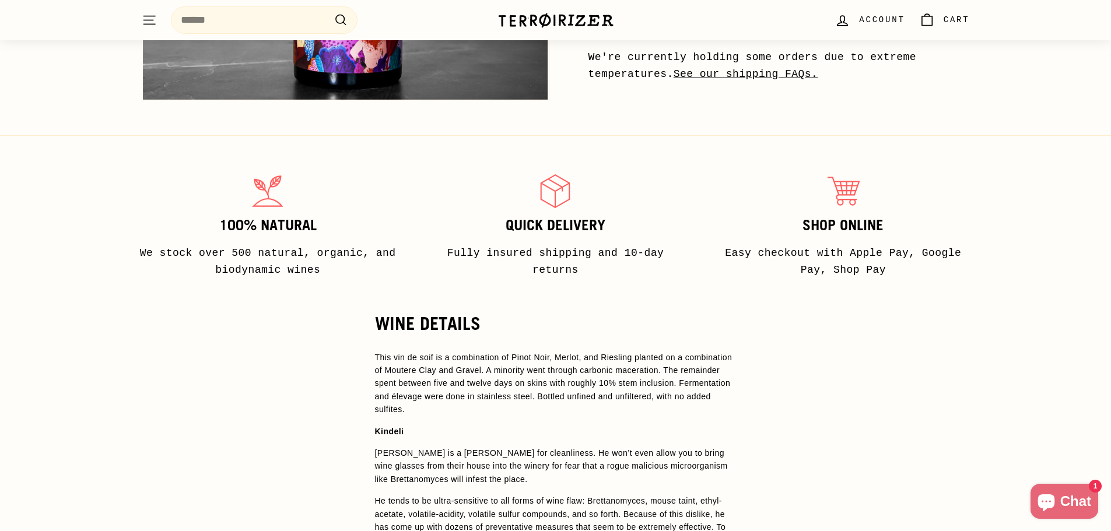
scroll to position [758, 0]
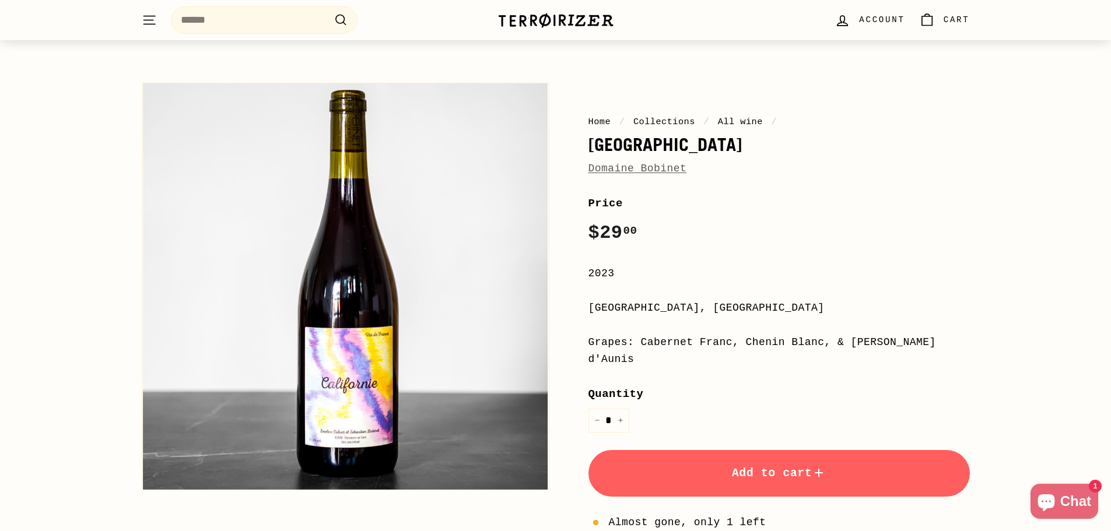
scroll to position [58, 0]
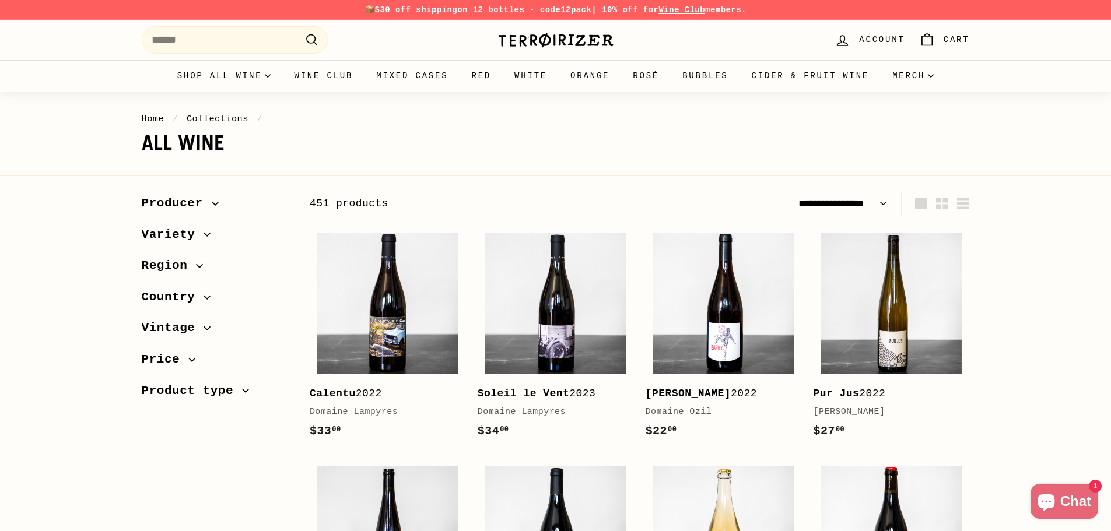
select select "**********"
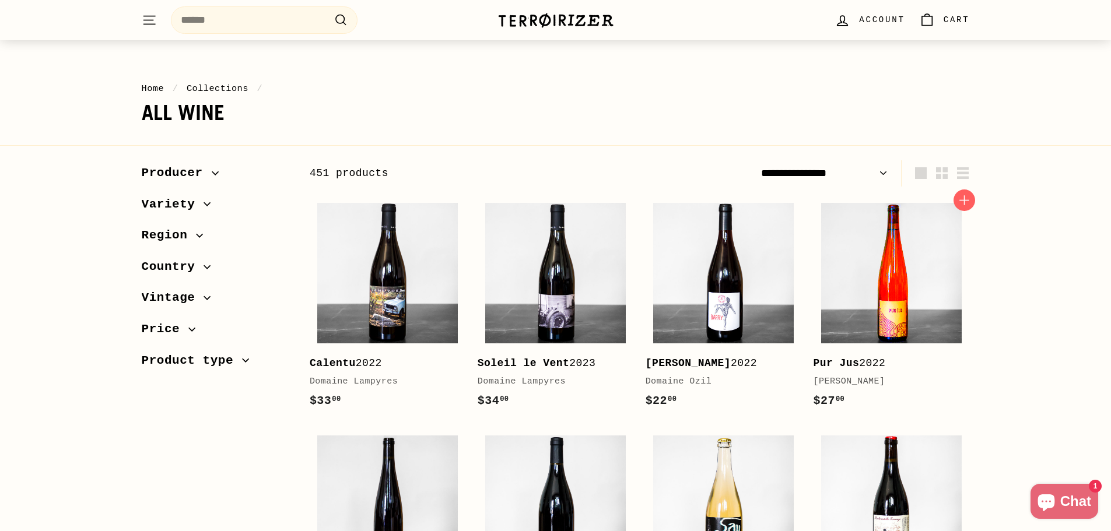
scroll to position [58, 0]
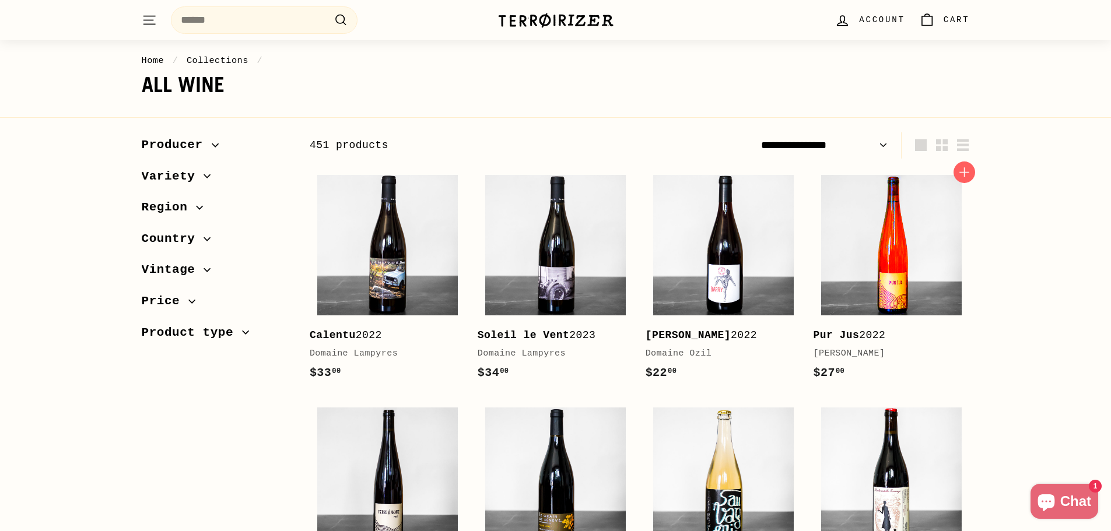
click at [919, 268] on img at bounding box center [891, 245] width 141 height 141
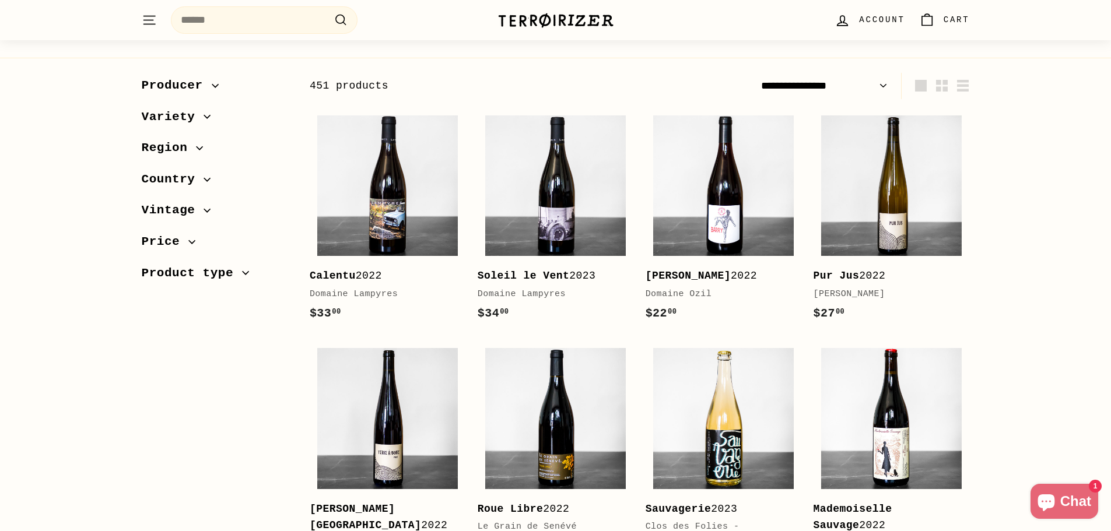
scroll to position [292, 0]
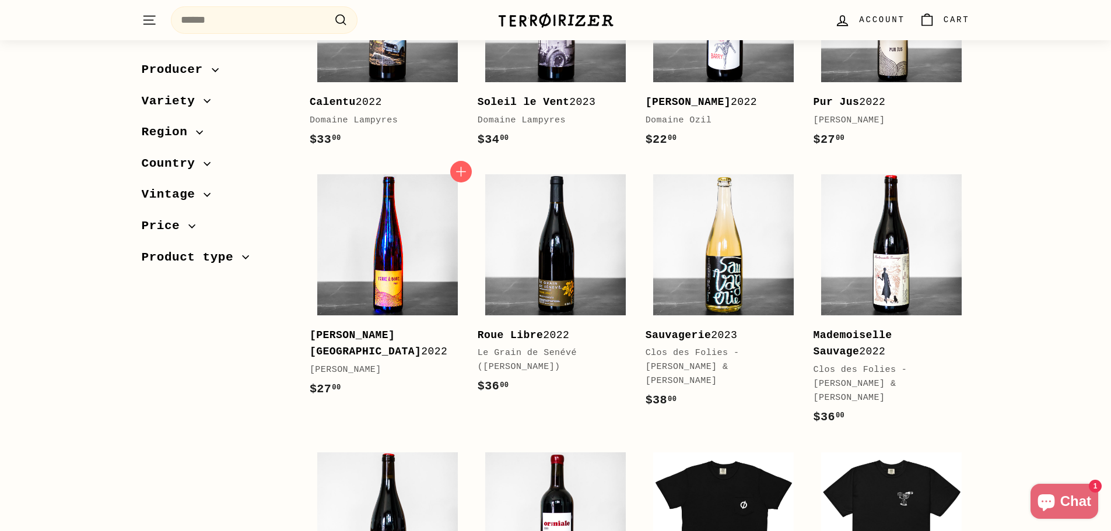
click at [380, 280] on img at bounding box center [387, 244] width 141 height 141
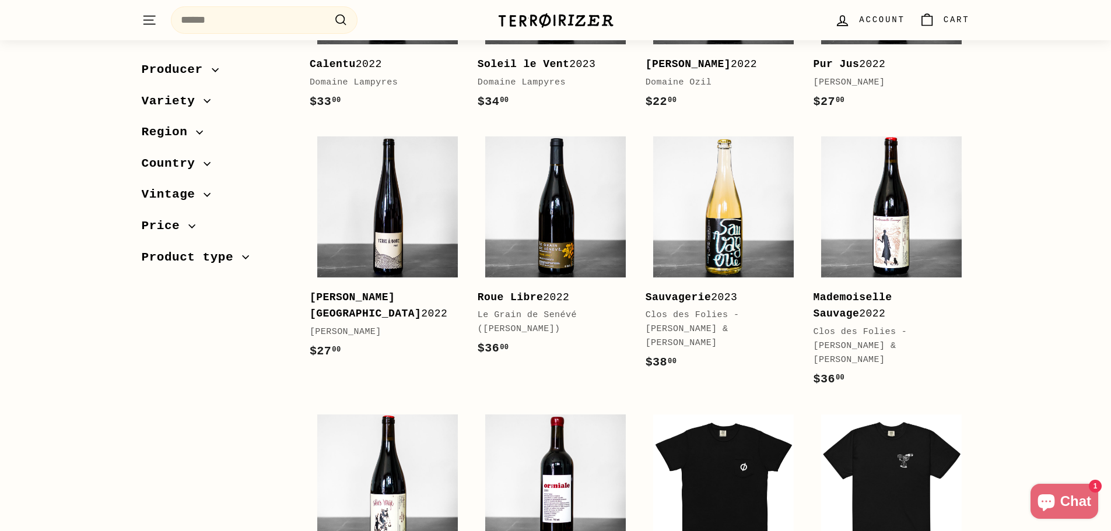
scroll to position [350, 0]
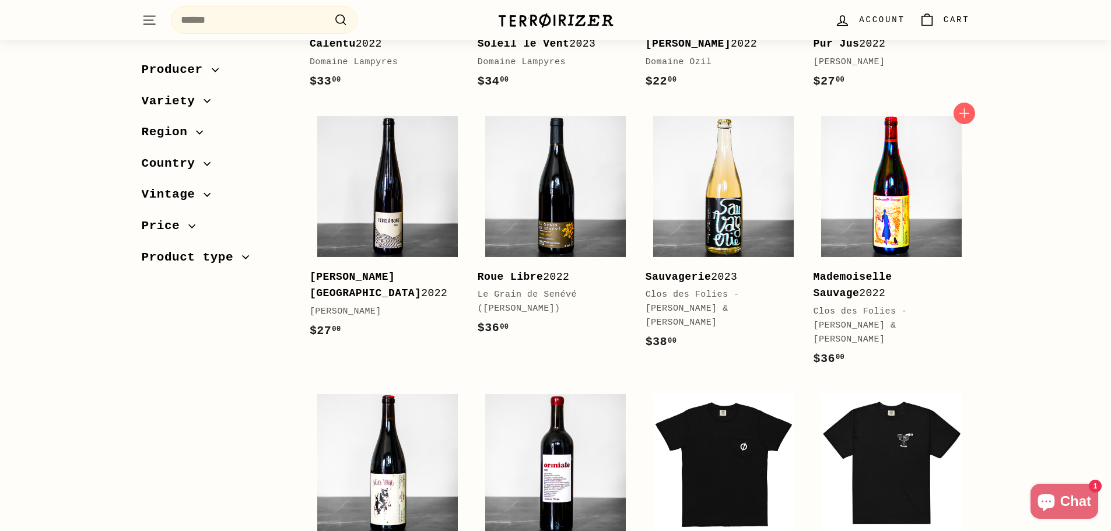
click at [942, 226] on img at bounding box center [891, 186] width 141 height 141
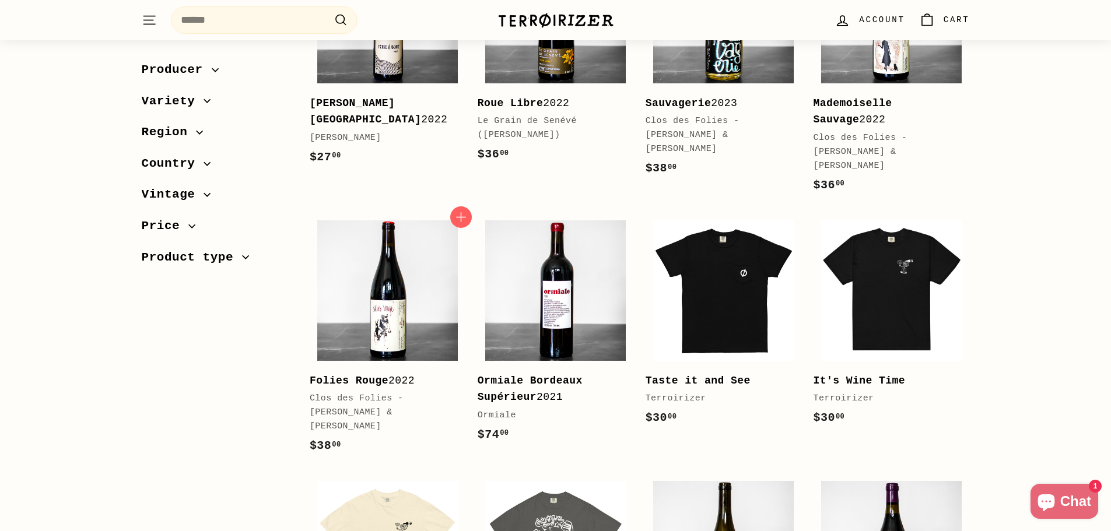
scroll to position [525, 0]
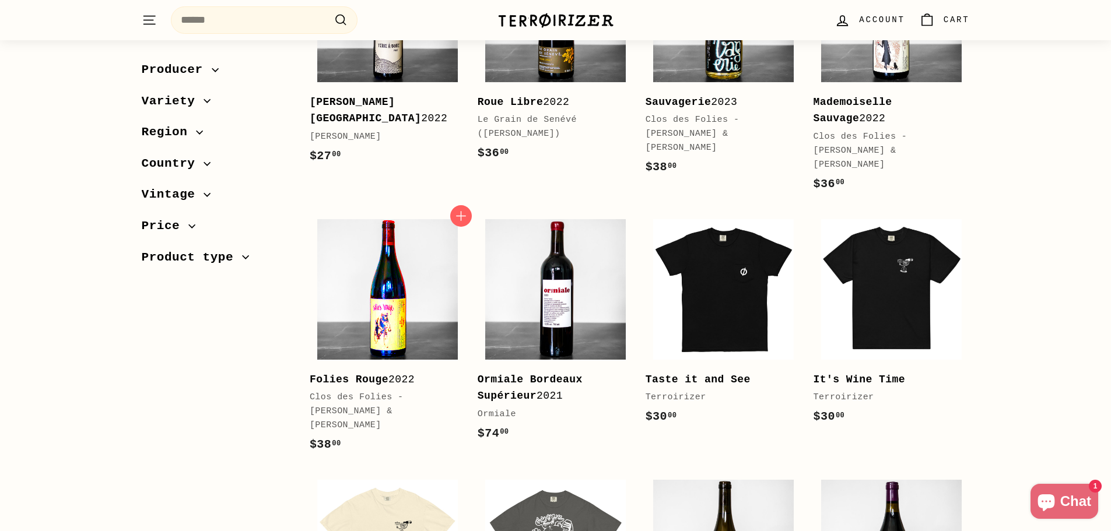
click at [356, 301] on img at bounding box center [387, 289] width 141 height 141
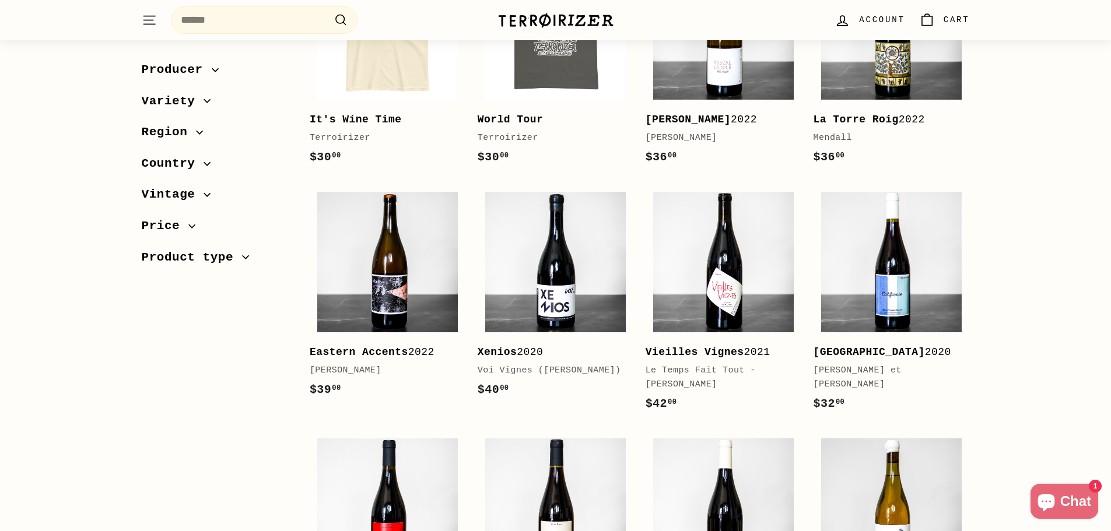
scroll to position [1050, 0]
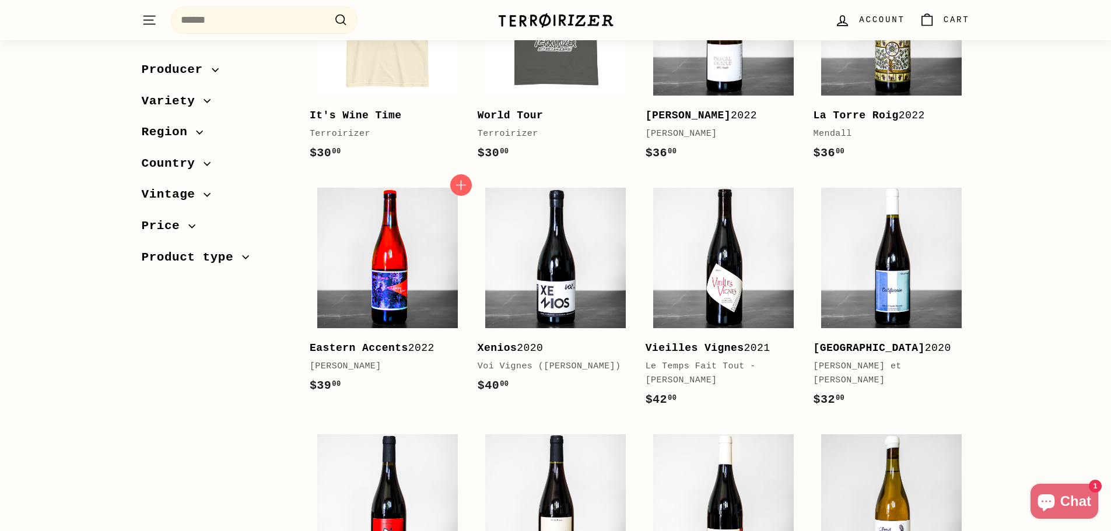
click at [421, 238] on img at bounding box center [387, 258] width 141 height 141
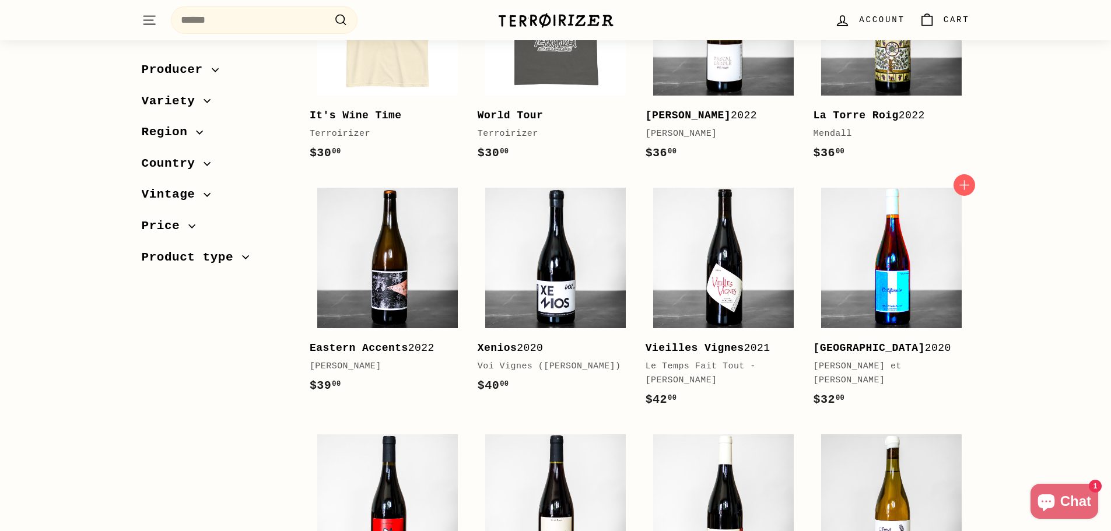
click at [884, 254] on img at bounding box center [891, 258] width 141 height 141
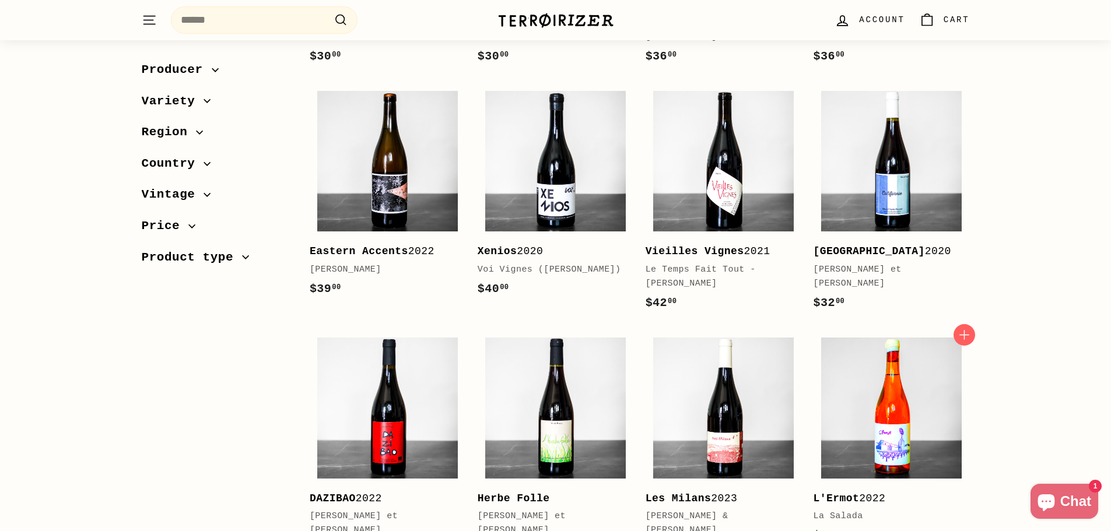
scroll to position [1283, 0]
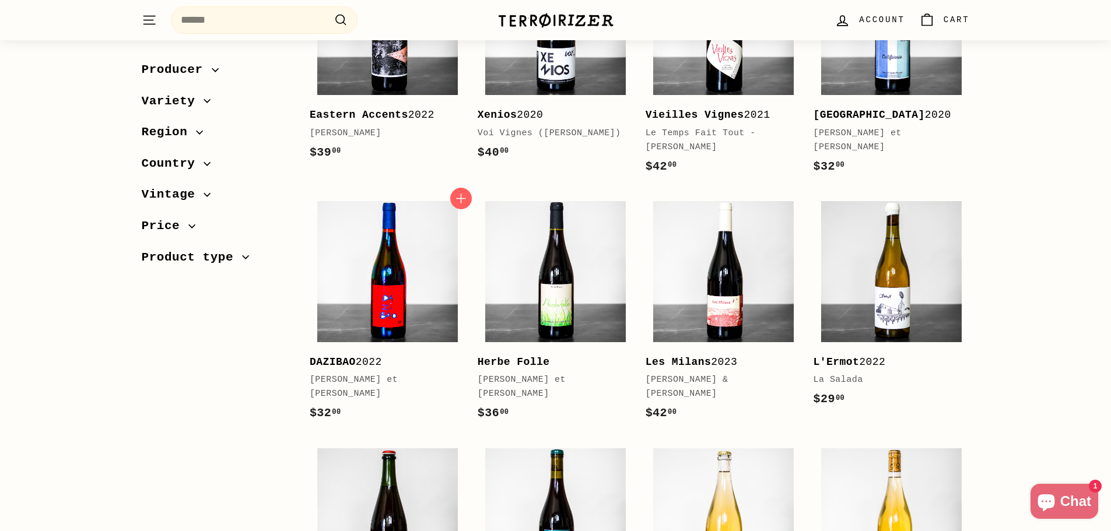
click at [397, 289] on img at bounding box center [387, 271] width 141 height 141
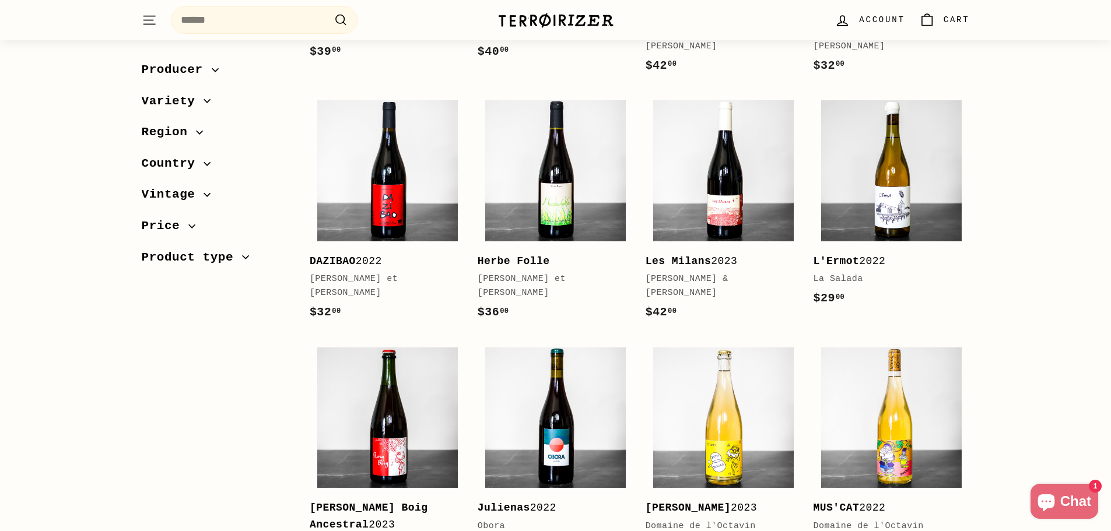
scroll to position [1400, 0]
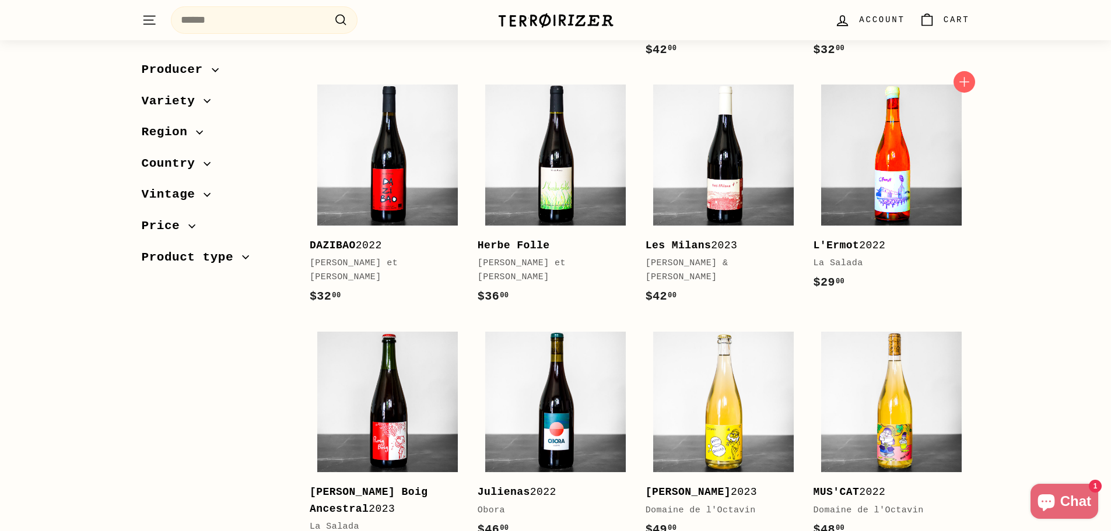
click at [917, 160] on img at bounding box center [891, 155] width 141 height 141
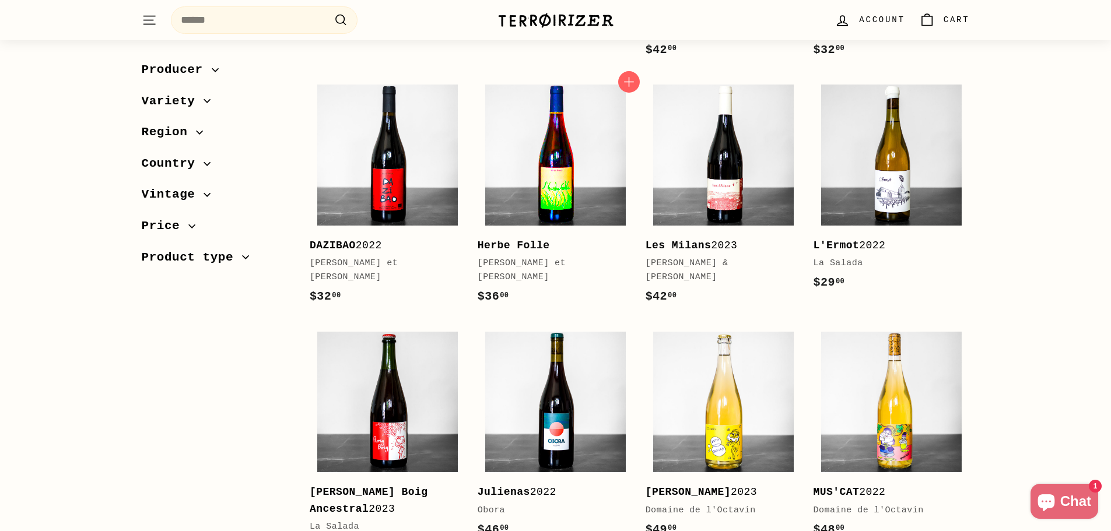
click at [562, 155] on img at bounding box center [555, 155] width 141 height 141
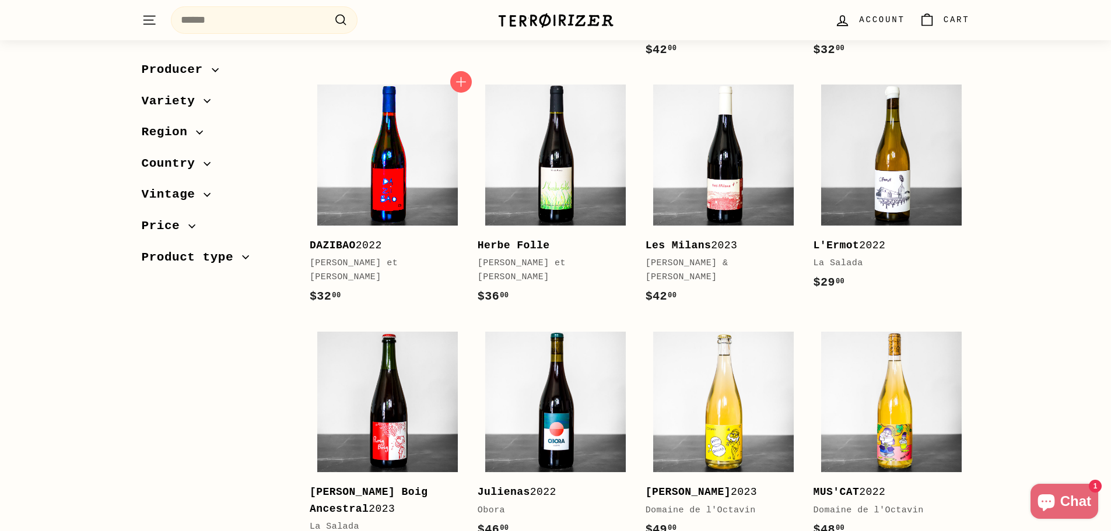
click at [396, 154] on img at bounding box center [387, 155] width 141 height 141
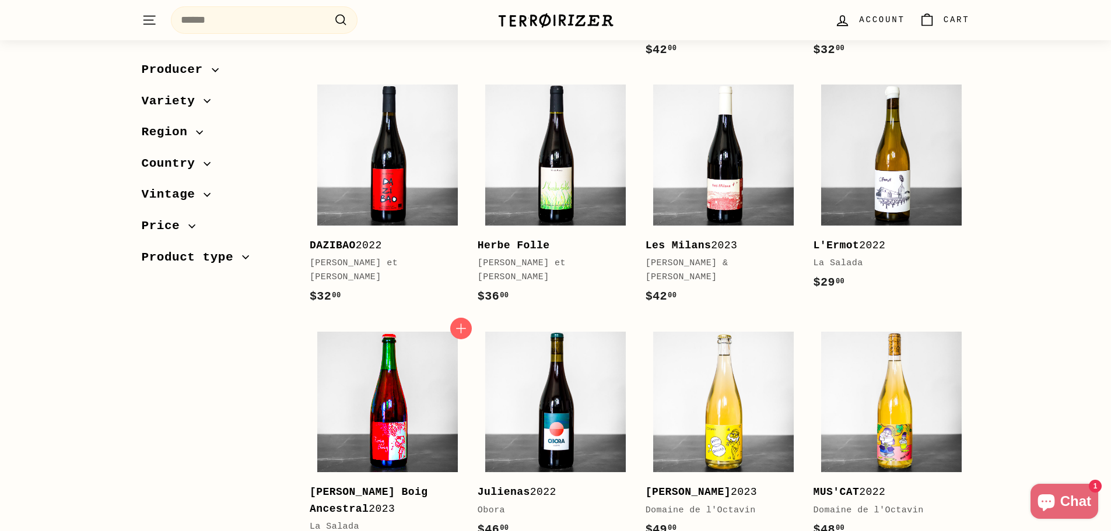
click at [372, 383] on img at bounding box center [387, 402] width 141 height 141
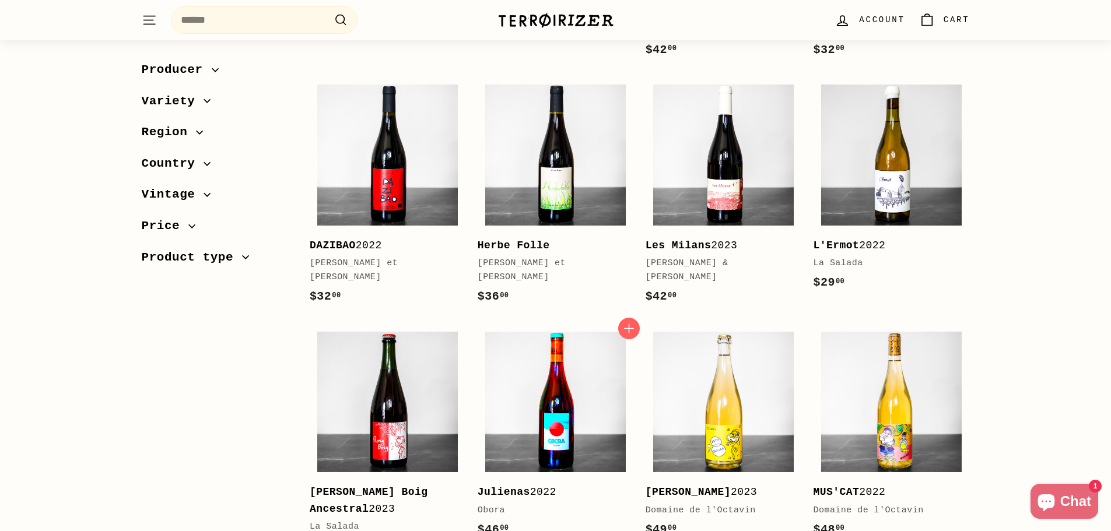
click at [564, 390] on img at bounding box center [555, 402] width 141 height 141
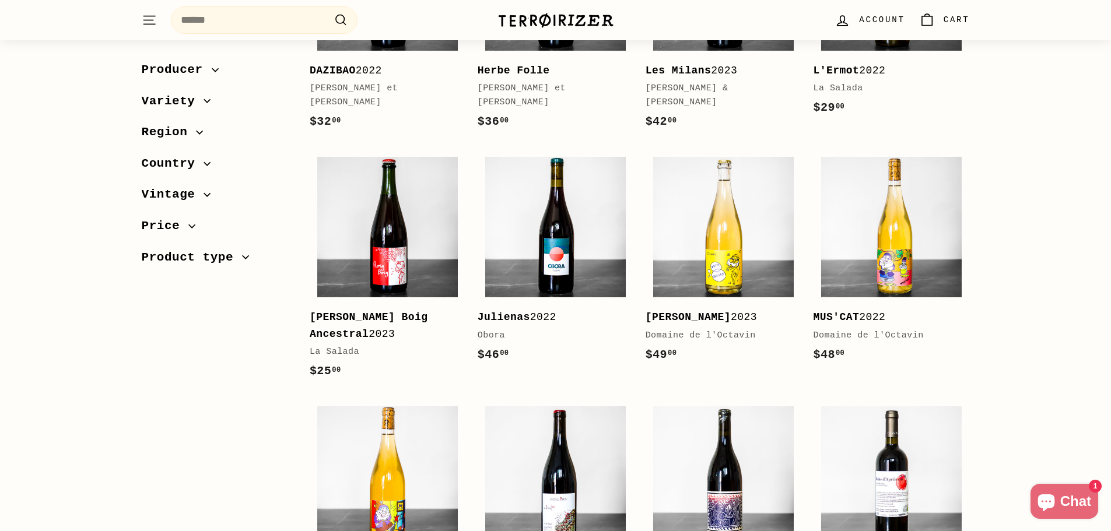
scroll to position [1691, 0]
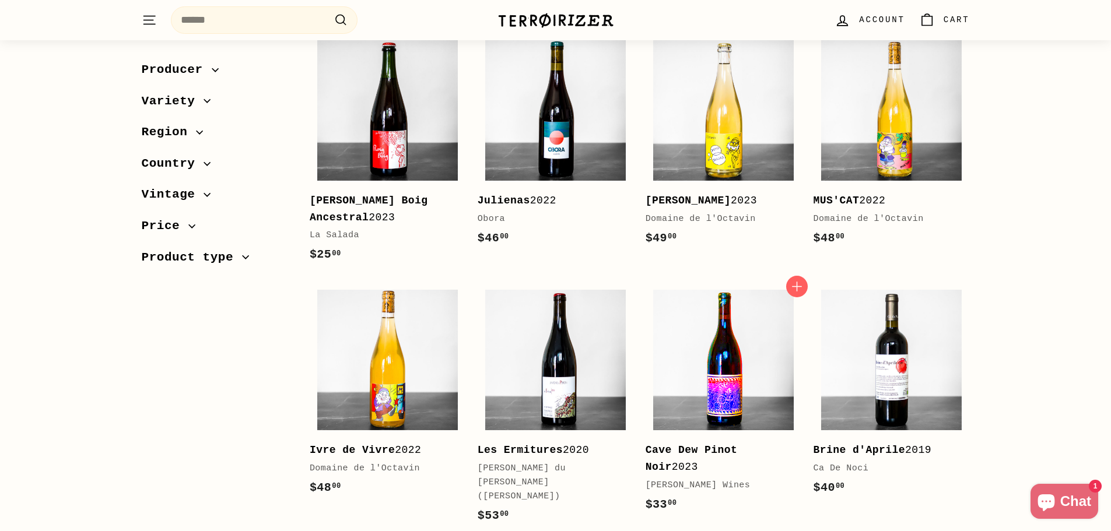
click at [715, 359] on img at bounding box center [723, 360] width 141 height 141
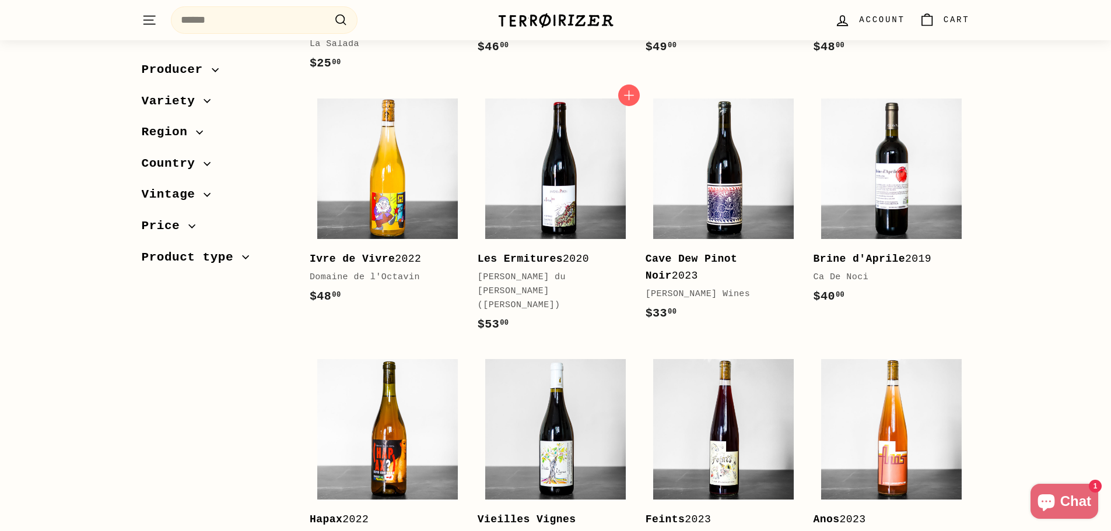
scroll to position [1925, 0]
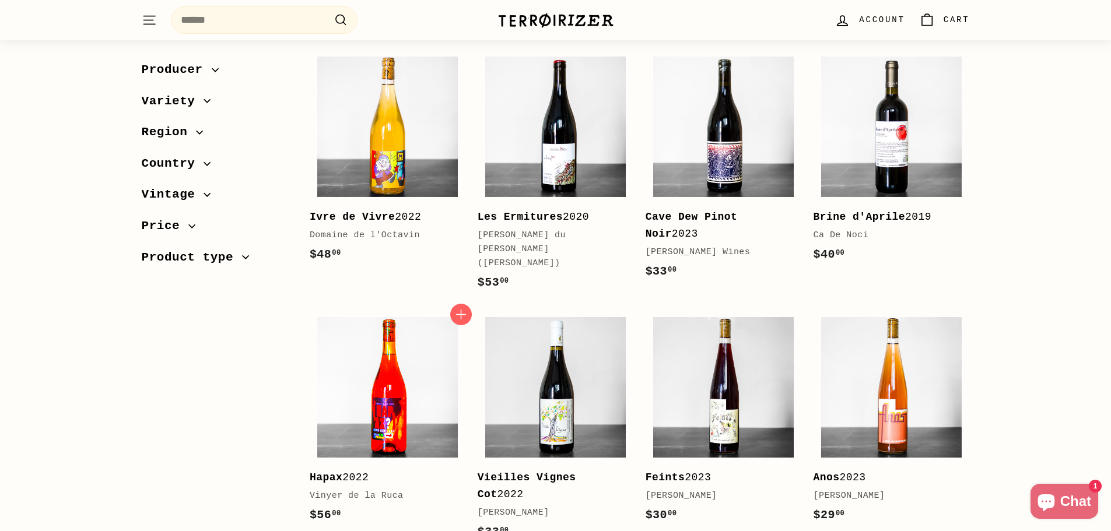
click at [426, 362] on img at bounding box center [387, 387] width 141 height 141
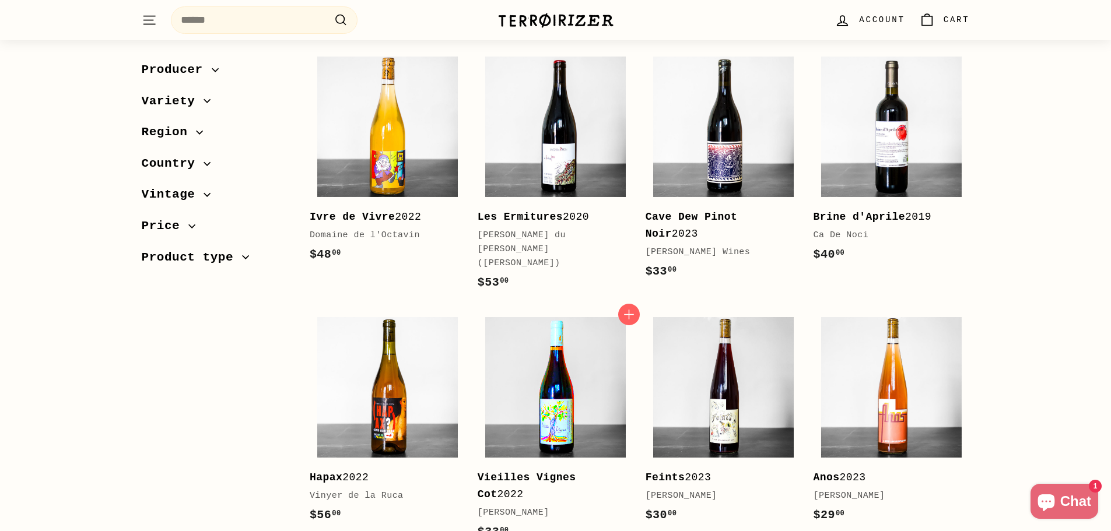
click at [532, 349] on img at bounding box center [555, 387] width 141 height 141
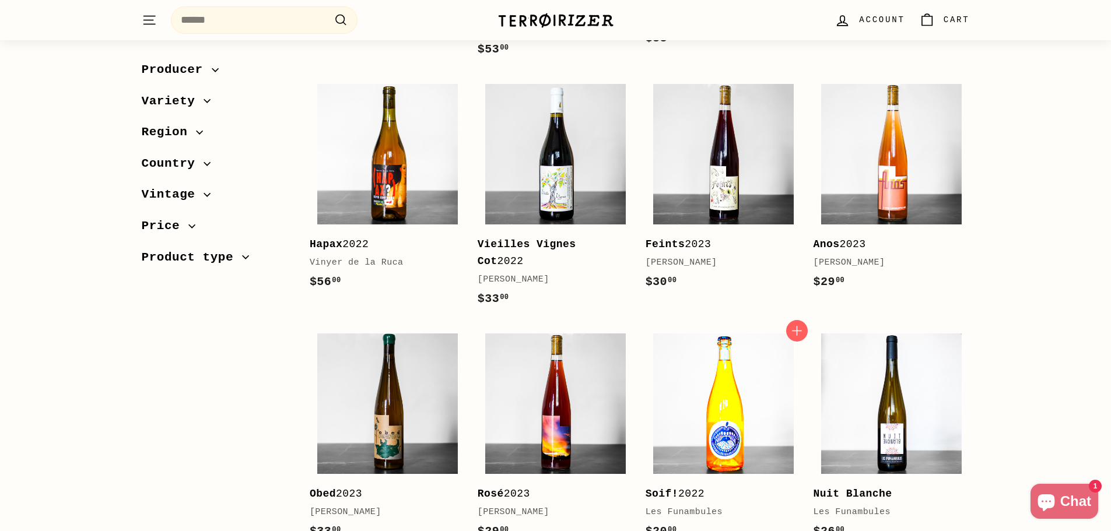
click at [769, 374] on img at bounding box center [723, 404] width 141 height 141
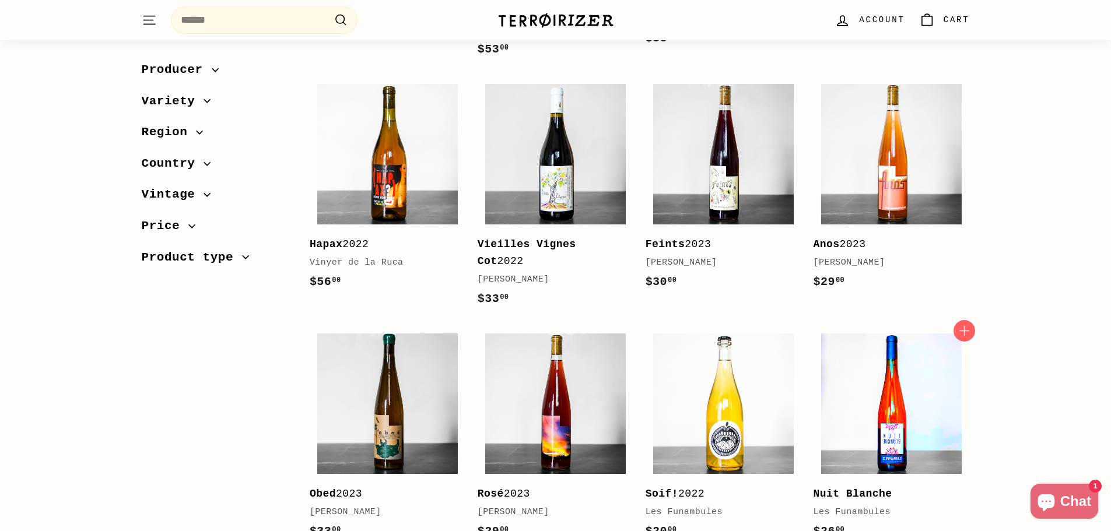
click at [913, 335] on img at bounding box center [891, 404] width 141 height 141
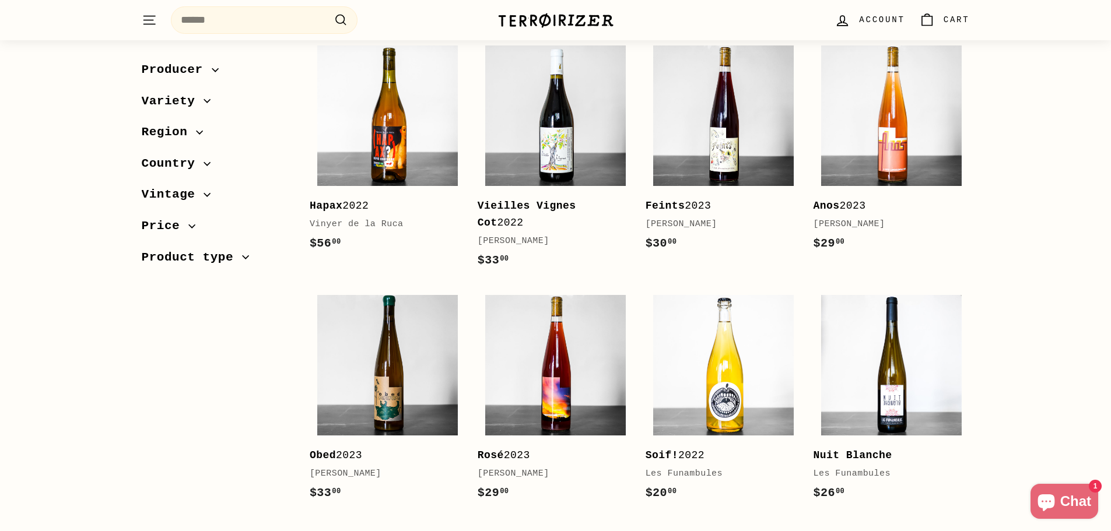
scroll to position [2275, 0]
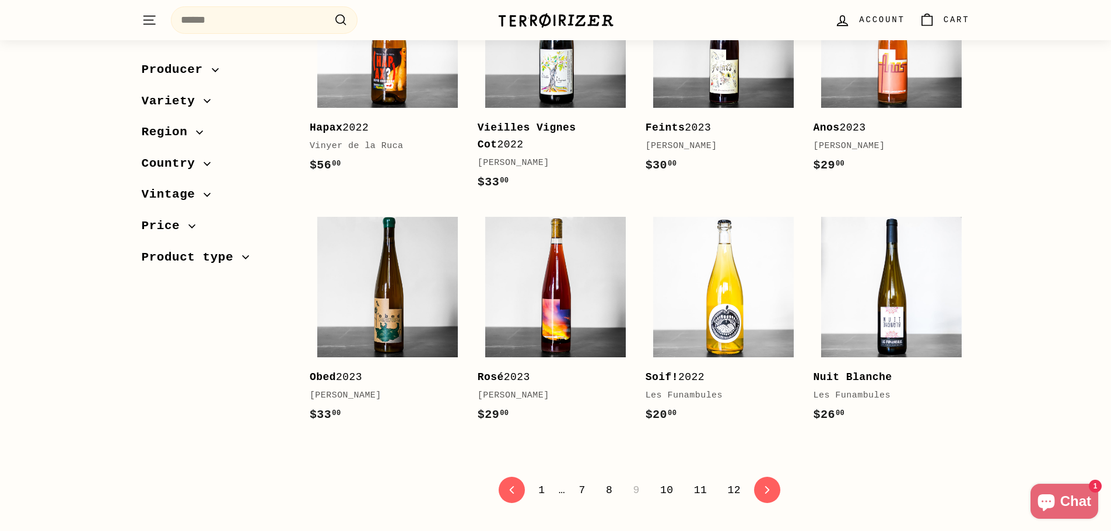
click at [668, 481] on link "10" at bounding box center [666, 491] width 27 height 20
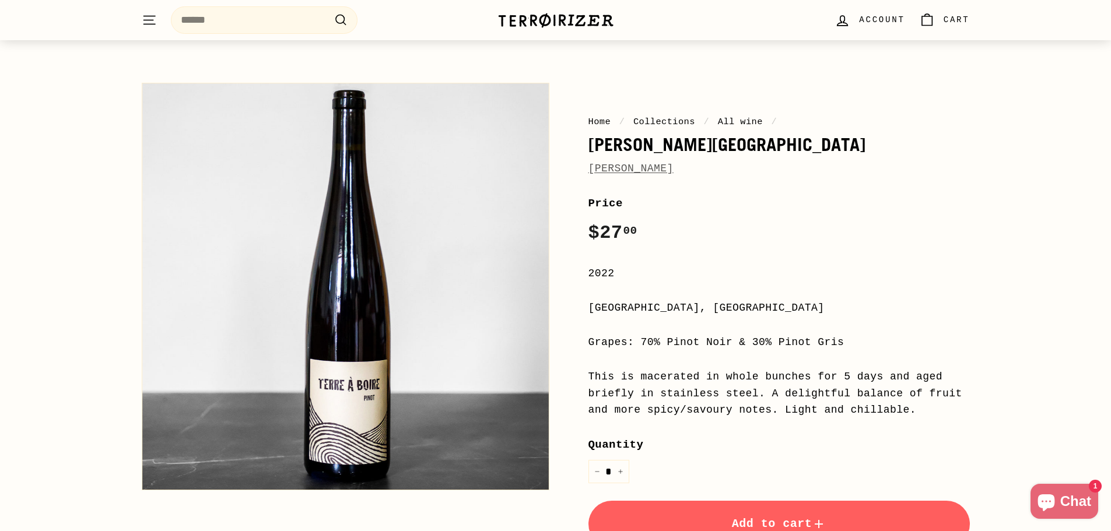
scroll to position [58, 0]
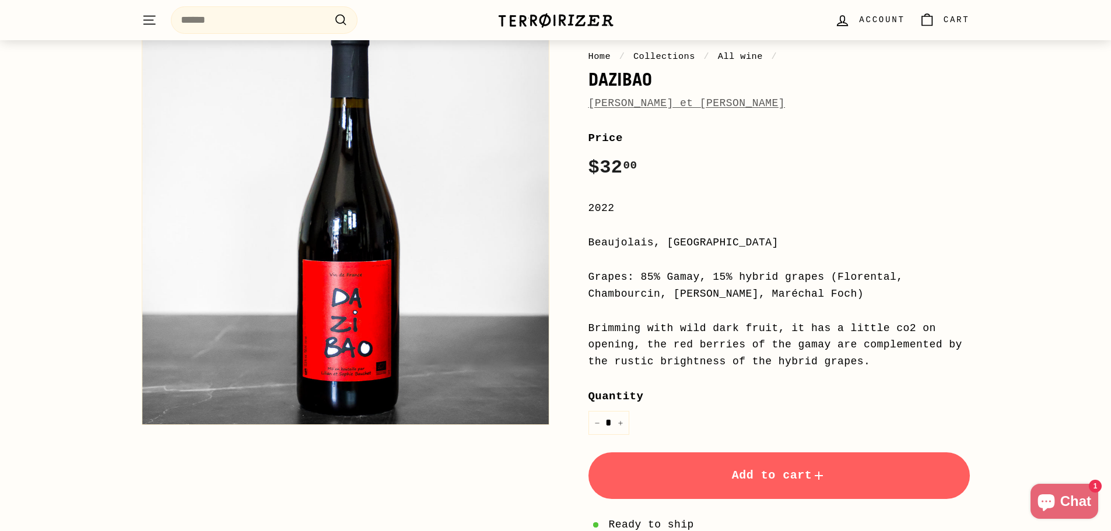
scroll to position [117, 0]
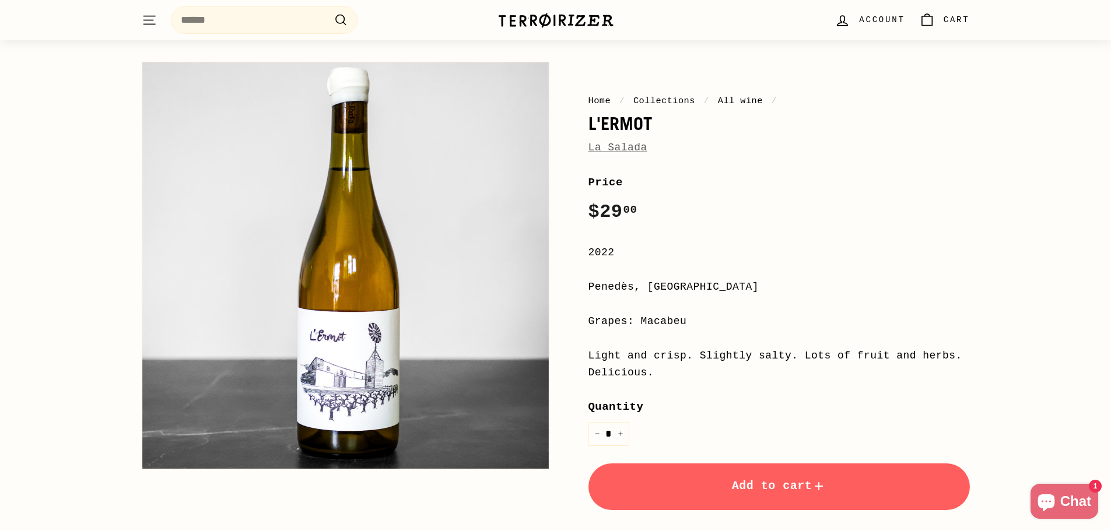
scroll to position [58, 0]
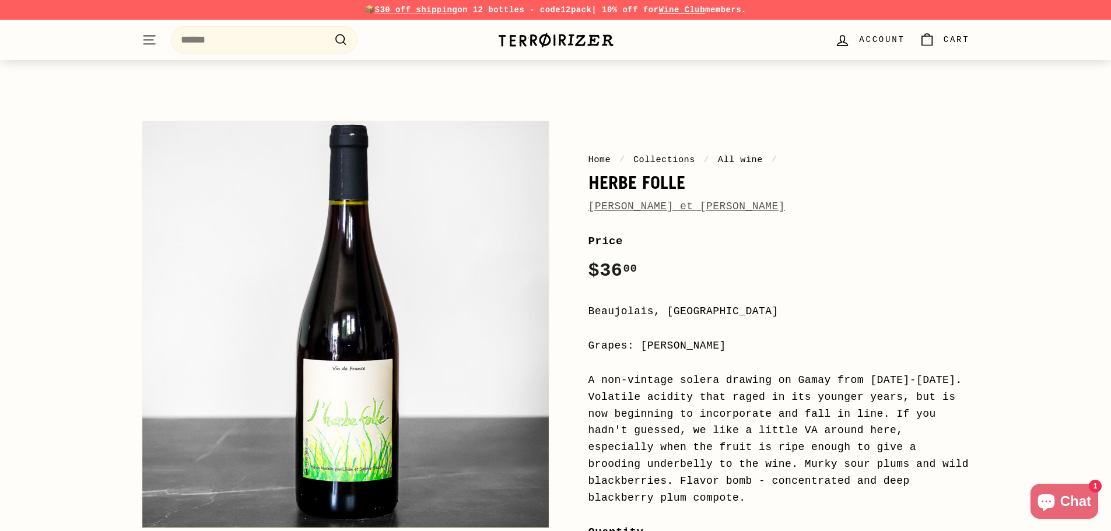
scroll to position [58, 0]
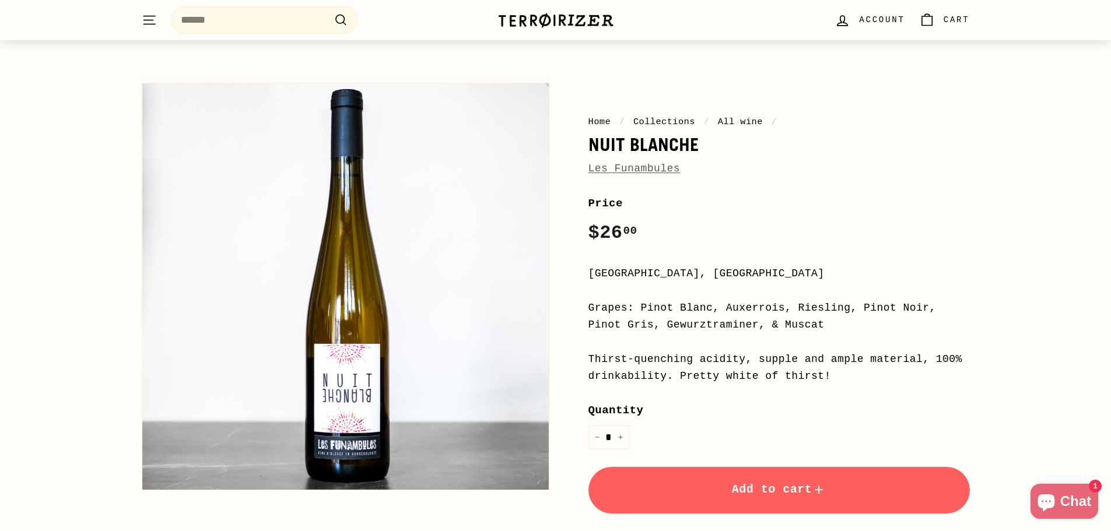
scroll to position [58, 0]
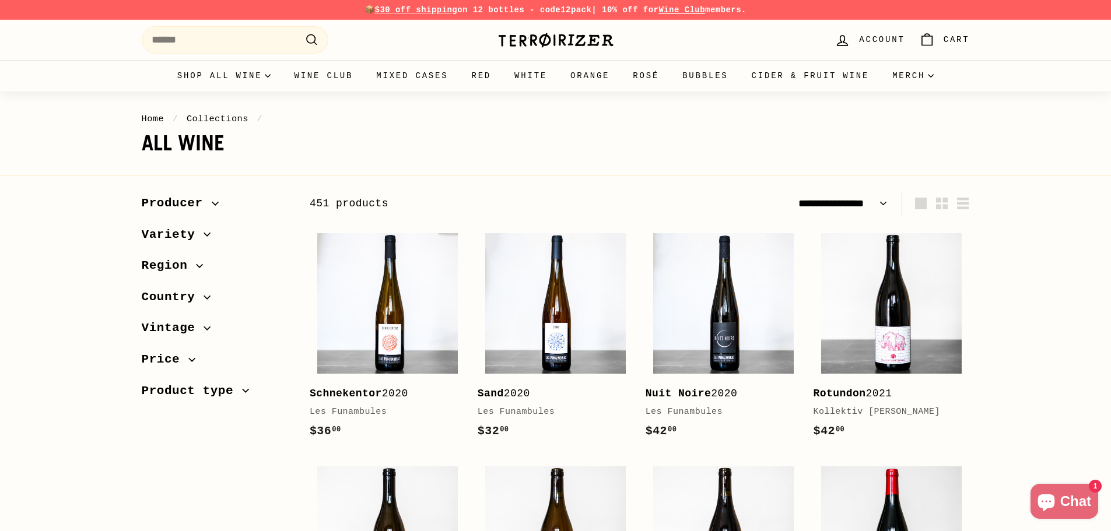
select select "**********"
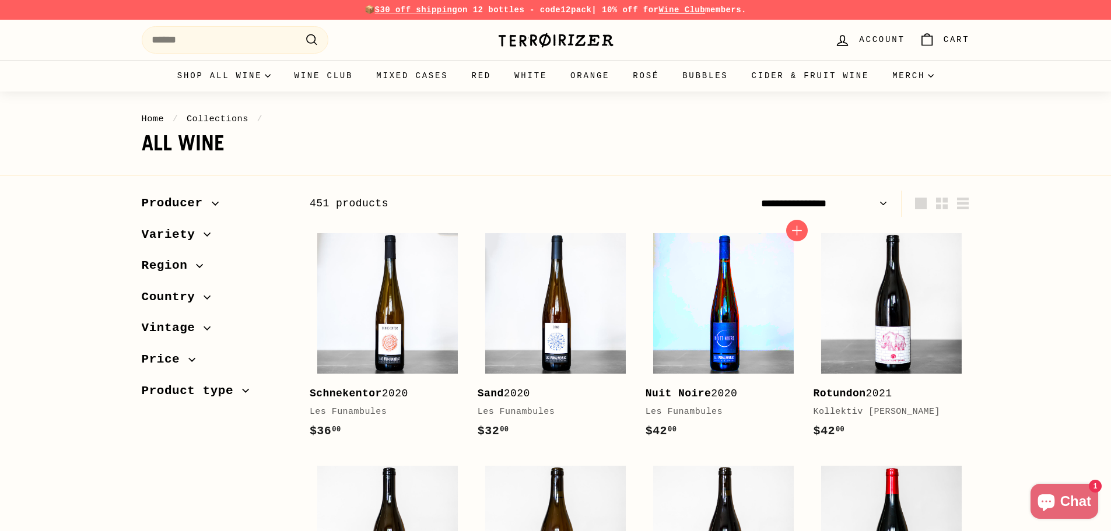
click at [746, 339] on img at bounding box center [723, 303] width 141 height 141
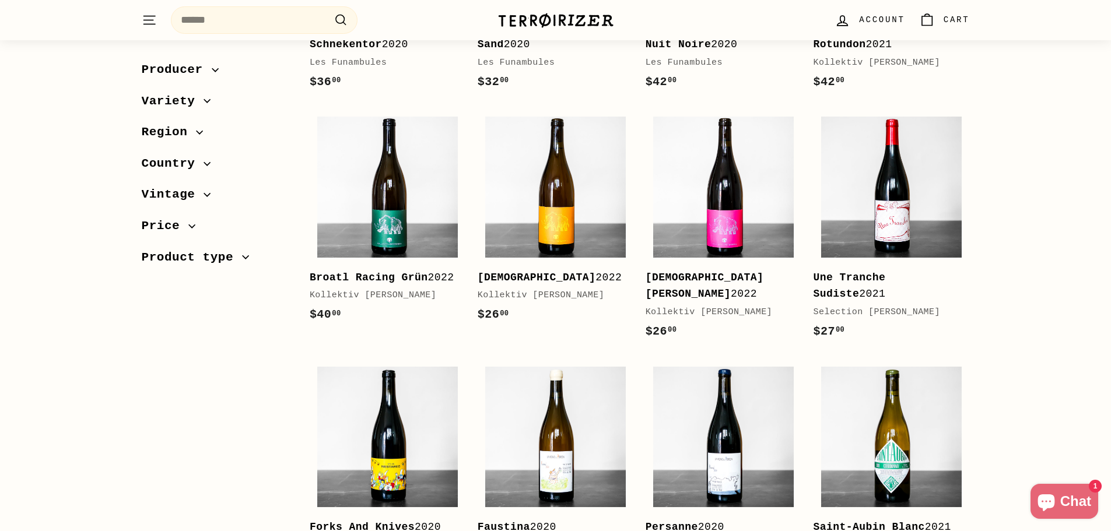
scroll to position [350, 0]
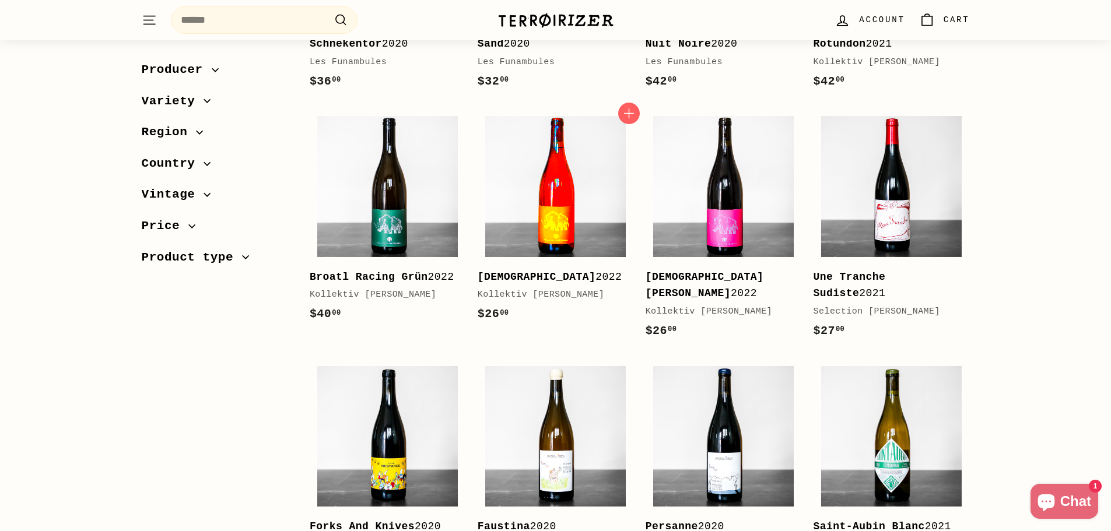
click at [541, 181] on img at bounding box center [555, 186] width 141 height 141
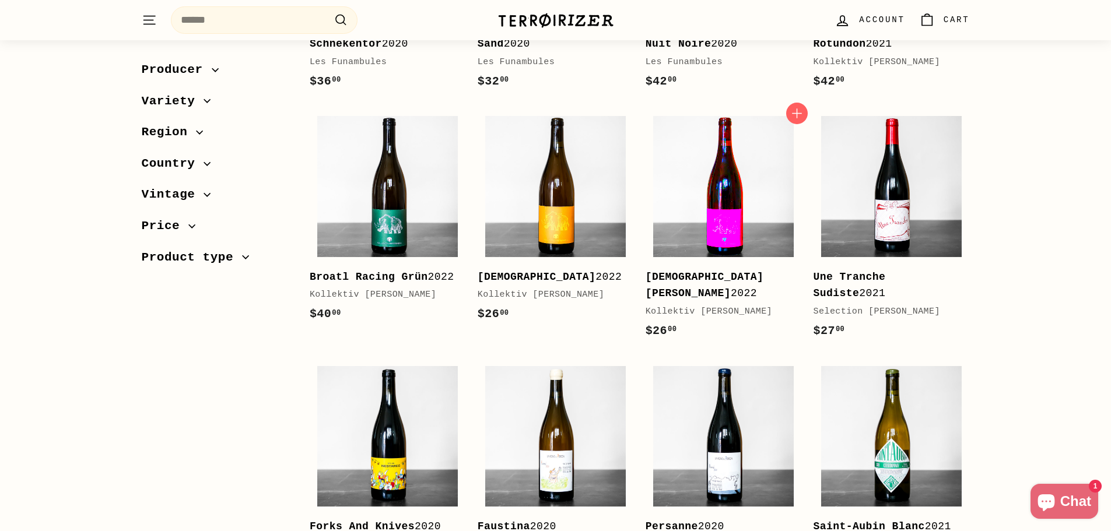
click at [739, 194] on img at bounding box center [723, 186] width 141 height 141
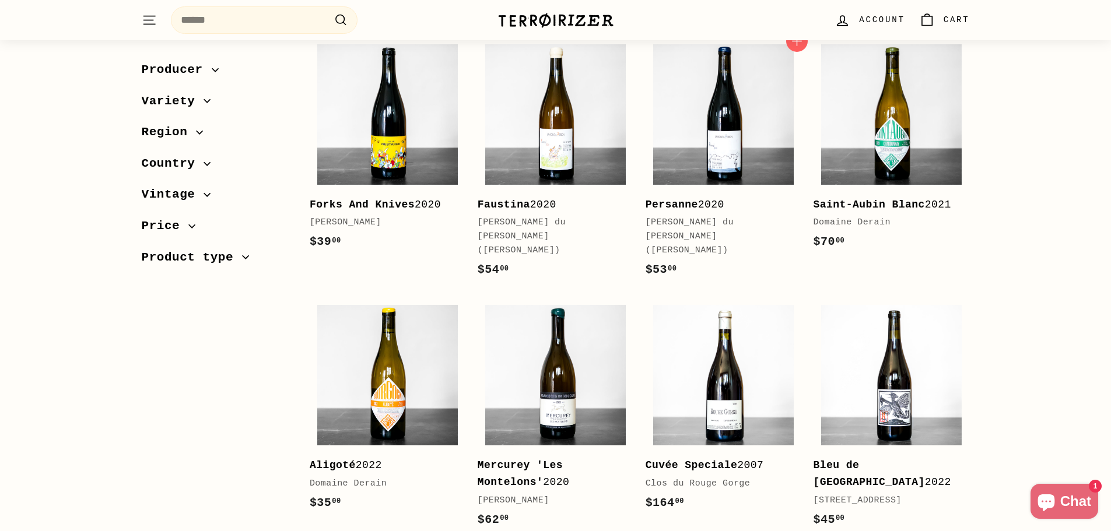
scroll to position [700, 0]
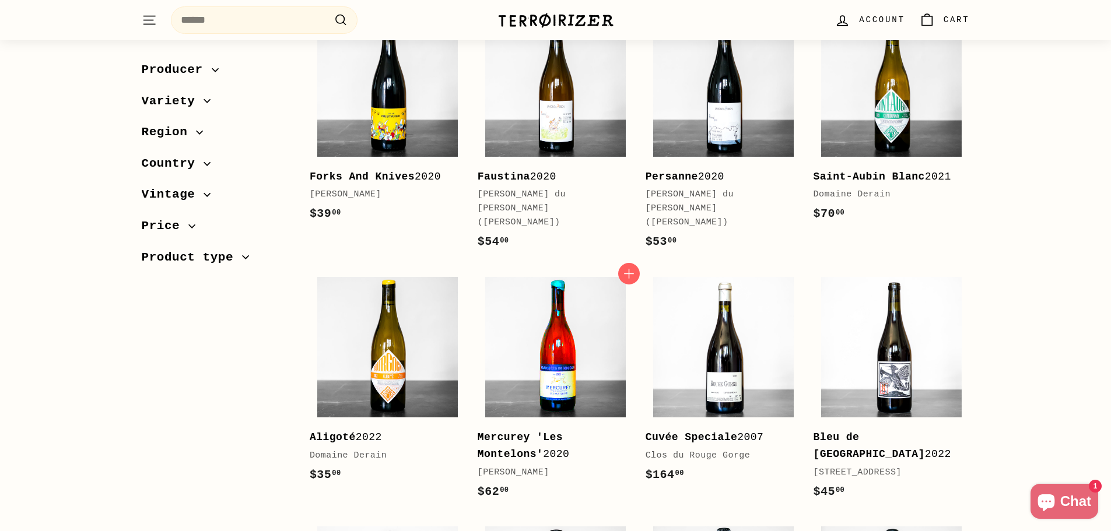
click at [548, 341] on img at bounding box center [555, 347] width 141 height 141
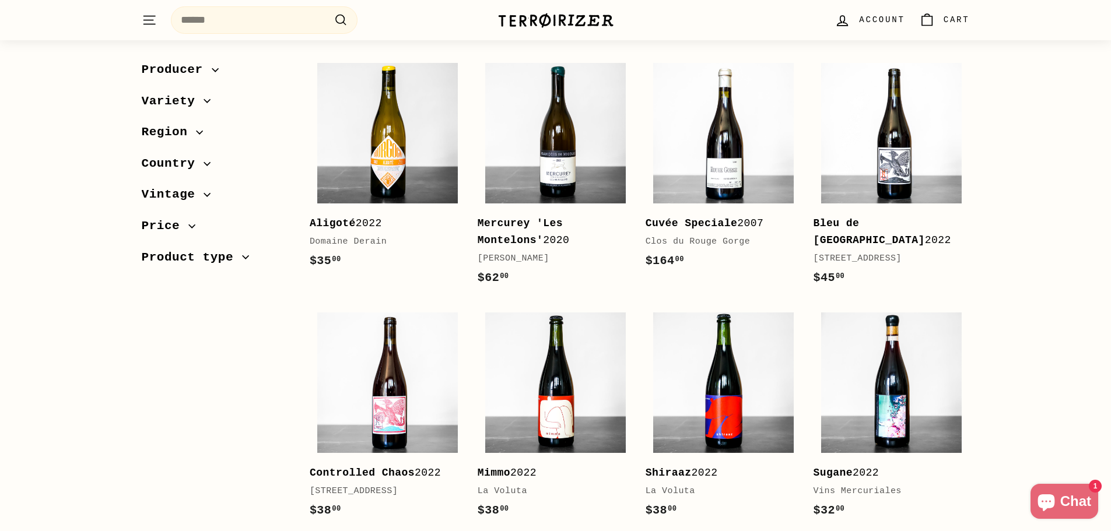
scroll to position [933, 0]
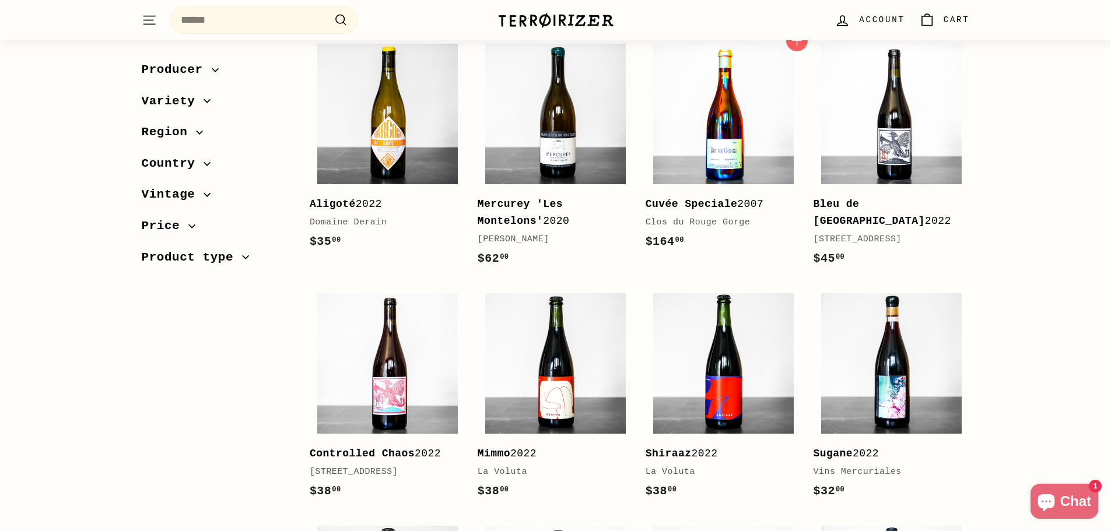
click at [696, 128] on img at bounding box center [723, 114] width 141 height 141
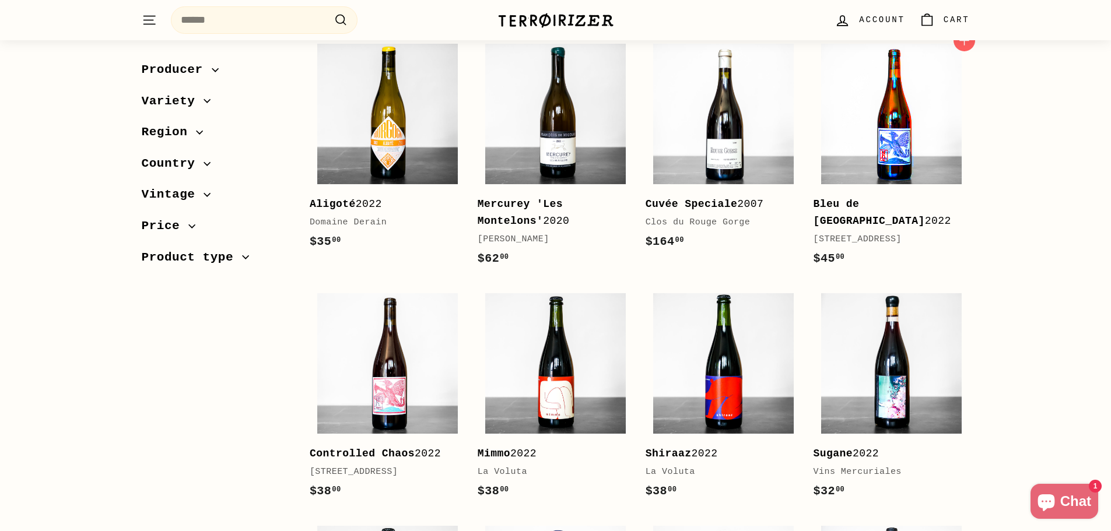
click at [907, 106] on img at bounding box center [891, 114] width 141 height 141
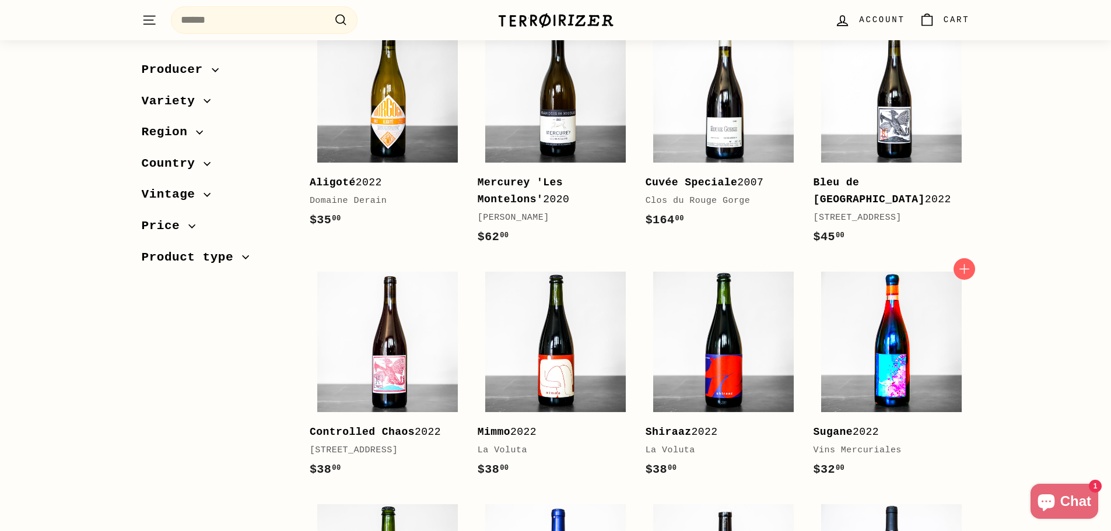
scroll to position [991, 0]
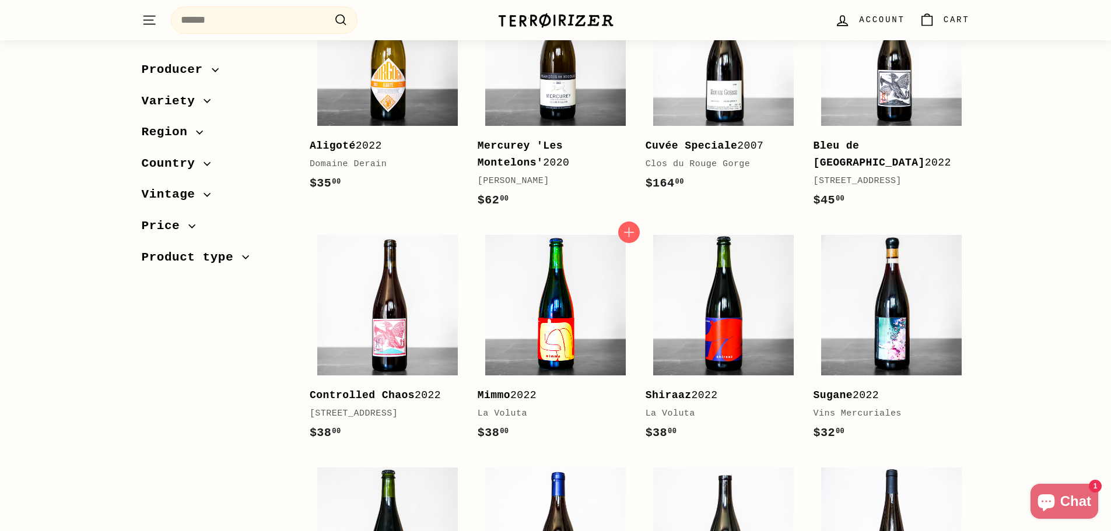
click at [552, 309] on img at bounding box center [555, 305] width 141 height 141
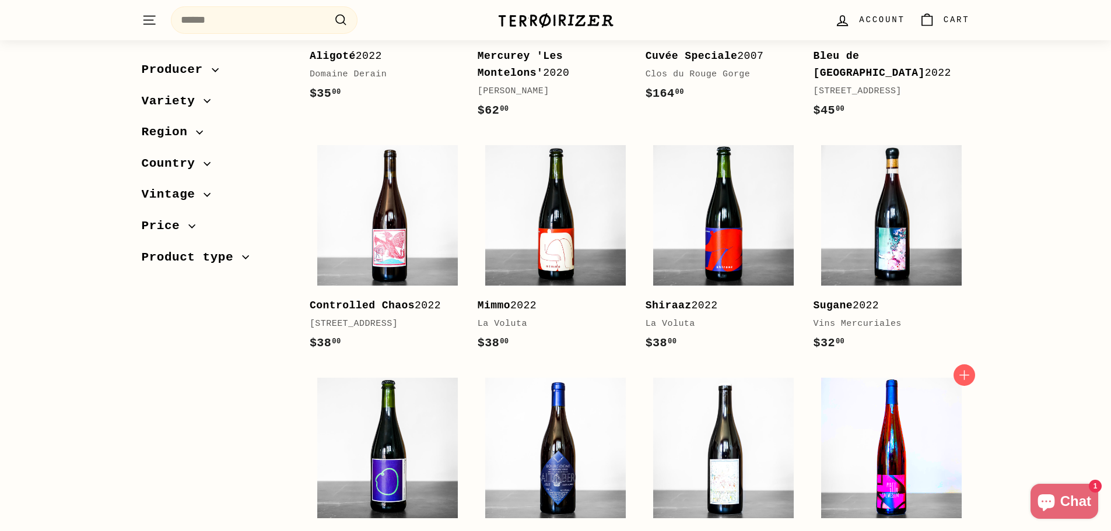
scroll to position [1225, 0]
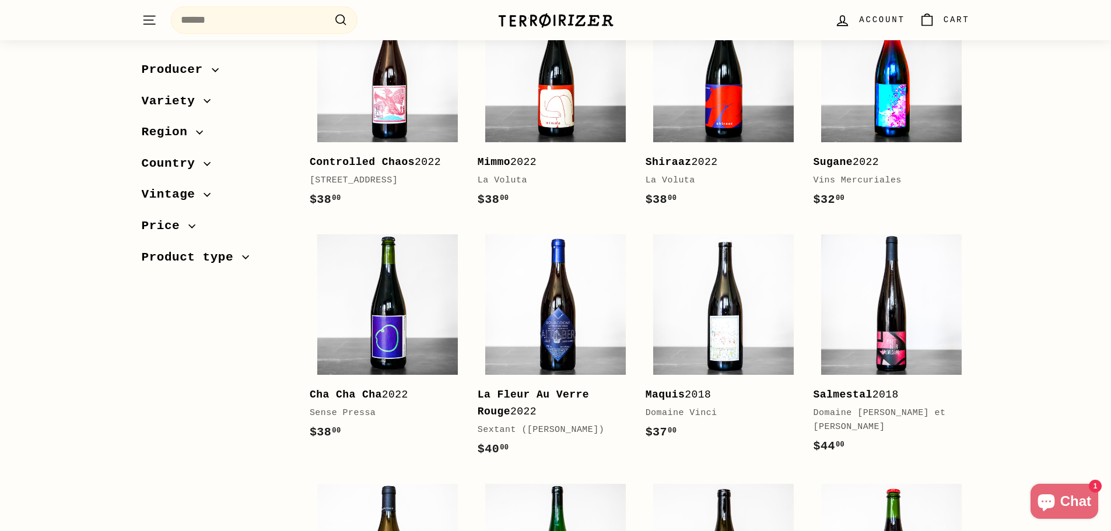
click at [831, 75] on img at bounding box center [891, 72] width 141 height 141
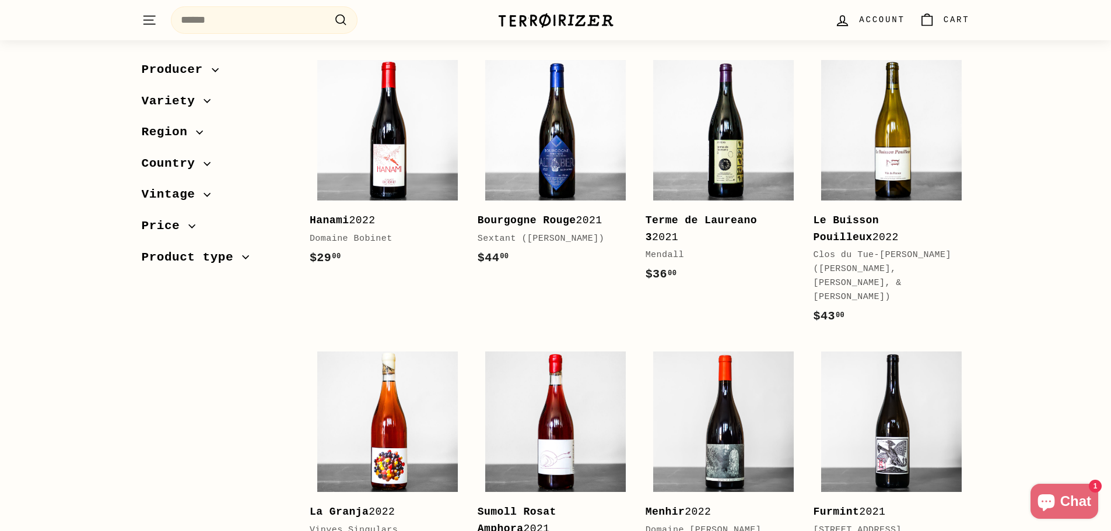
scroll to position [1925, 0]
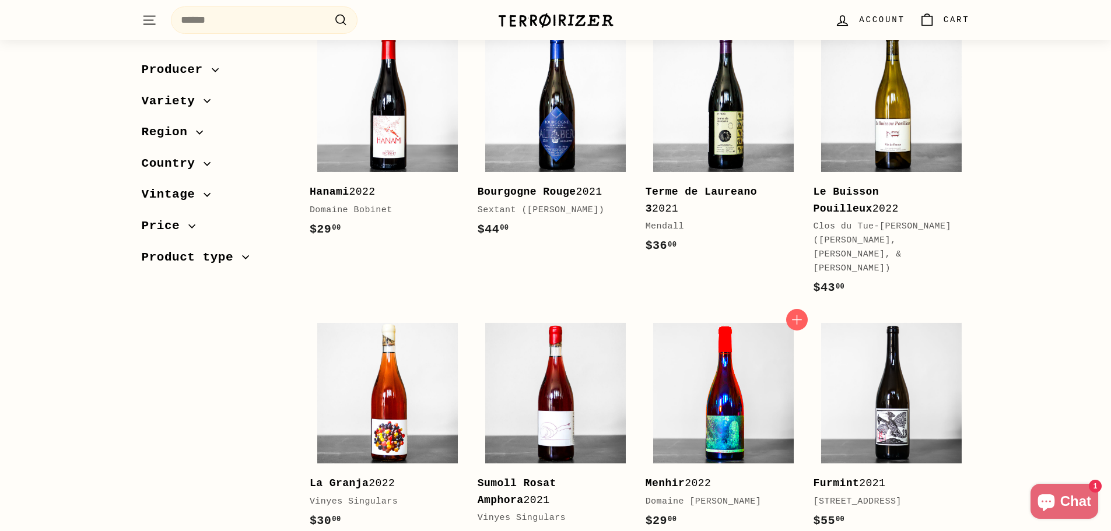
click at [742, 353] on img at bounding box center [723, 393] width 141 height 141
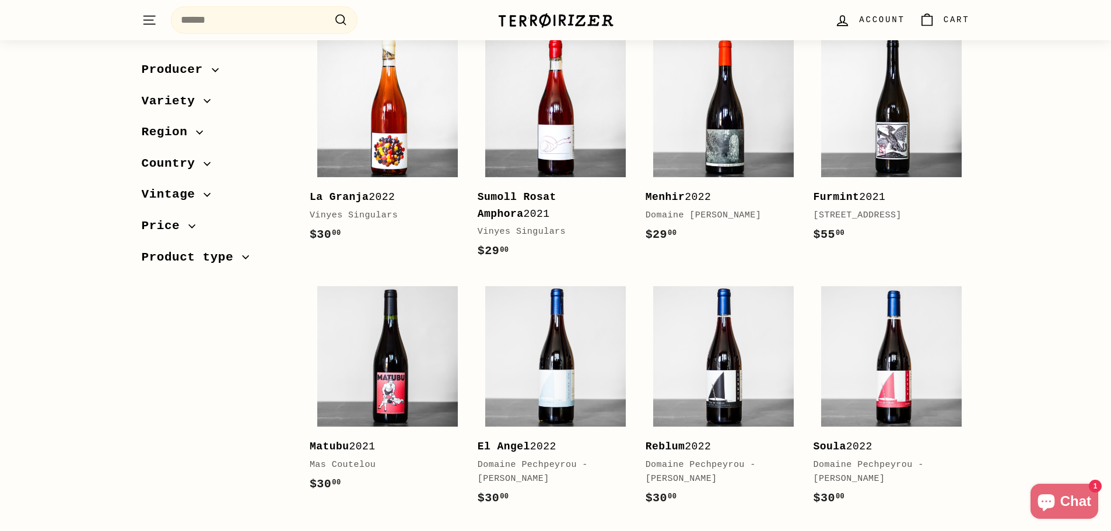
scroll to position [2216, 0]
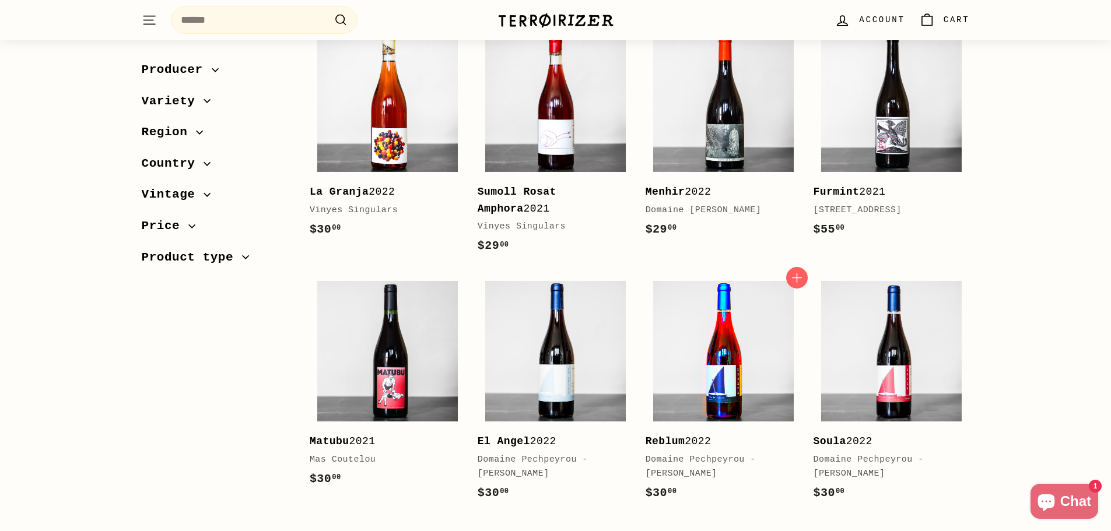
click at [706, 281] on img at bounding box center [723, 351] width 141 height 141
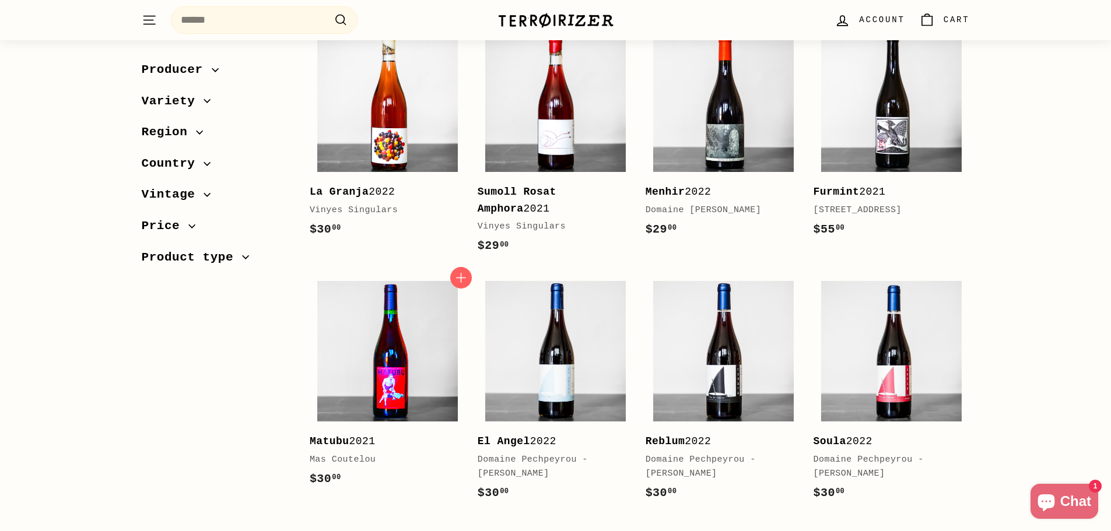
click at [417, 323] on img at bounding box center [387, 351] width 141 height 141
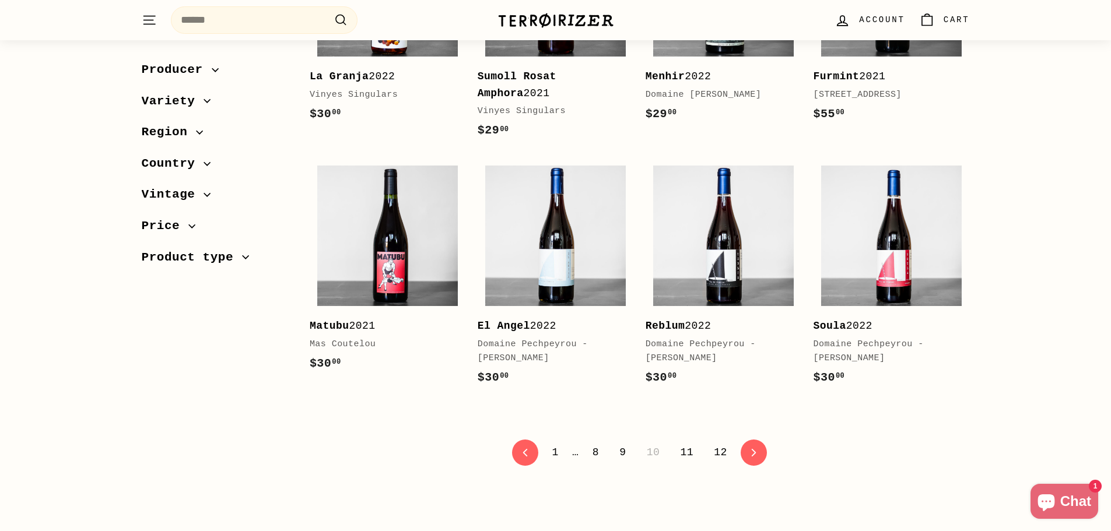
scroll to position [2333, 0]
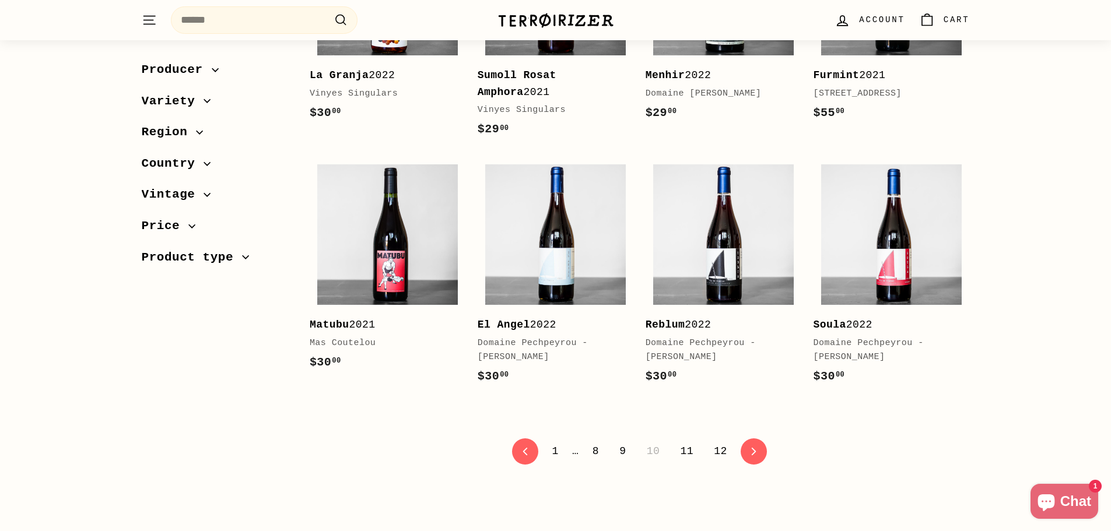
click at [688, 442] on link "11" at bounding box center [686, 452] width 27 height 20
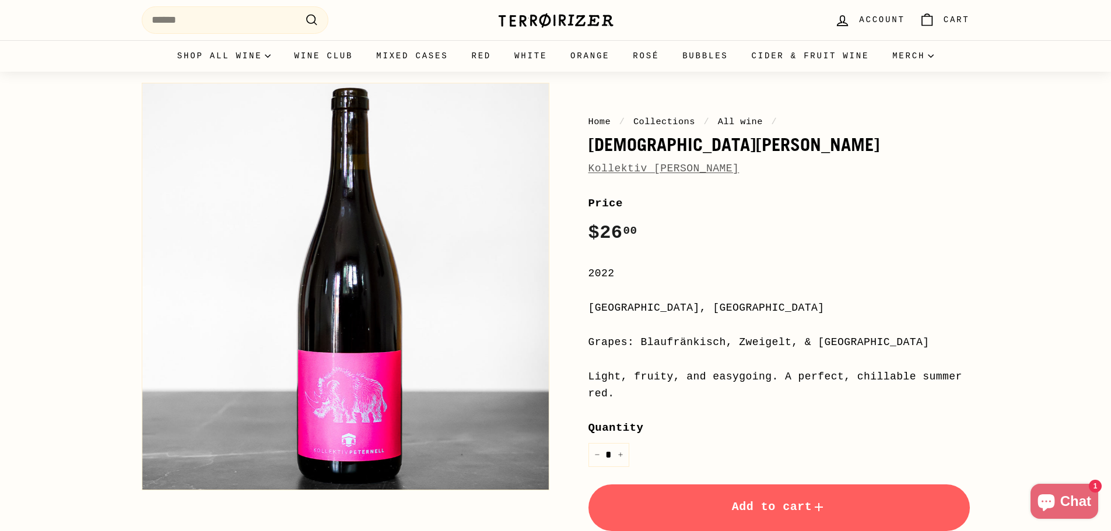
scroll to position [58, 0]
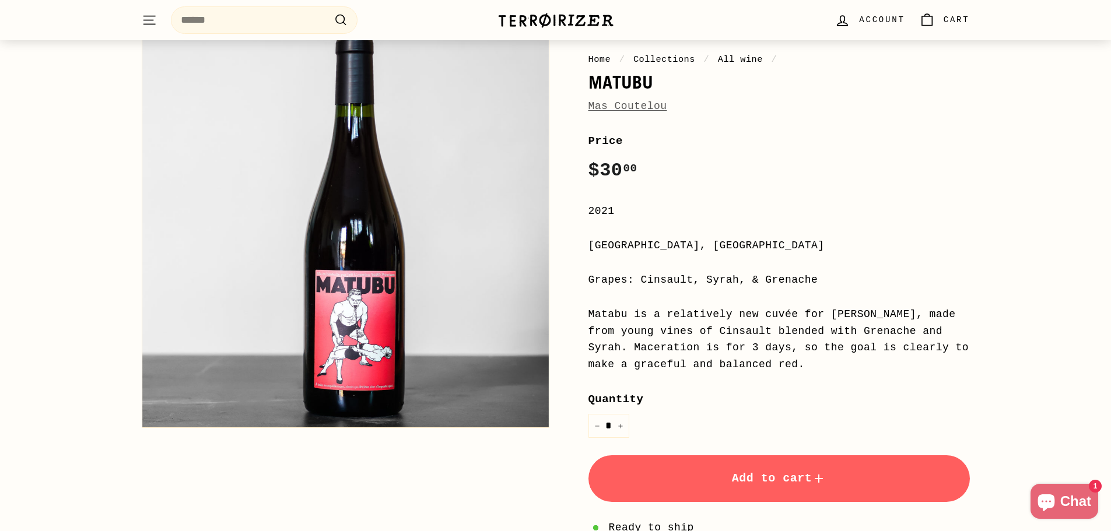
scroll to position [117, 0]
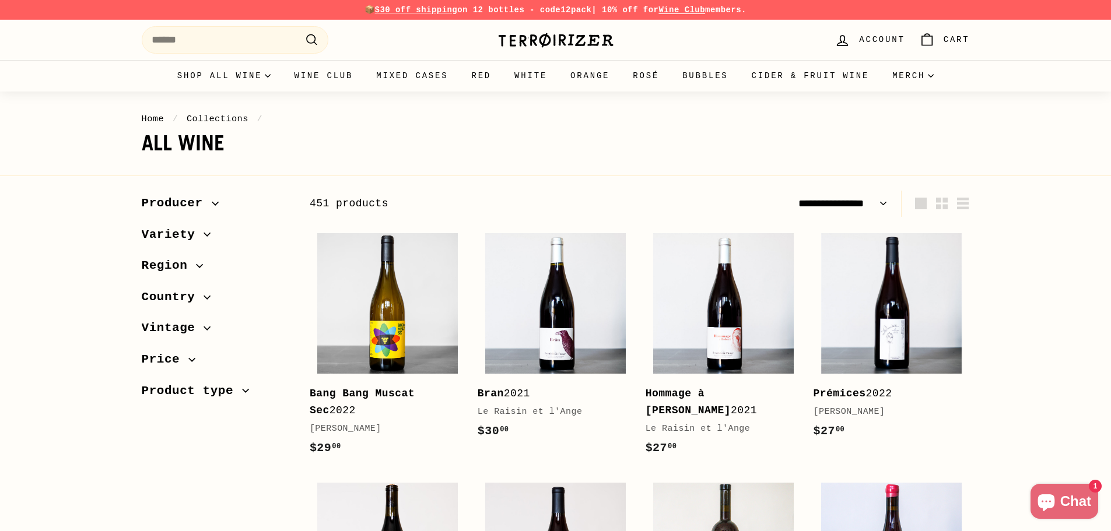
select select "**********"
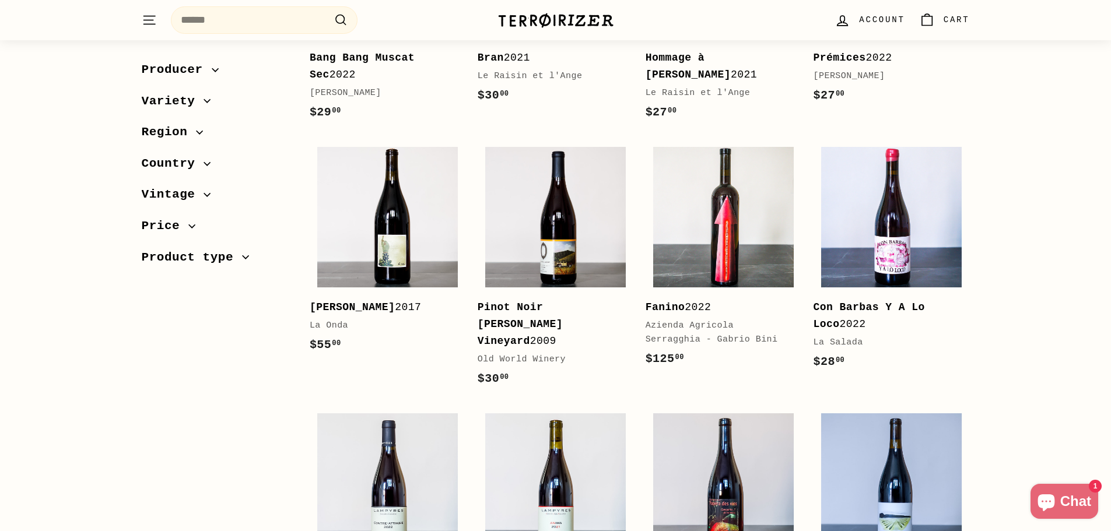
scroll to position [350, 0]
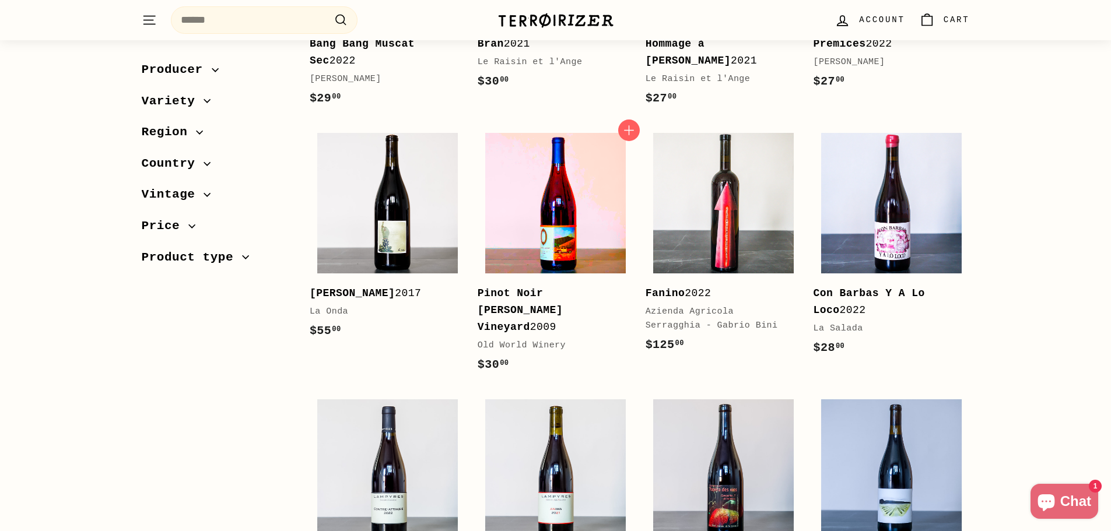
click at [536, 204] on img at bounding box center [555, 203] width 141 height 141
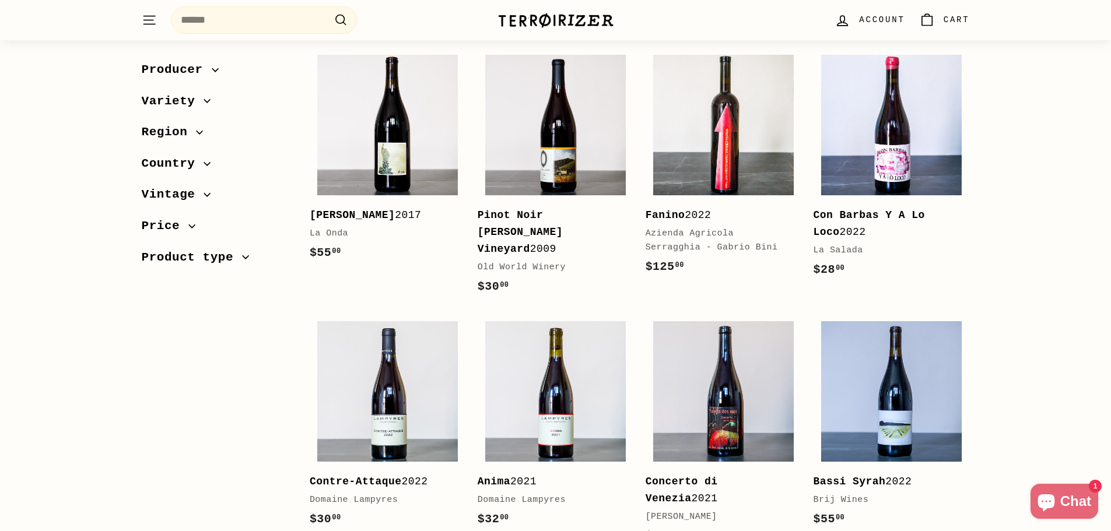
scroll to position [408, 0]
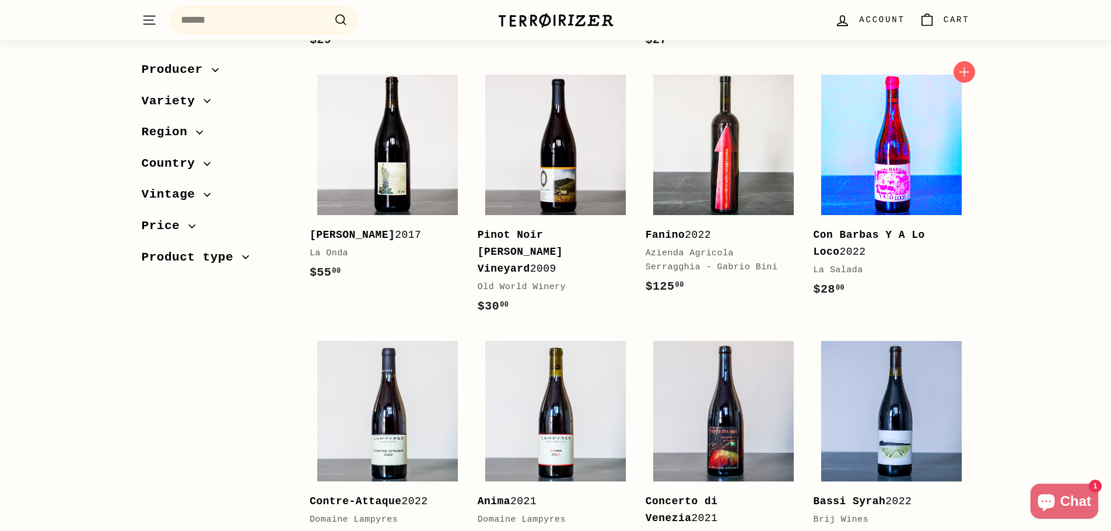
click at [907, 163] on img at bounding box center [891, 145] width 141 height 141
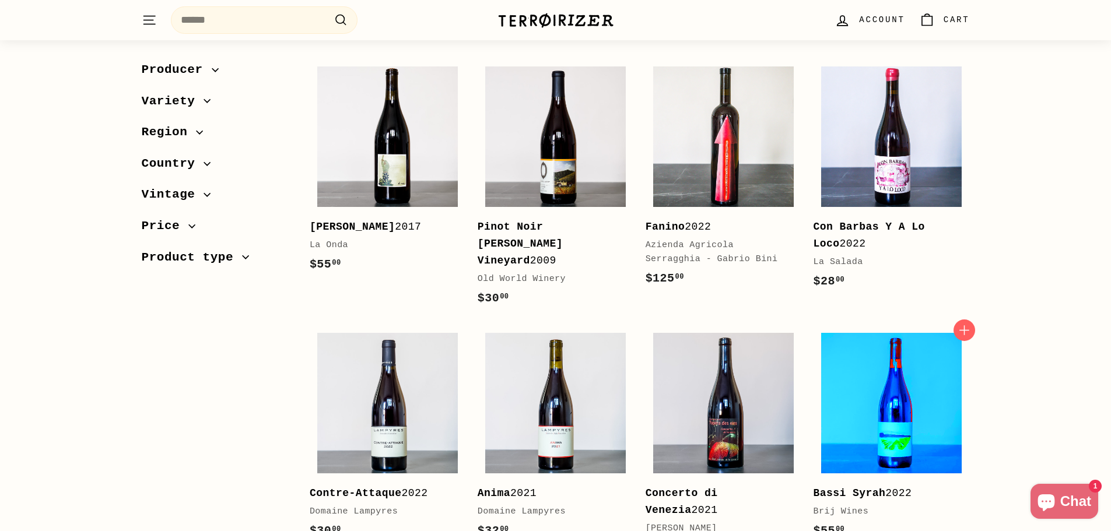
scroll to position [583, 0]
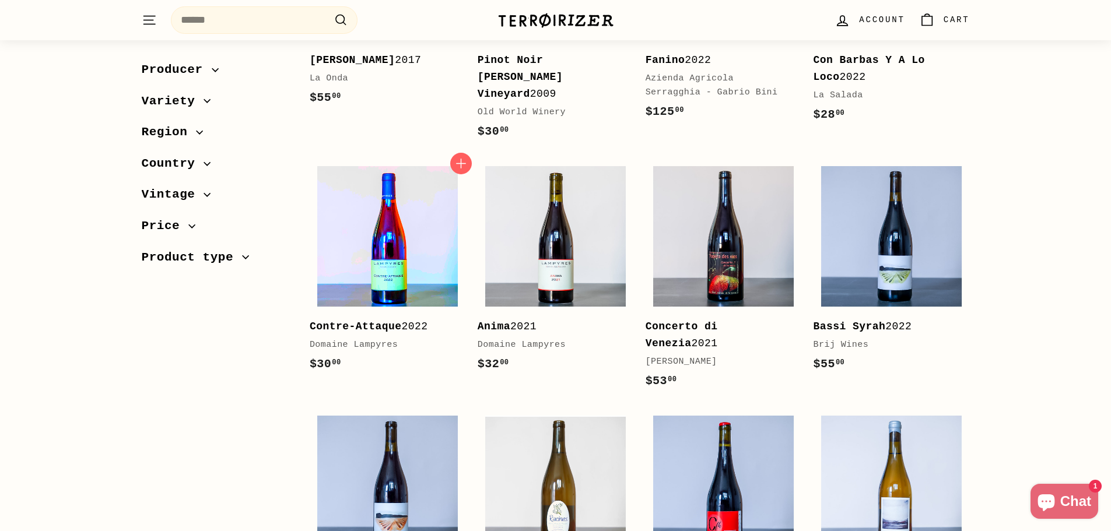
click at [411, 260] on img at bounding box center [387, 236] width 141 height 141
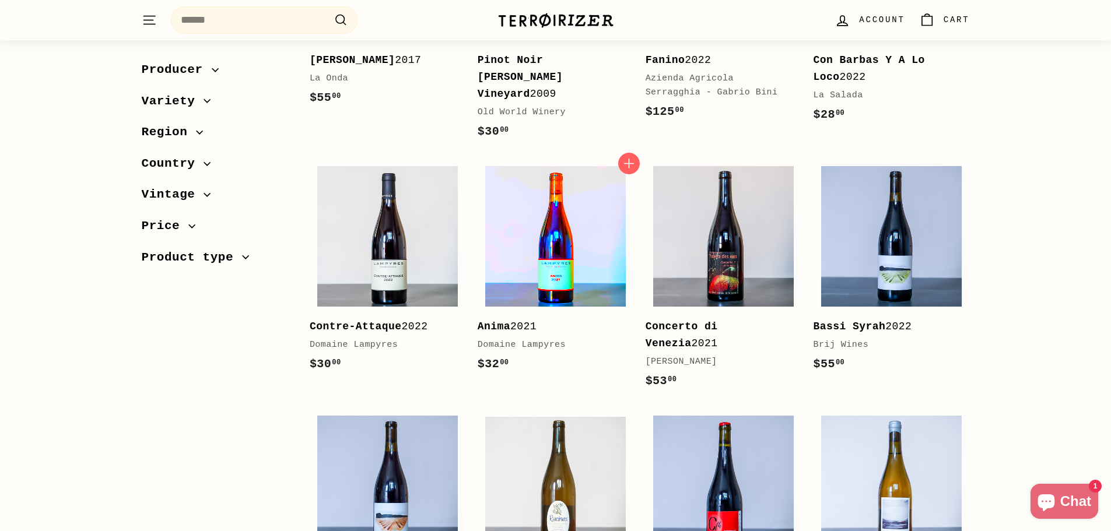
click at [560, 255] on img at bounding box center [555, 236] width 141 height 141
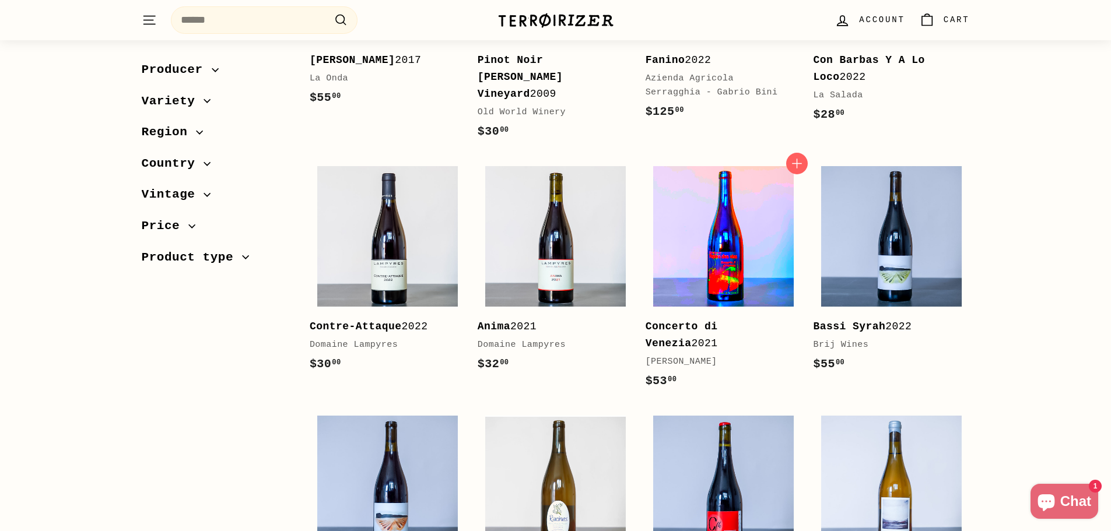
click at [682, 256] on img at bounding box center [723, 236] width 141 height 141
click at [746, 267] on img at bounding box center [723, 236] width 141 height 141
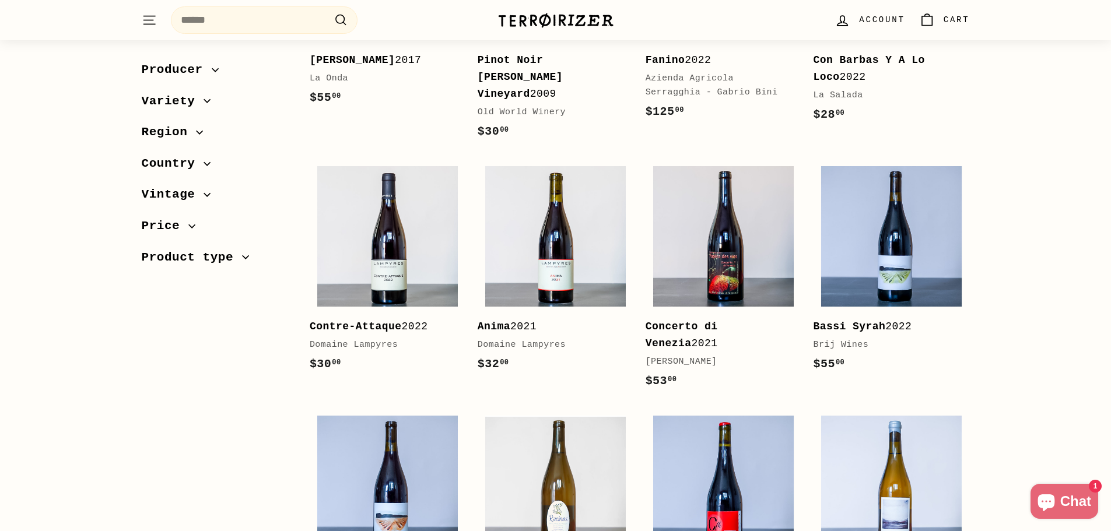
scroll to position [817, 0]
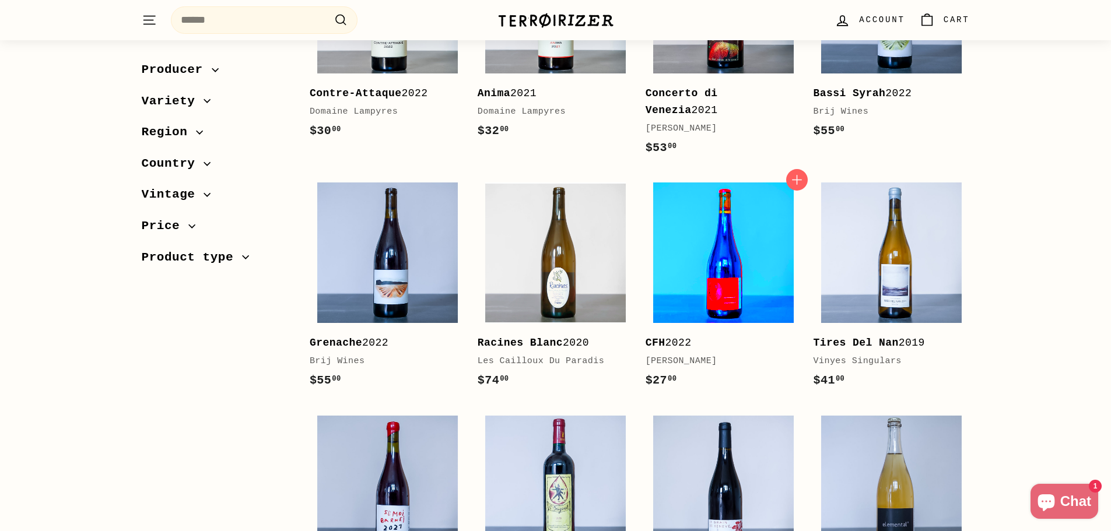
click at [727, 255] on img at bounding box center [723, 253] width 141 height 141
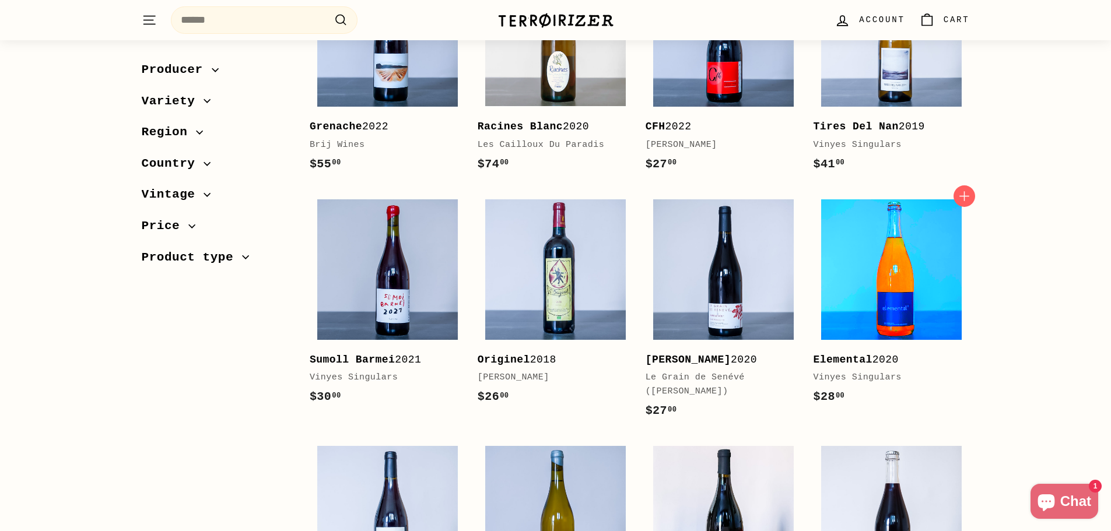
scroll to position [1050, 0]
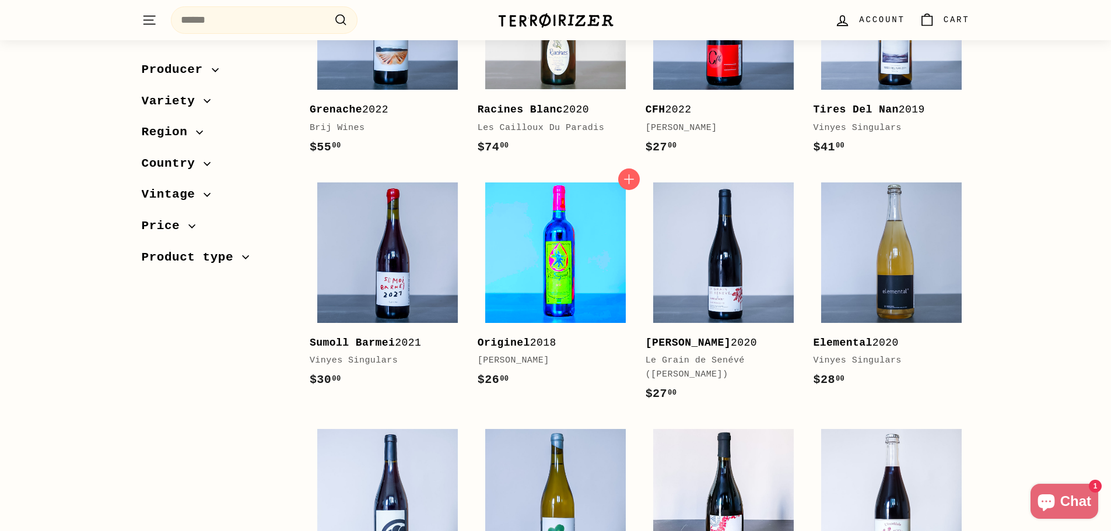
click at [524, 244] on img at bounding box center [555, 253] width 141 height 141
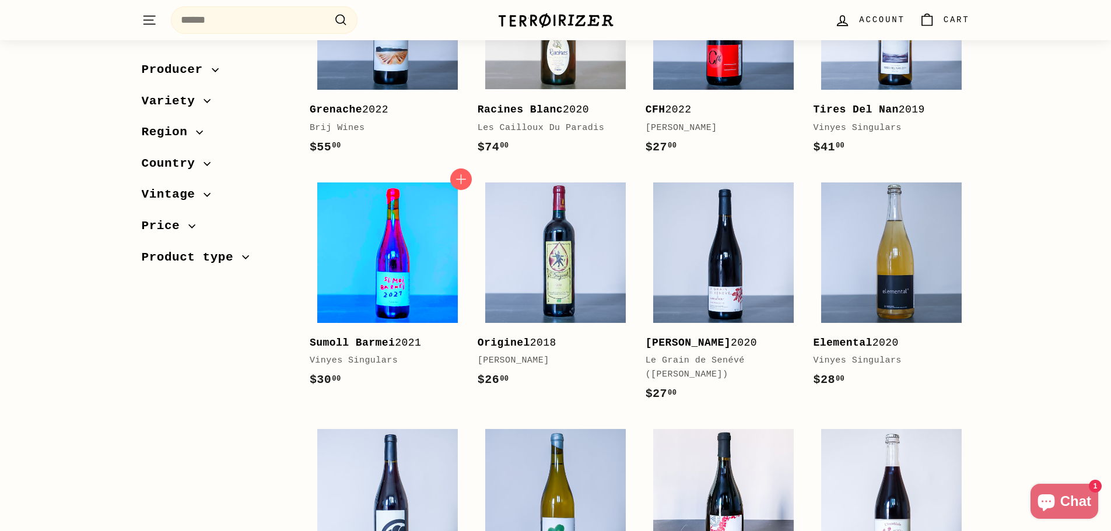
click at [418, 283] on img at bounding box center [387, 253] width 141 height 141
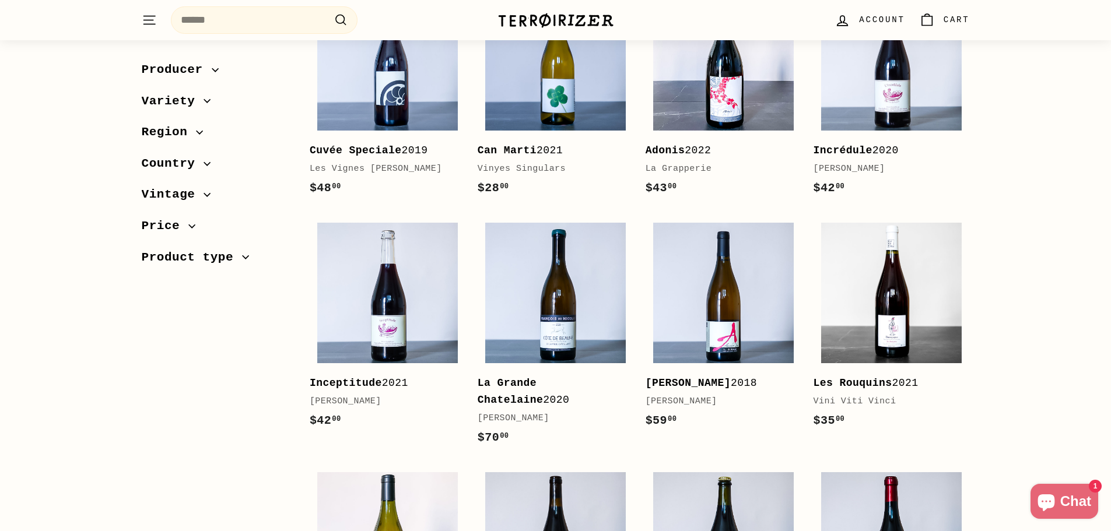
scroll to position [1516, 0]
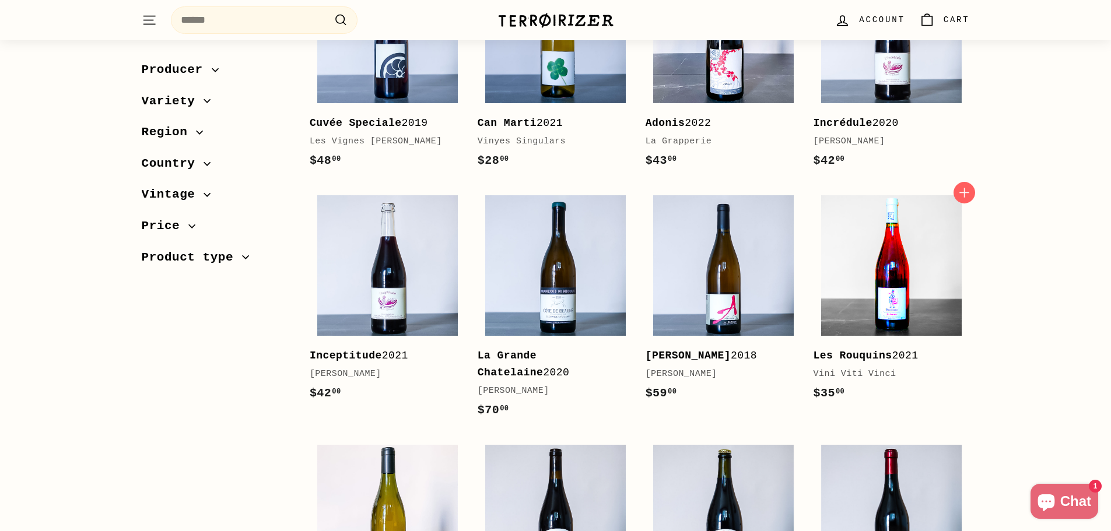
click at [933, 267] on img at bounding box center [891, 265] width 141 height 141
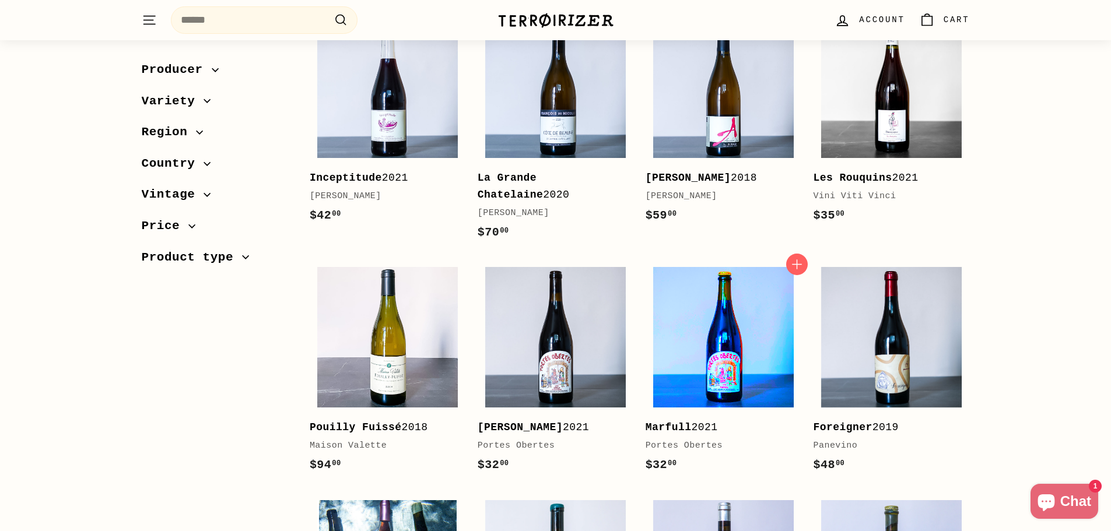
scroll to position [1808, 0]
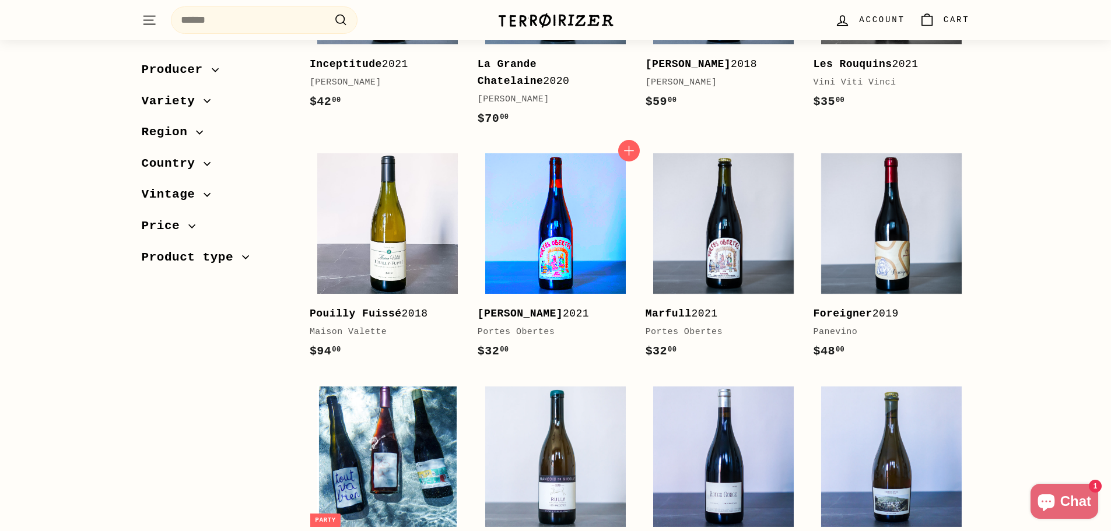
click at [578, 222] on img at bounding box center [555, 223] width 141 height 141
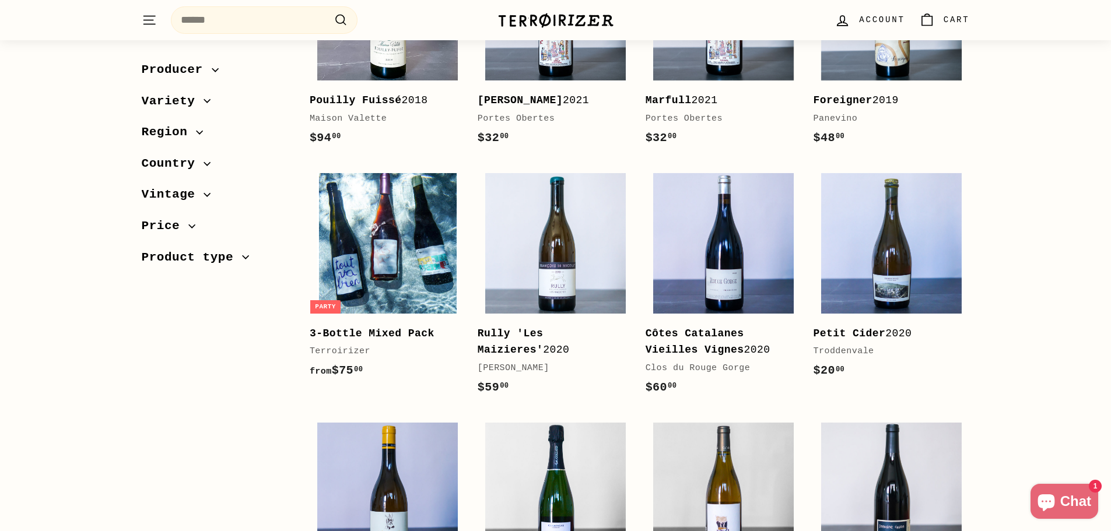
scroll to position [2100, 0]
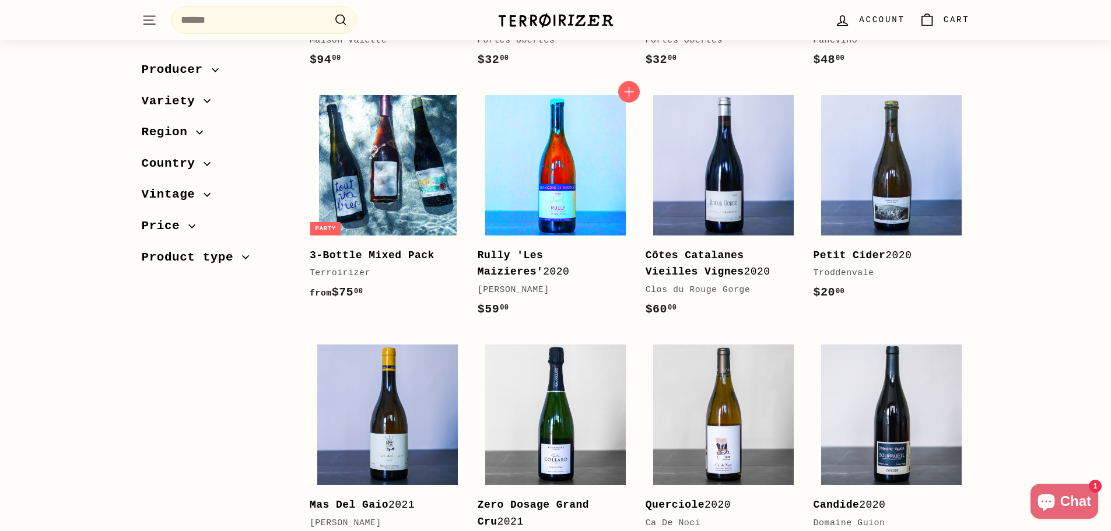
click at [528, 169] on img at bounding box center [555, 165] width 141 height 141
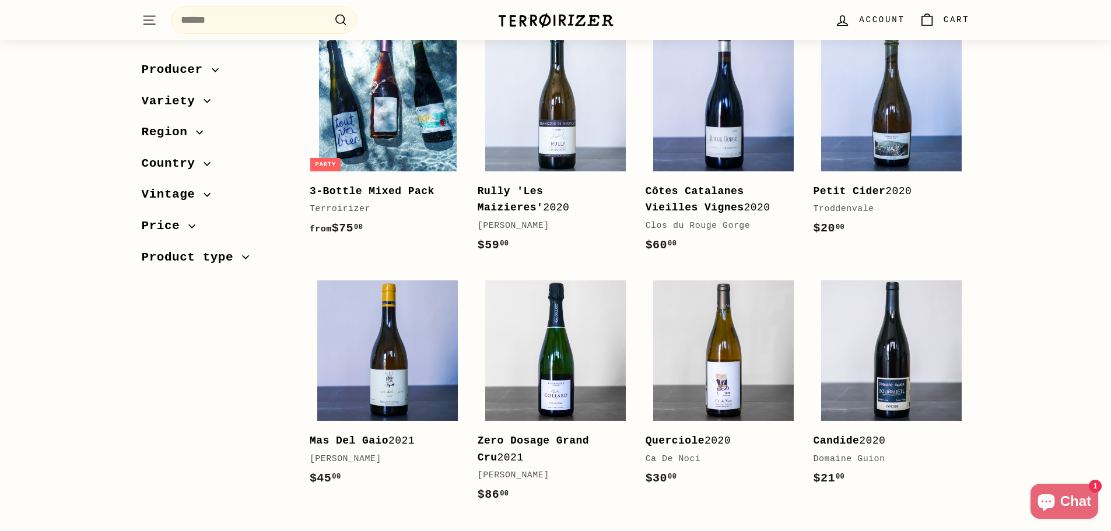
scroll to position [2275, 0]
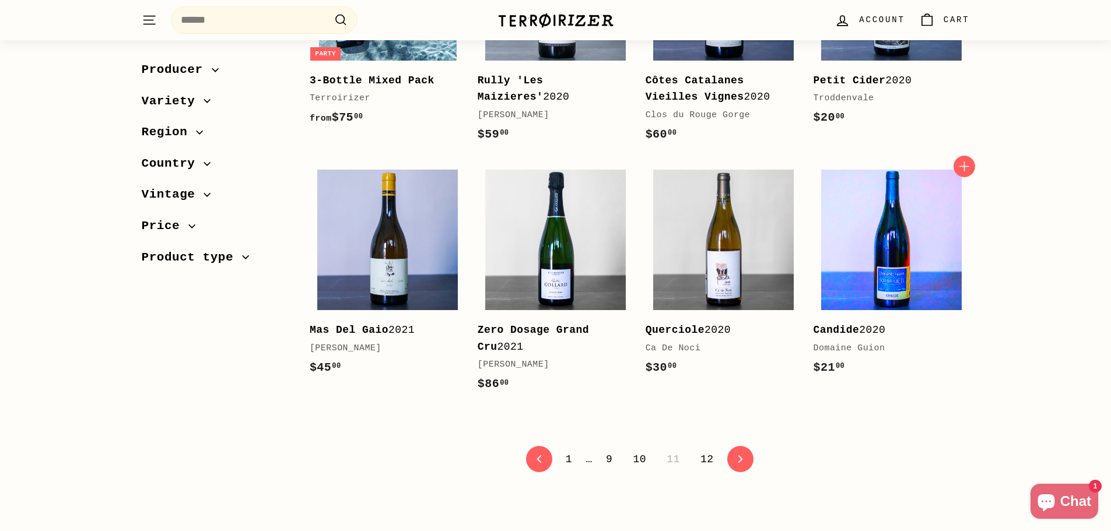
click at [860, 271] on img at bounding box center [891, 240] width 141 height 141
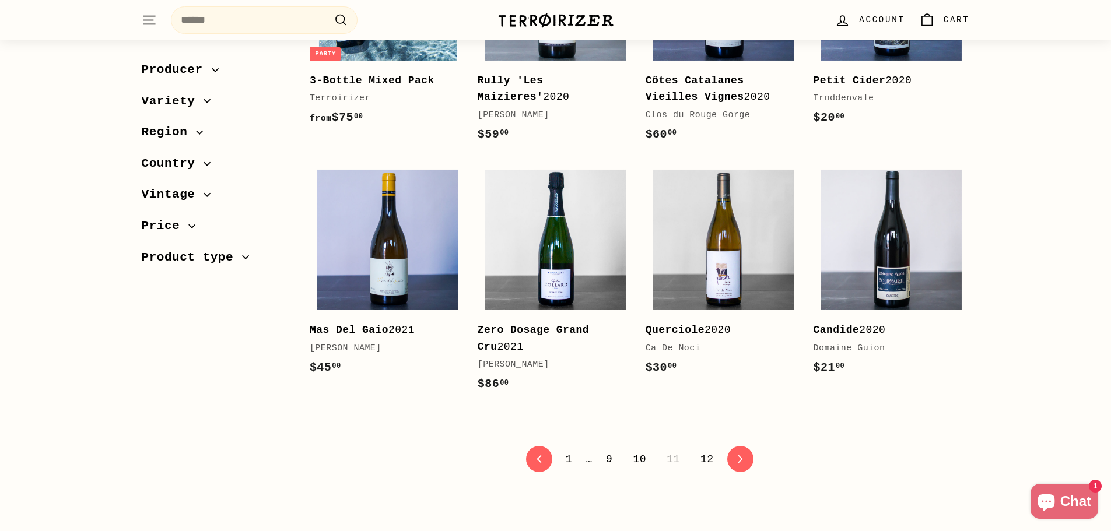
click at [708, 450] on link "12" at bounding box center [706, 460] width 27 height 20
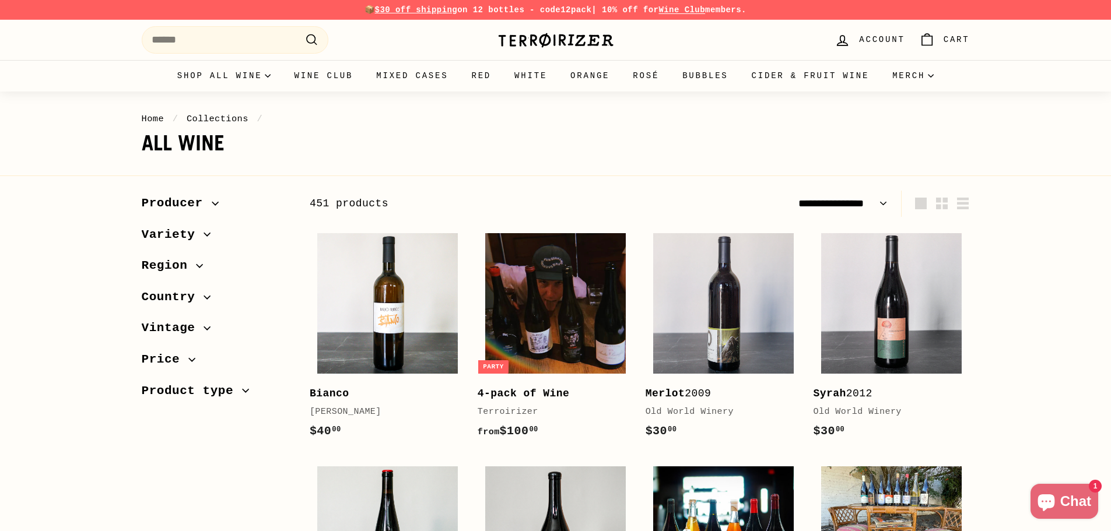
select select "**********"
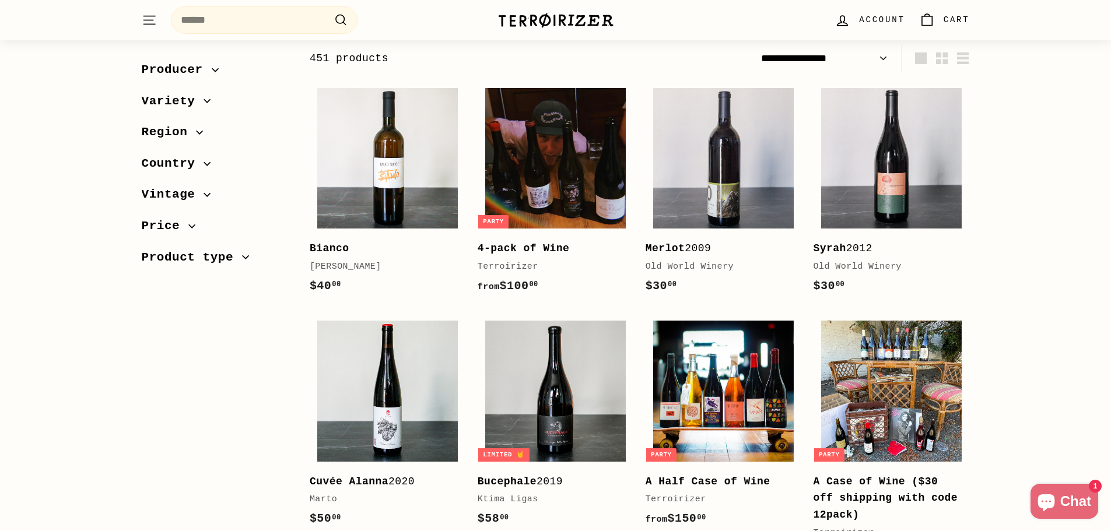
scroll to position [117, 0]
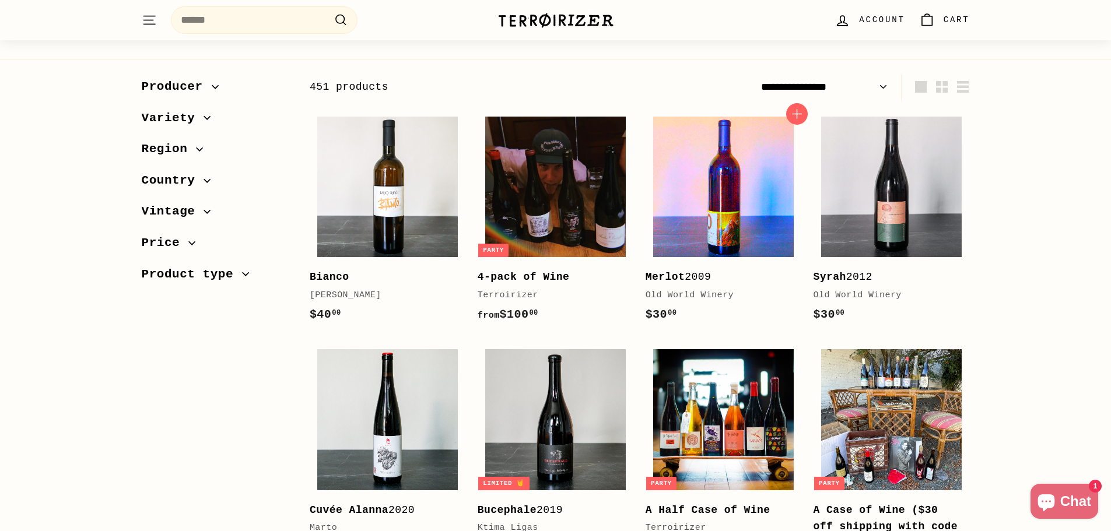
click at [760, 246] on img at bounding box center [723, 187] width 141 height 141
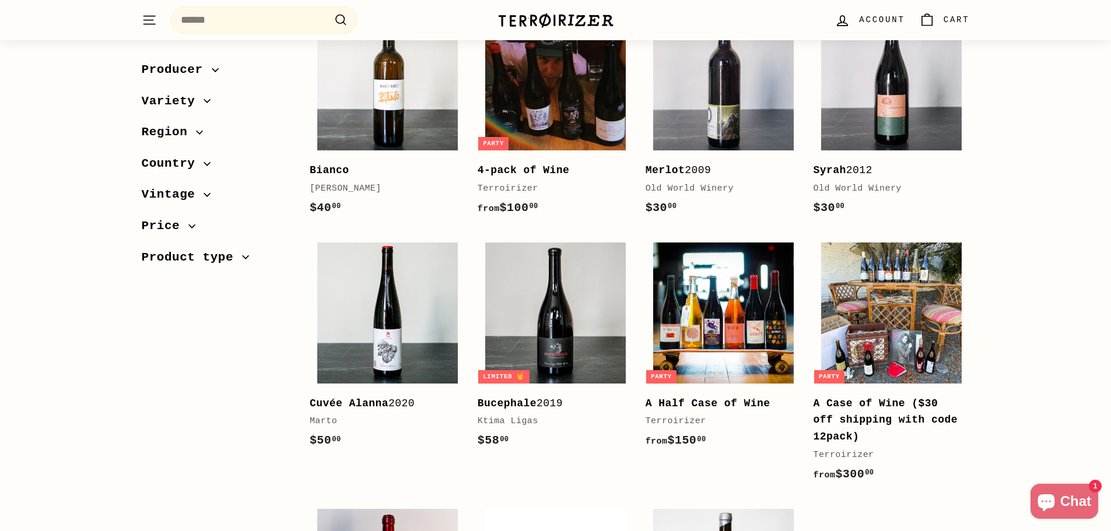
scroll to position [233, 0]
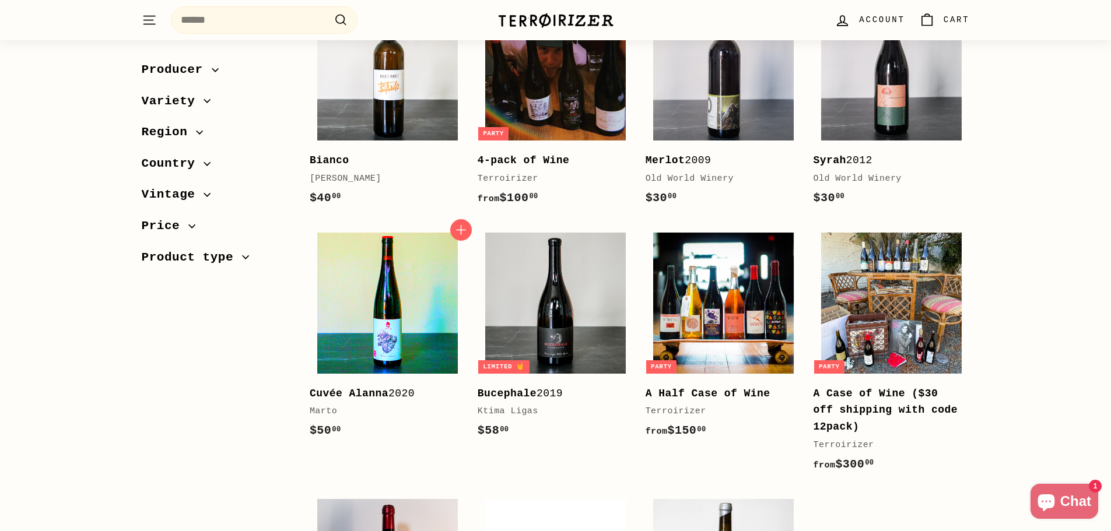
click at [363, 324] on img at bounding box center [387, 303] width 141 height 141
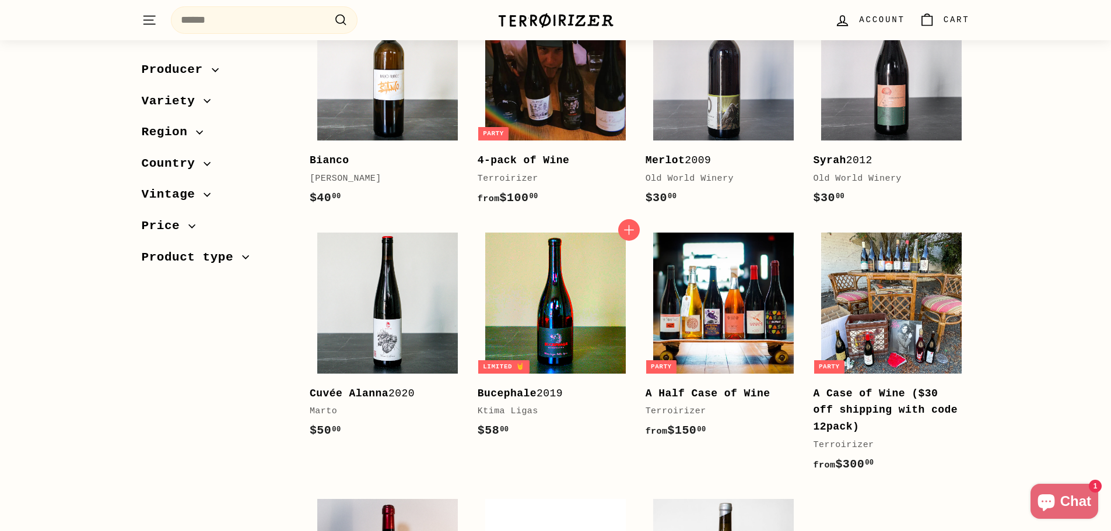
click at [551, 320] on img at bounding box center [555, 303] width 141 height 141
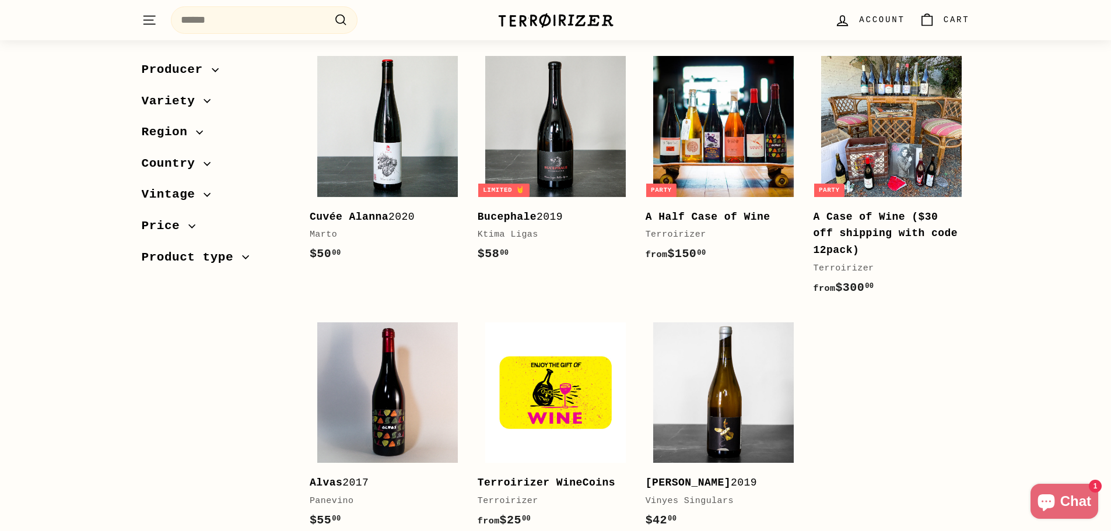
scroll to position [350, 0]
